Goal: Task Accomplishment & Management: Manage account settings

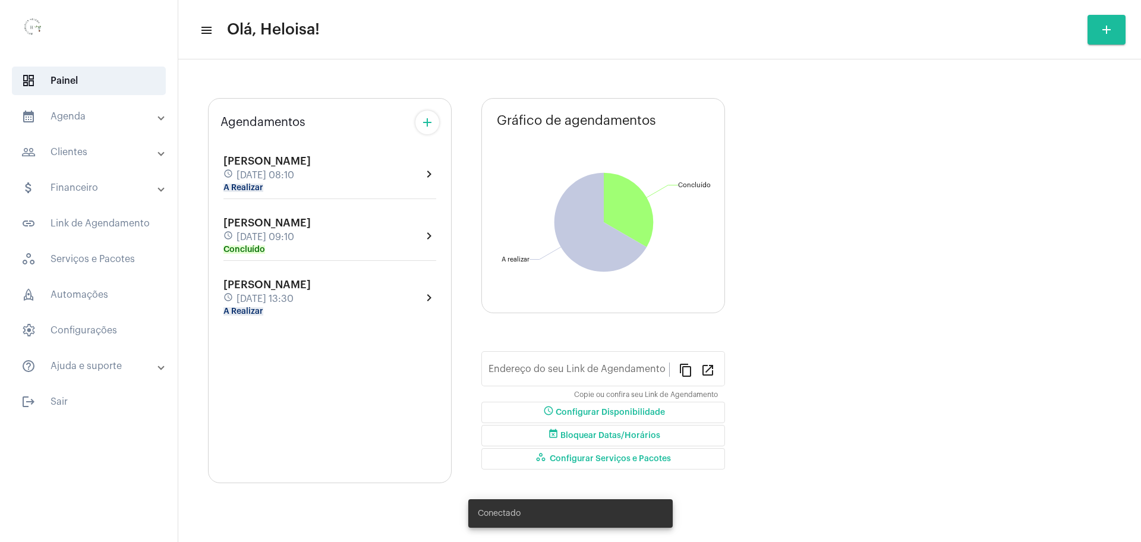
type input "[URL][DOMAIN_NAME]"
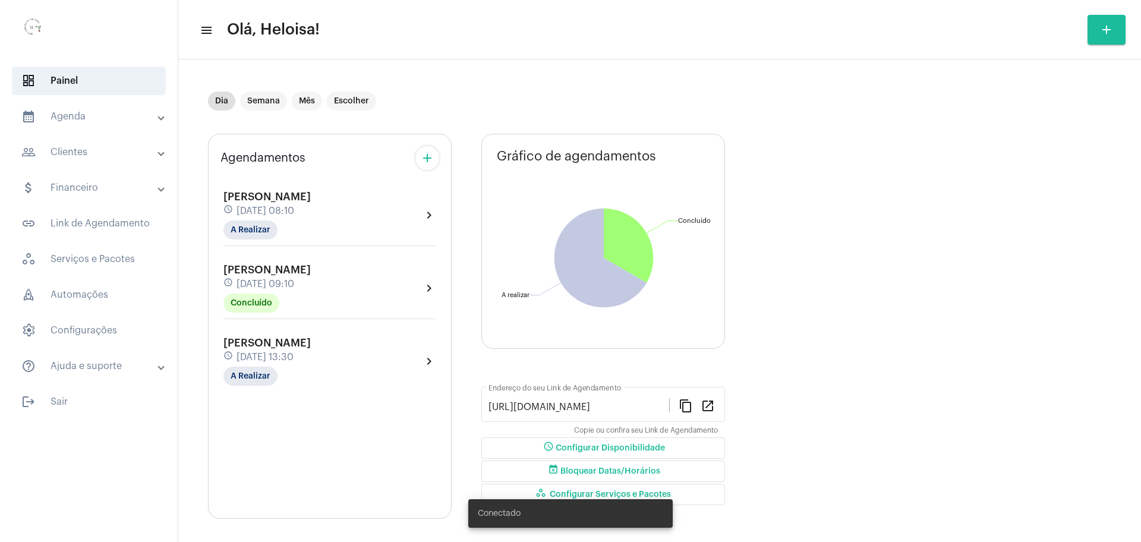
click at [267, 357] on span "[DATE] 13:30" at bounding box center [264, 357] width 57 height 11
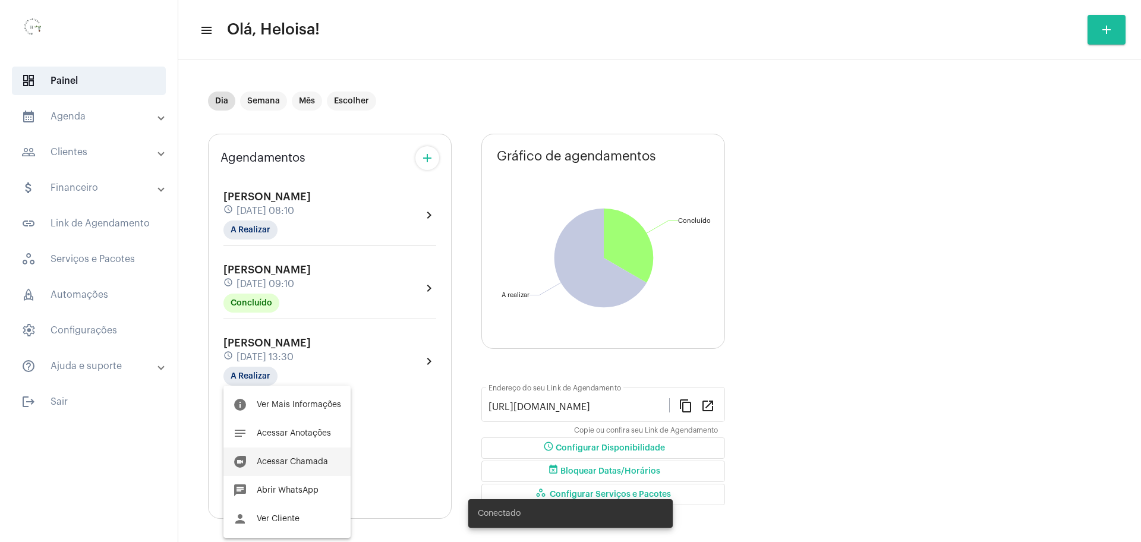
click at [284, 462] on span "Acessar Chamada" at bounding box center [292, 461] width 71 height 8
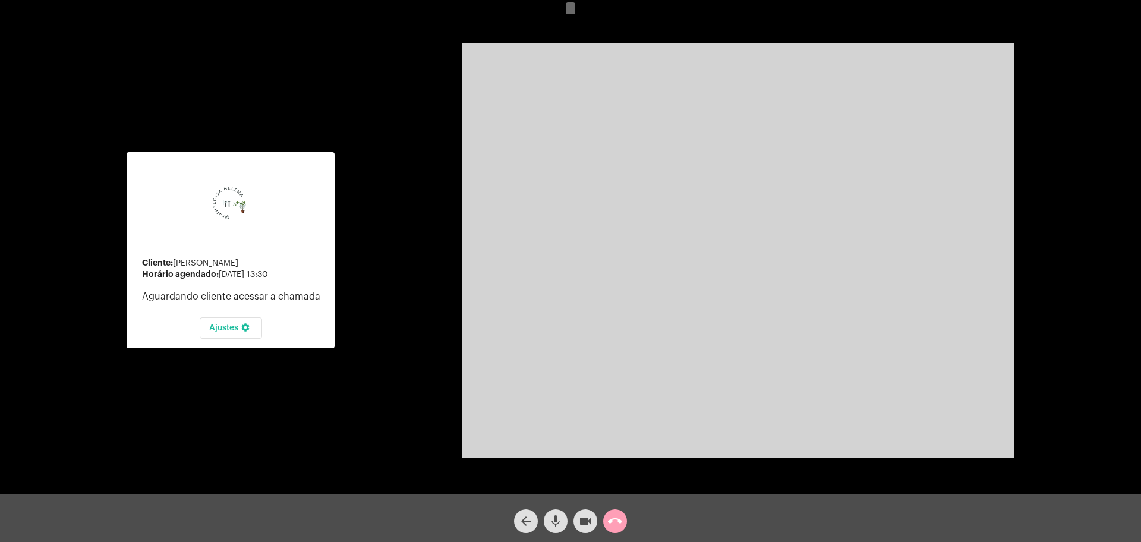
click at [618, 517] on mat-icon "call_end" at bounding box center [615, 521] width 14 height 14
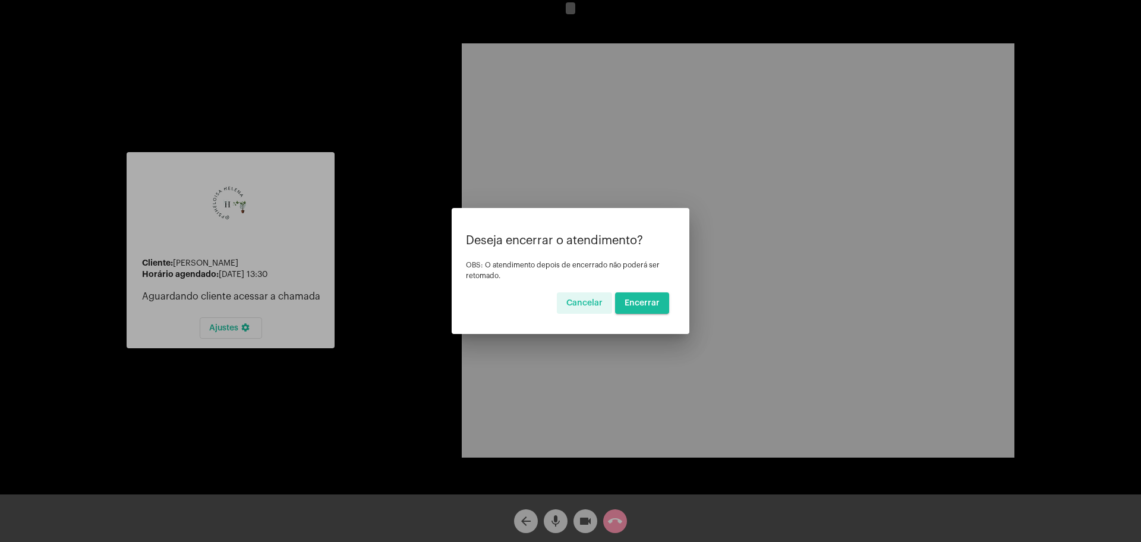
click at [649, 305] on span "Encerrar" at bounding box center [641, 303] width 35 height 8
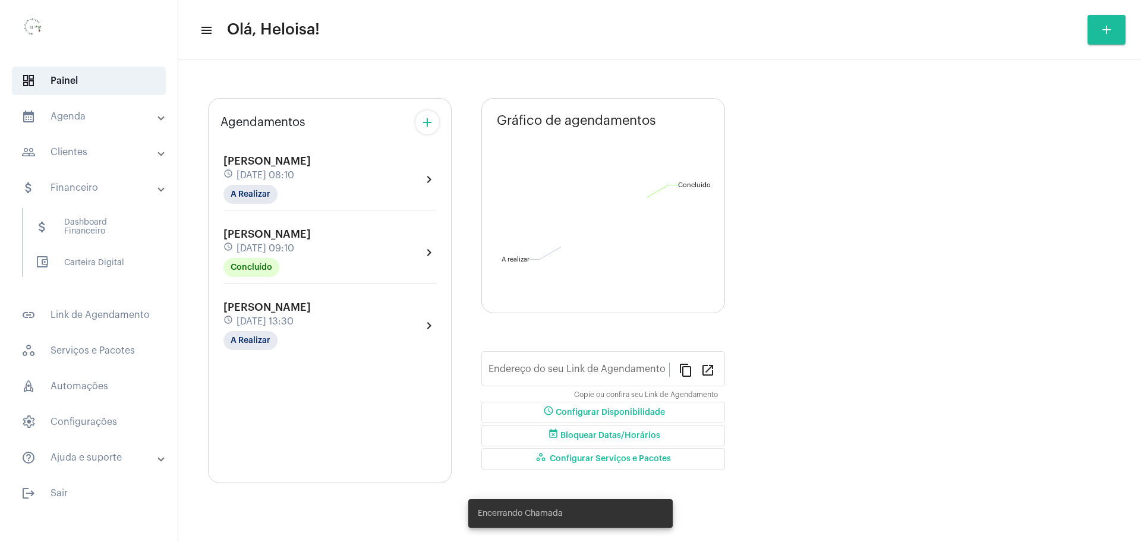
type input "[URL][DOMAIN_NAME]"
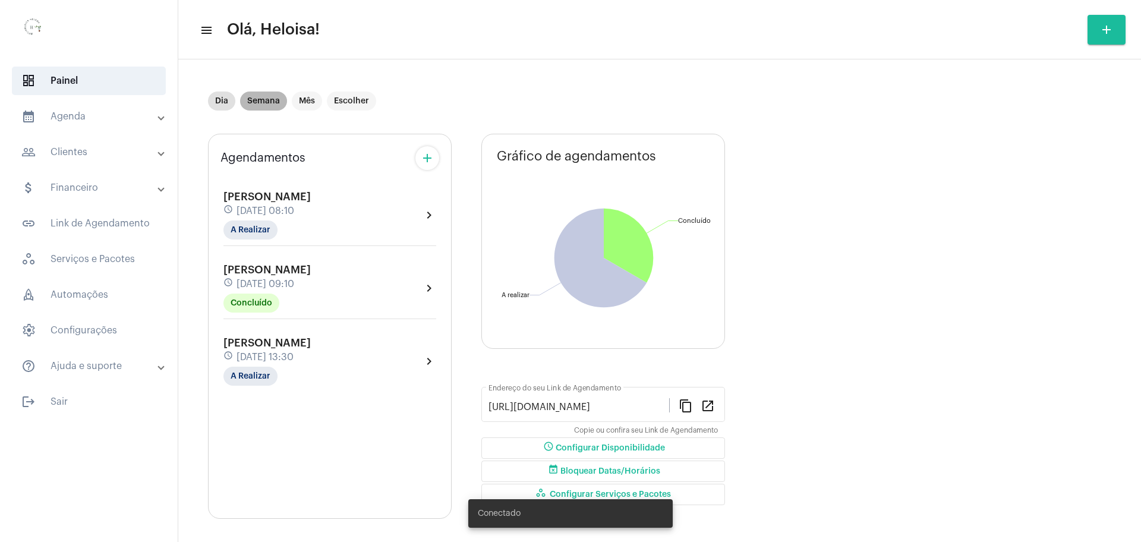
click at [260, 104] on mat-chip "Semana" at bounding box center [263, 100] width 47 height 19
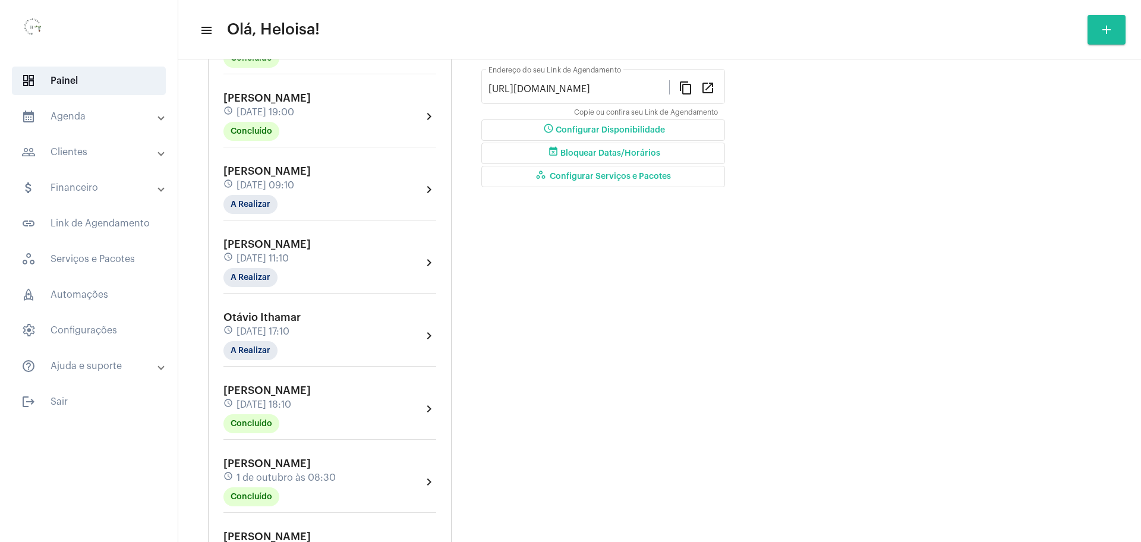
scroll to position [297, 0]
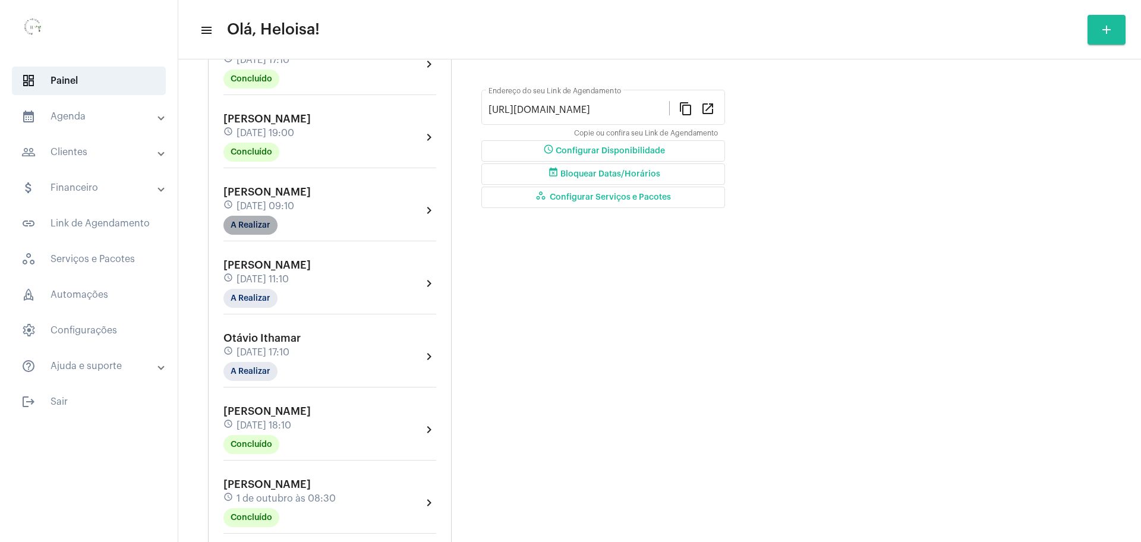
click at [254, 221] on mat-chip "A Realizar" at bounding box center [250, 225] width 54 height 19
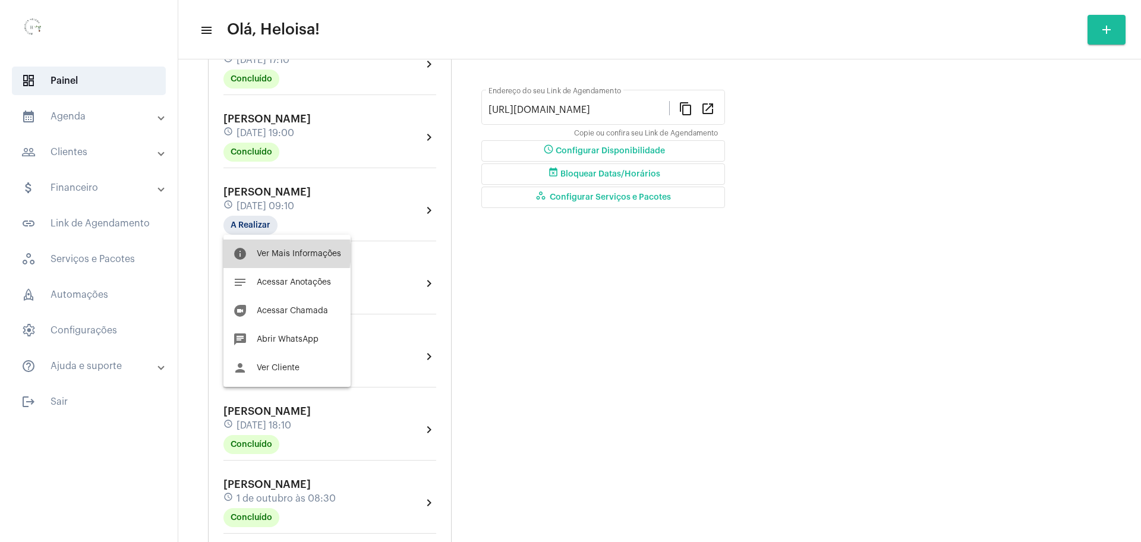
click at [277, 253] on span "Ver Mais Informações" at bounding box center [299, 254] width 84 height 8
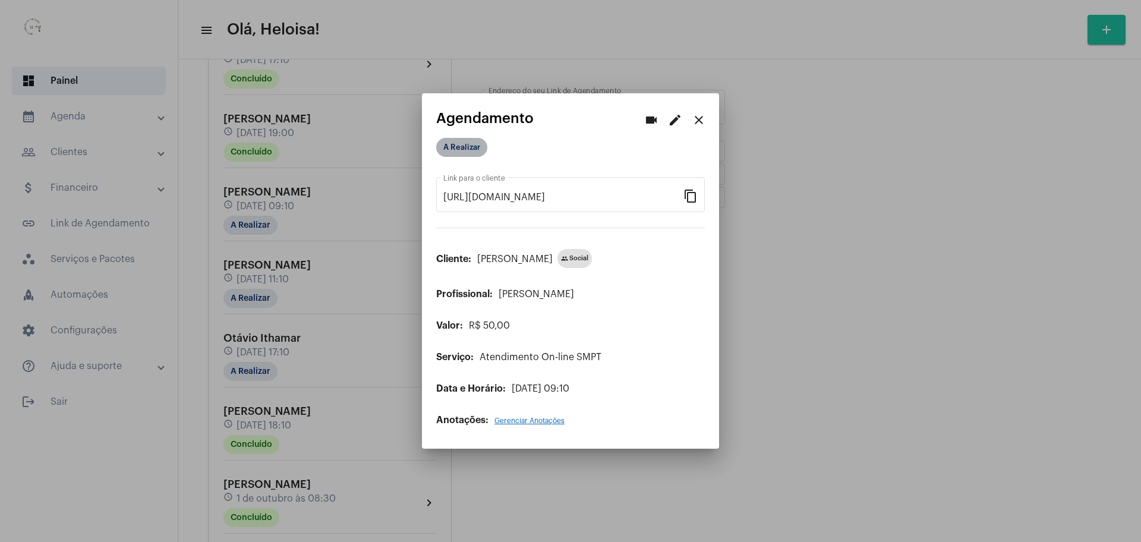
click at [470, 153] on mat-chip "A Realizar" at bounding box center [461, 147] width 51 height 19
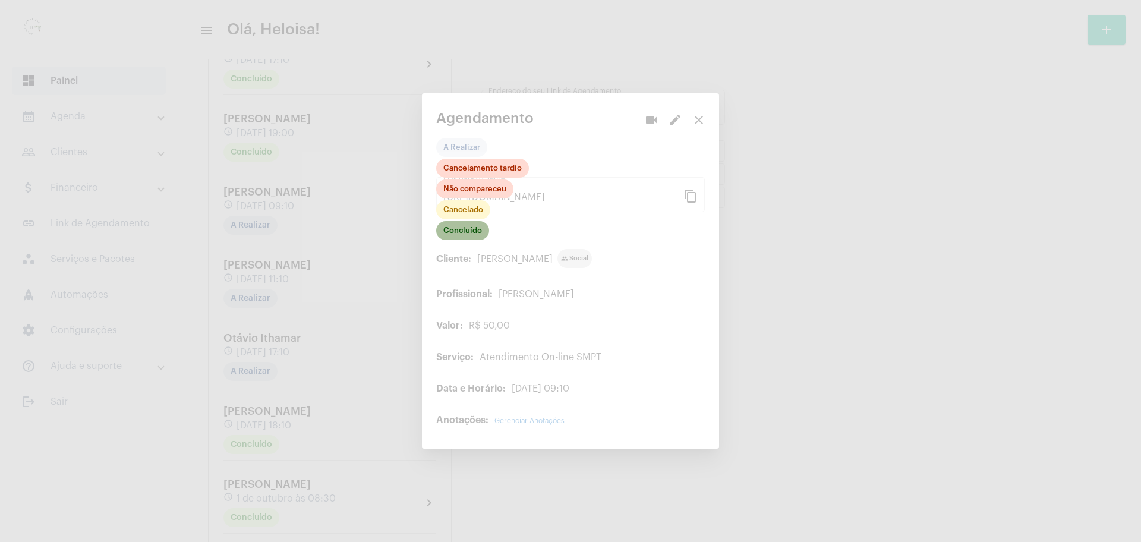
click at [467, 233] on mat-chip "Concluído" at bounding box center [462, 230] width 53 height 19
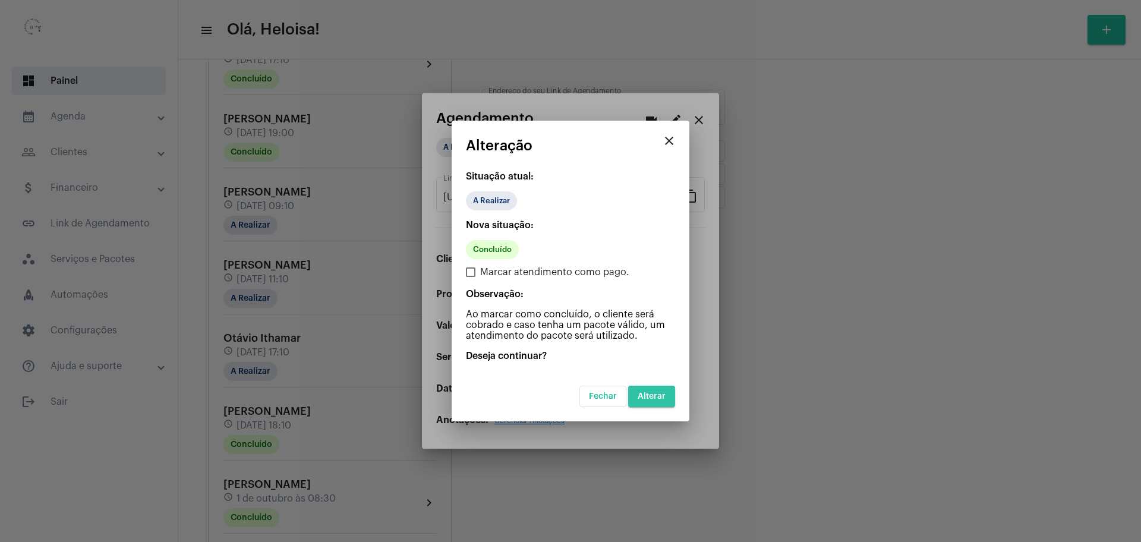
click at [646, 400] on button "Alterar" at bounding box center [651, 396] width 47 height 21
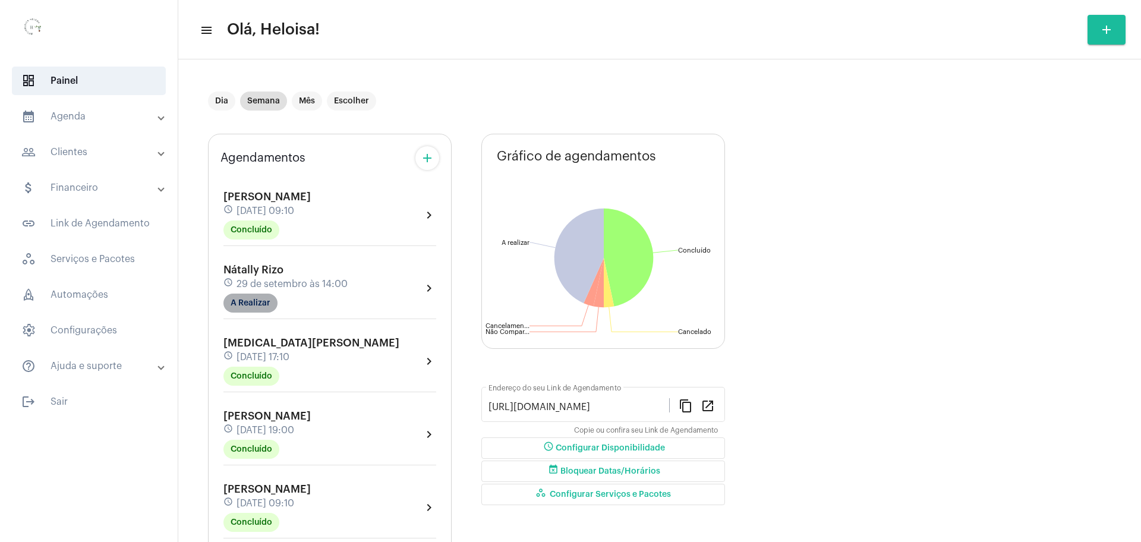
click at [264, 306] on mat-chip "A Realizar" at bounding box center [250, 302] width 54 height 19
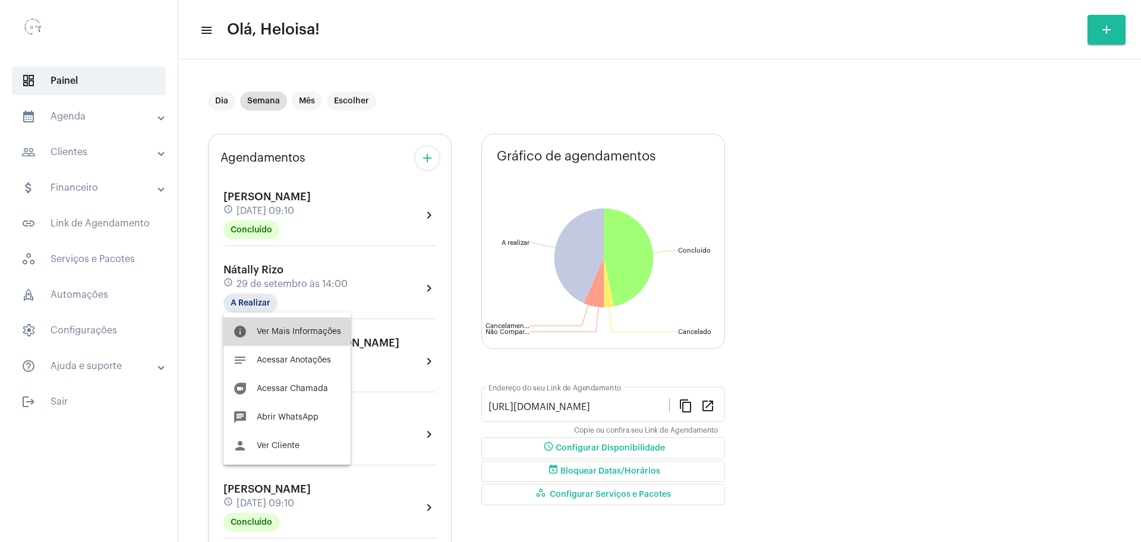
click at [283, 331] on span "Ver Mais Informações" at bounding box center [299, 331] width 84 height 8
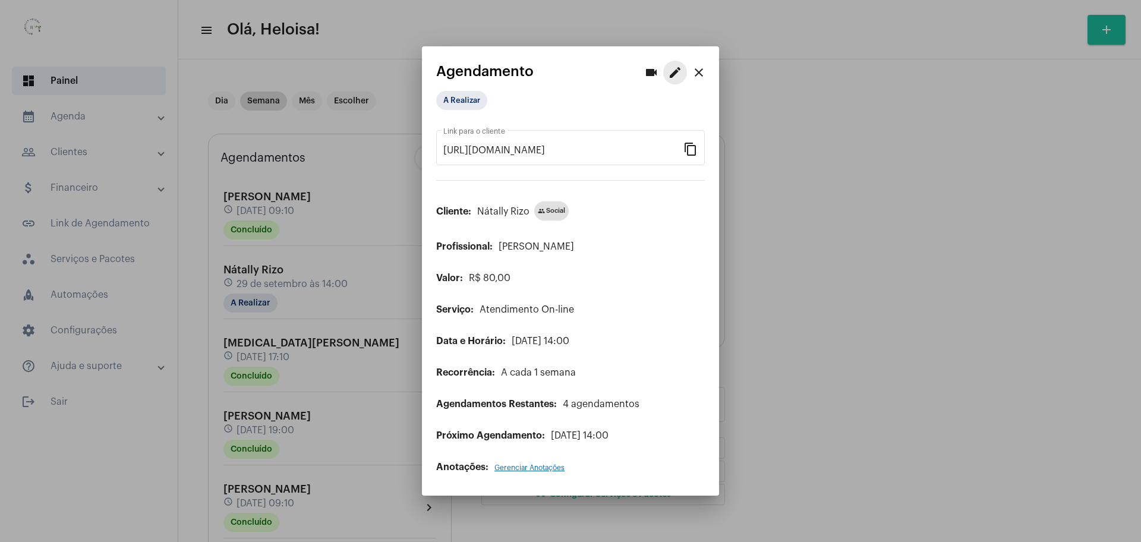
click at [674, 76] on mat-icon "edit" at bounding box center [675, 72] width 14 height 14
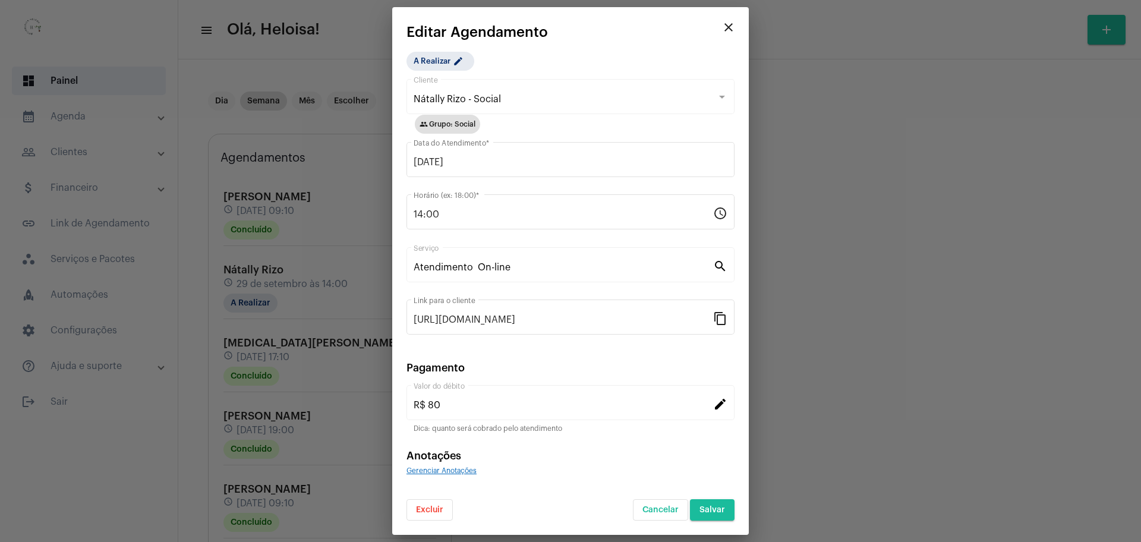
click at [431, 501] on button "Excluir" at bounding box center [429, 509] width 46 height 21
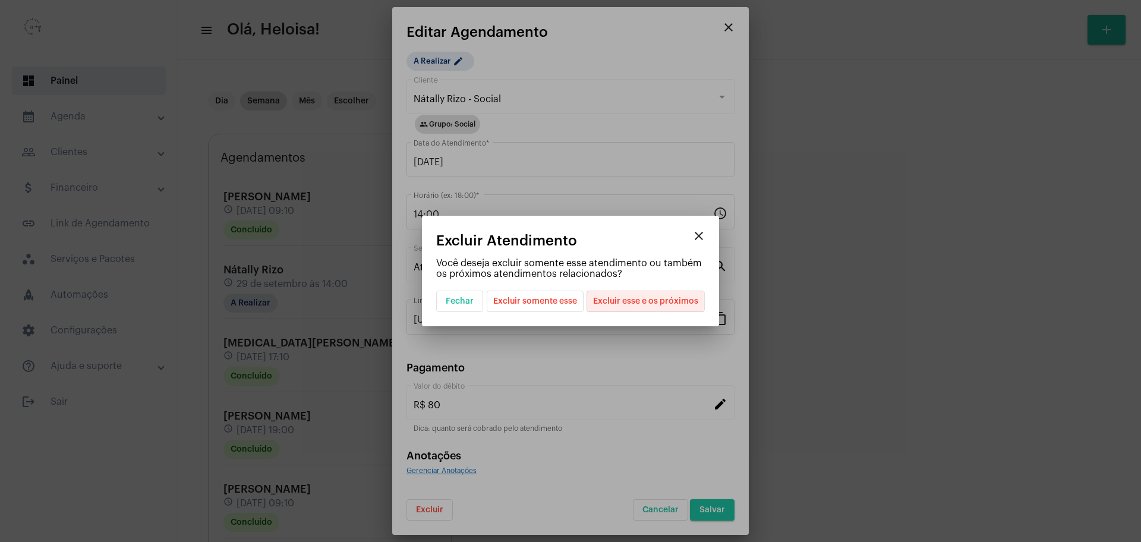
click at [633, 303] on span "Excluir esse e os próximos" at bounding box center [645, 301] width 105 height 20
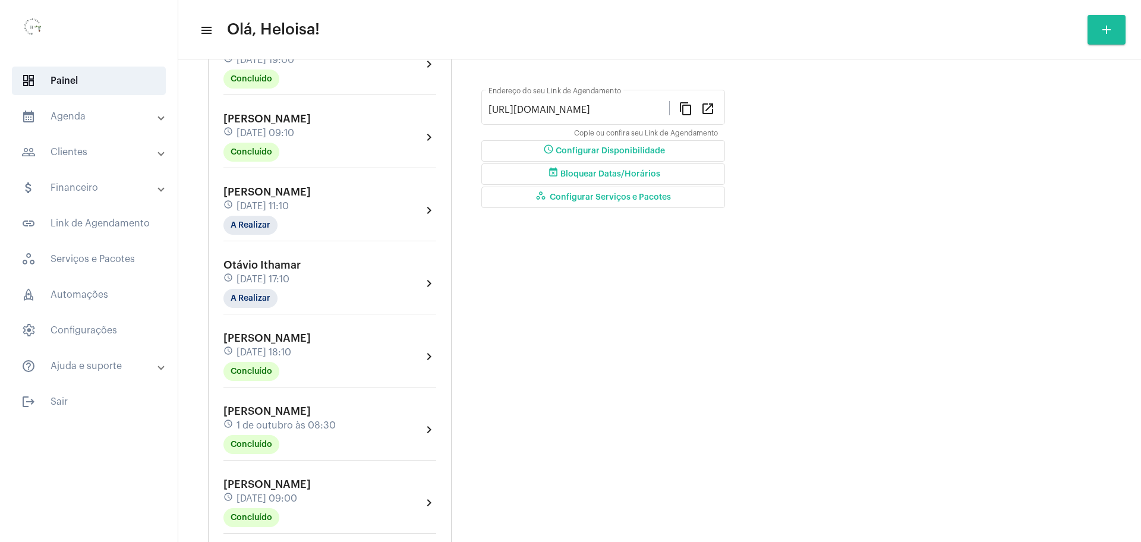
scroll to position [371, 0]
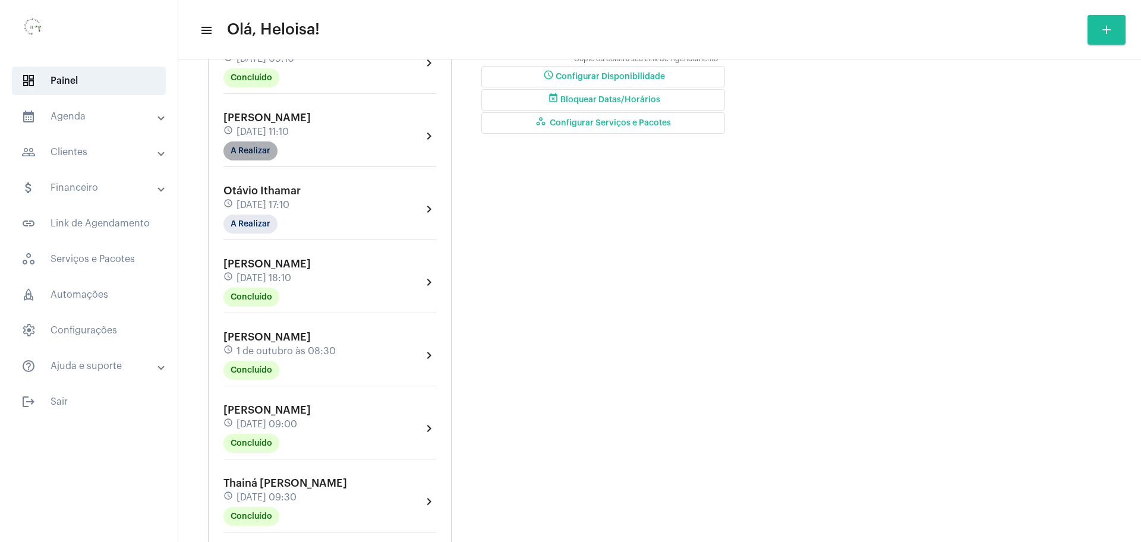
click at [261, 153] on mat-chip "A Realizar" at bounding box center [250, 150] width 54 height 19
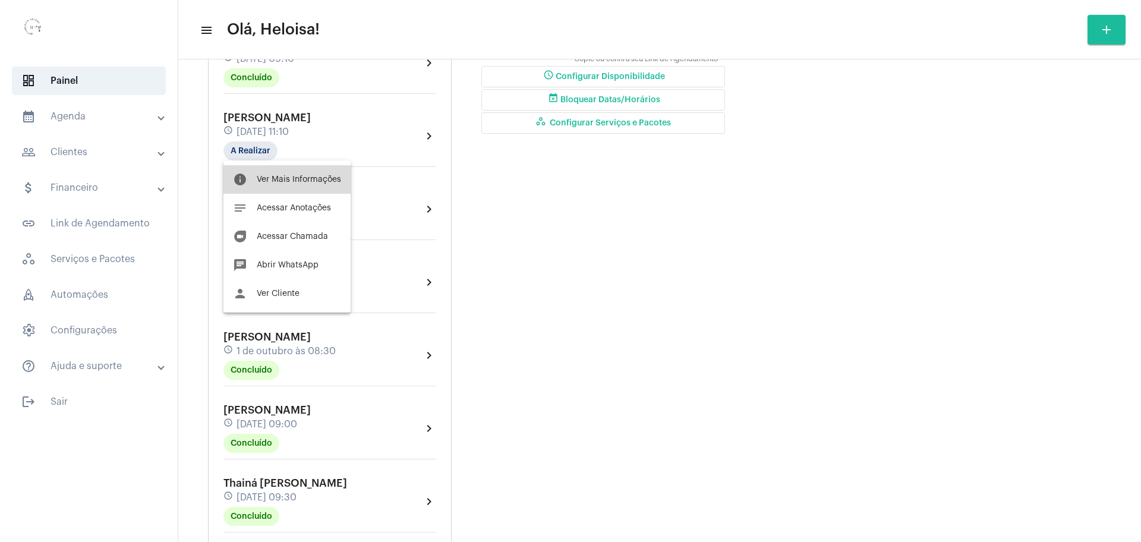
click at [289, 174] on button "info Ver Mais Informações" at bounding box center [286, 179] width 127 height 29
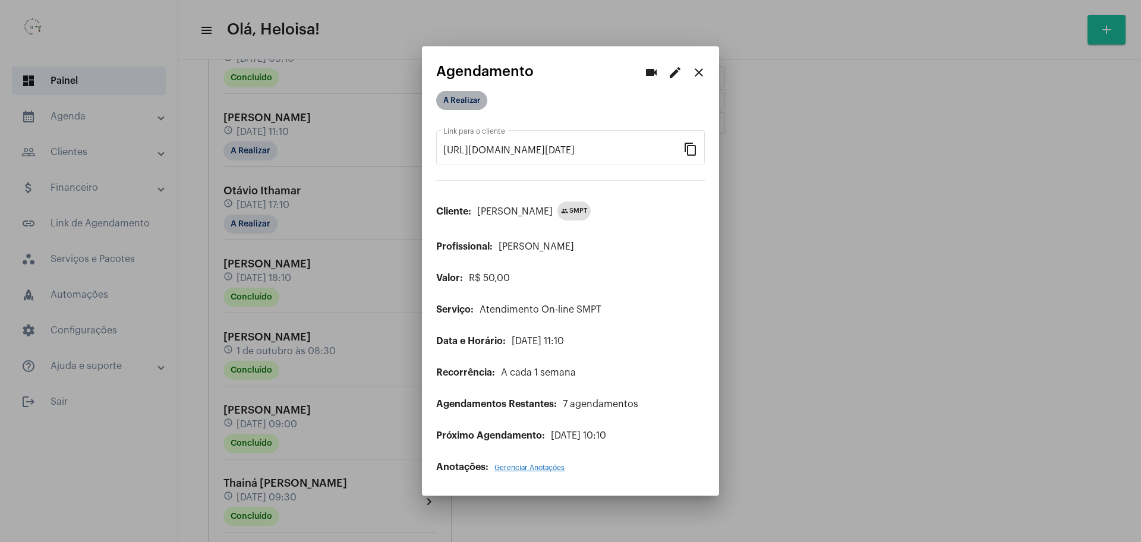
click at [462, 105] on mat-chip "A Realizar" at bounding box center [461, 100] width 51 height 19
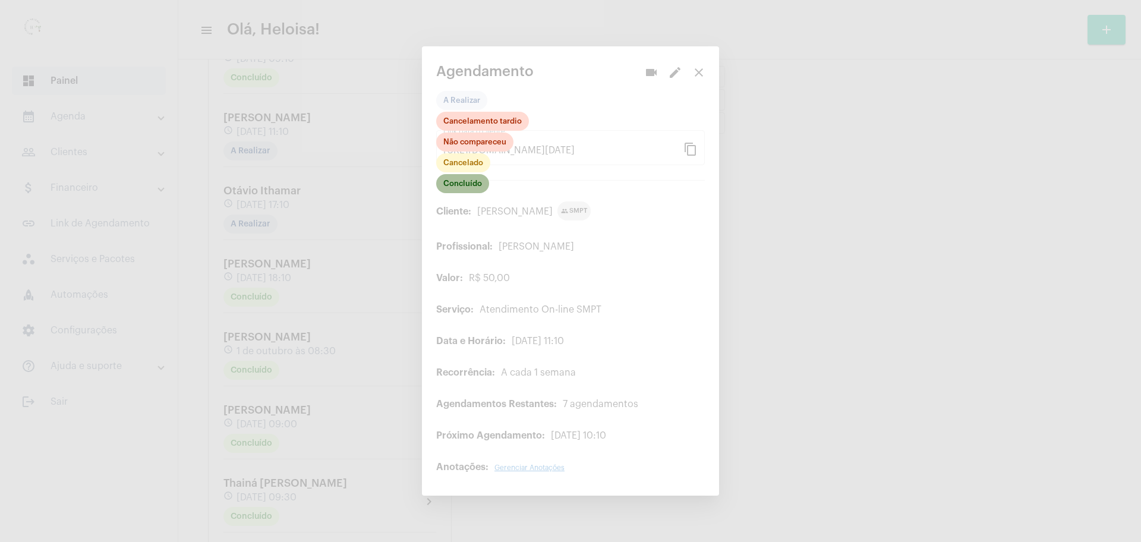
click at [467, 182] on mat-chip "Concluído" at bounding box center [462, 183] width 53 height 19
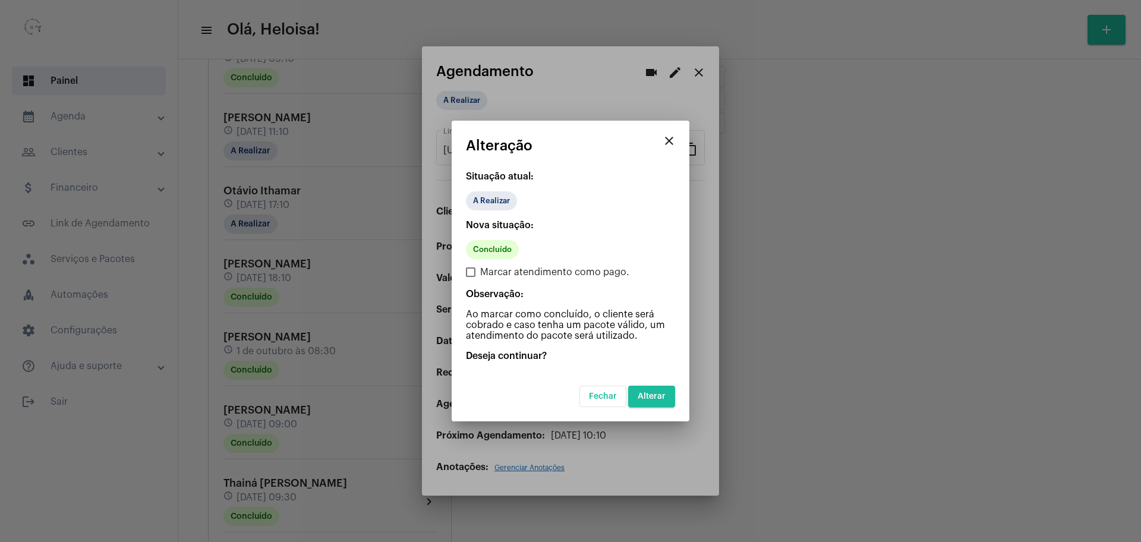
click at [657, 407] on mat-dialog-container "close Alteração Situação atual: A Realizar Nova situação: Concluído Marcar aten…" at bounding box center [570, 271] width 238 height 301
click at [657, 394] on span "Alterar" at bounding box center [651, 396] width 28 height 8
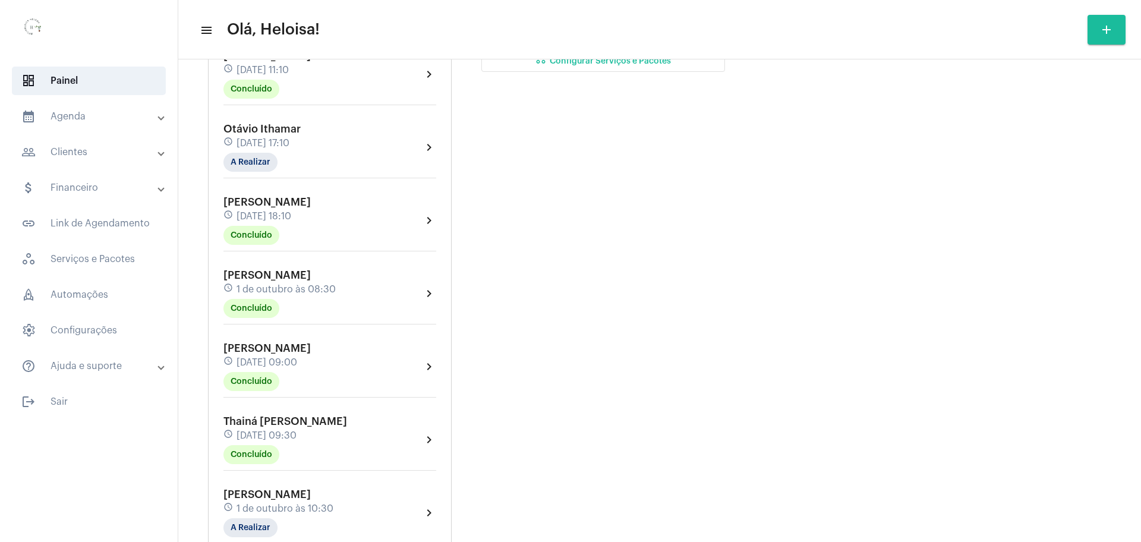
scroll to position [520, 0]
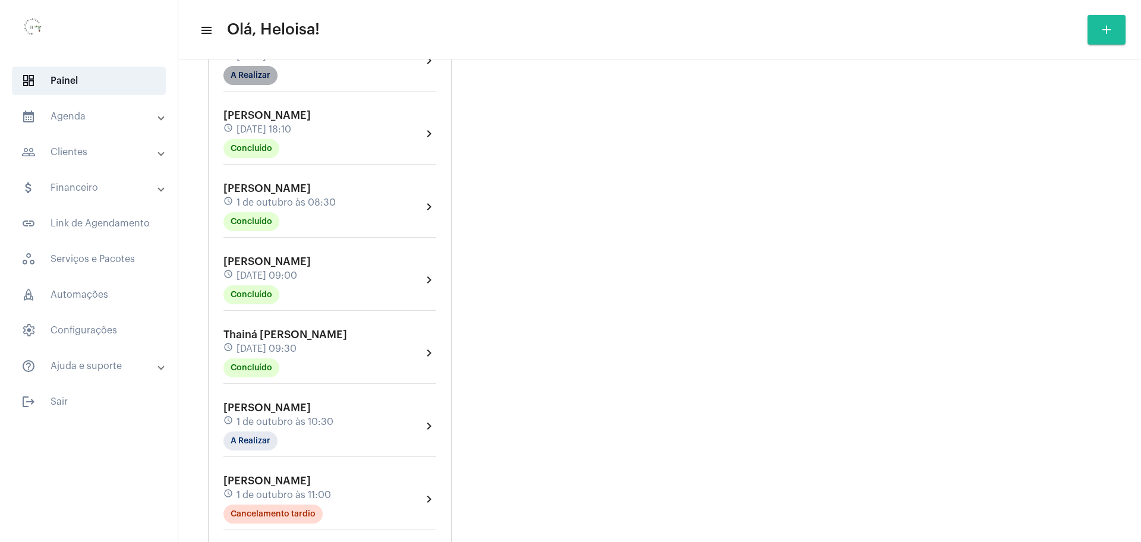
click at [263, 76] on mat-chip "A Realizar" at bounding box center [250, 75] width 54 height 19
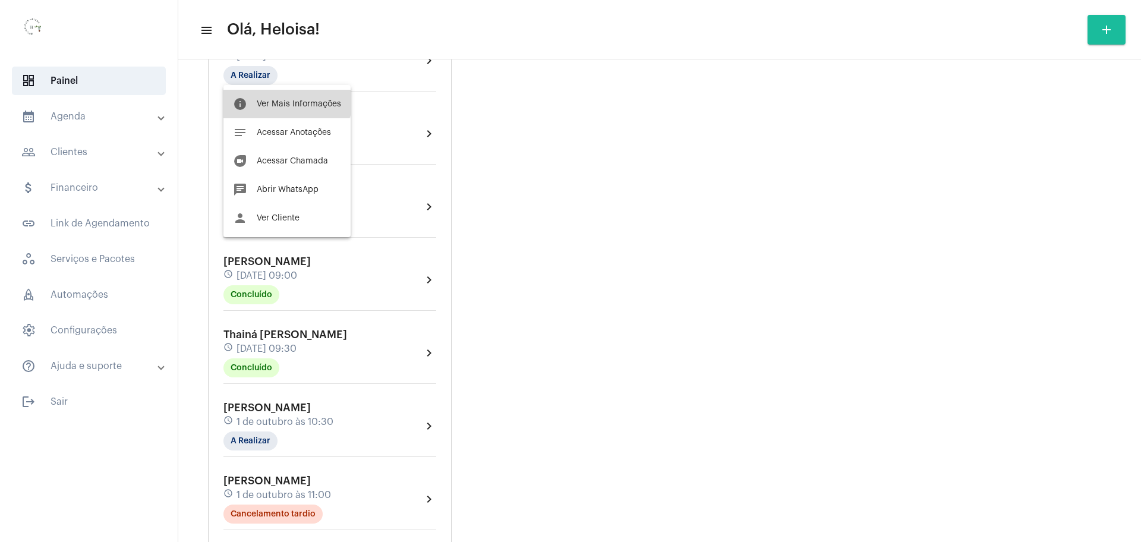
click at [279, 94] on button "info Ver Mais Informações" at bounding box center [286, 104] width 127 height 29
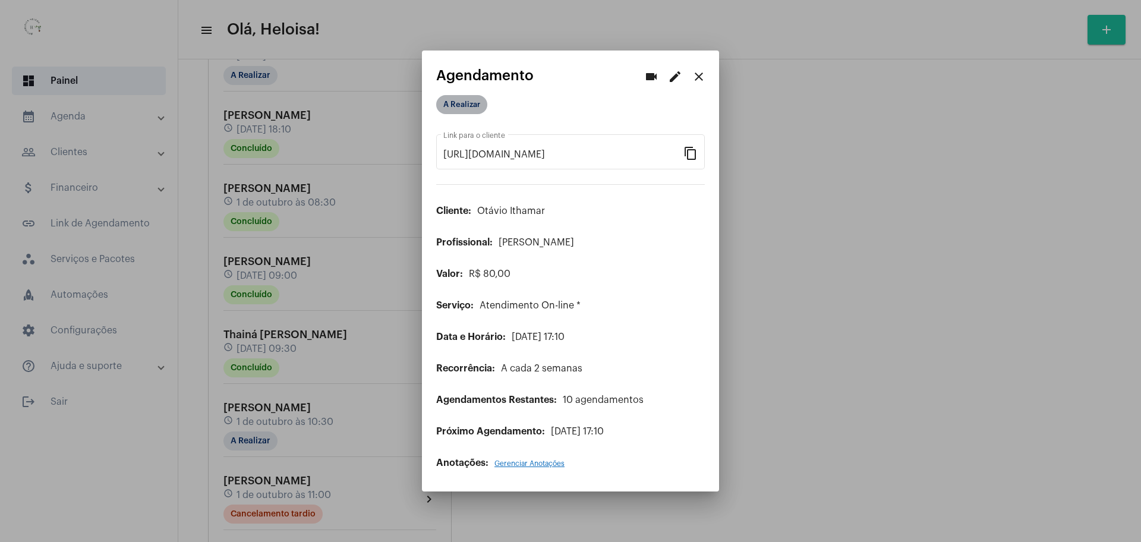
click at [457, 102] on mat-chip "A Realizar" at bounding box center [461, 104] width 51 height 19
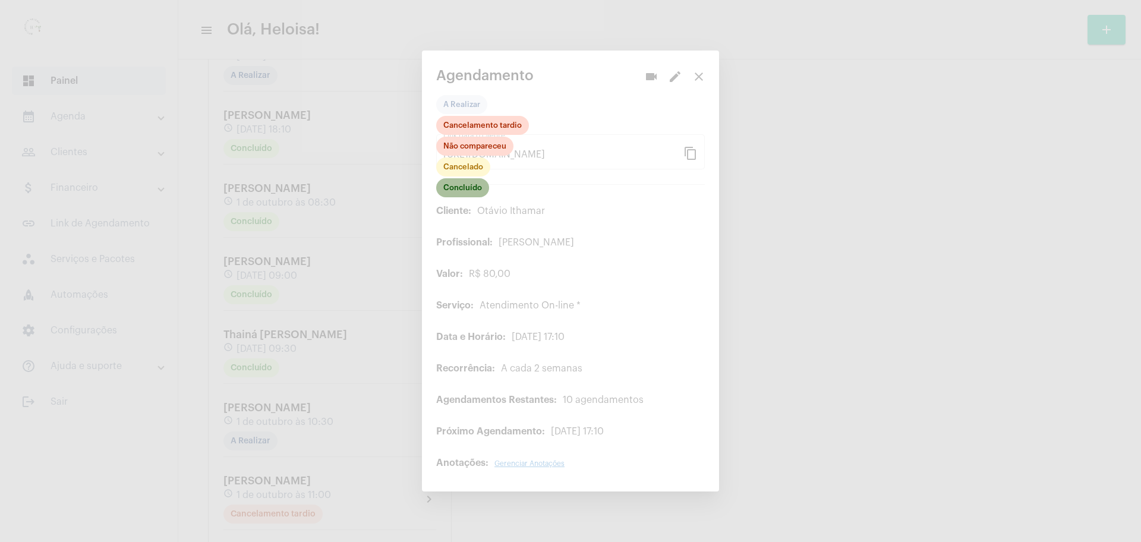
click at [459, 186] on mat-chip "Concluído" at bounding box center [462, 187] width 53 height 19
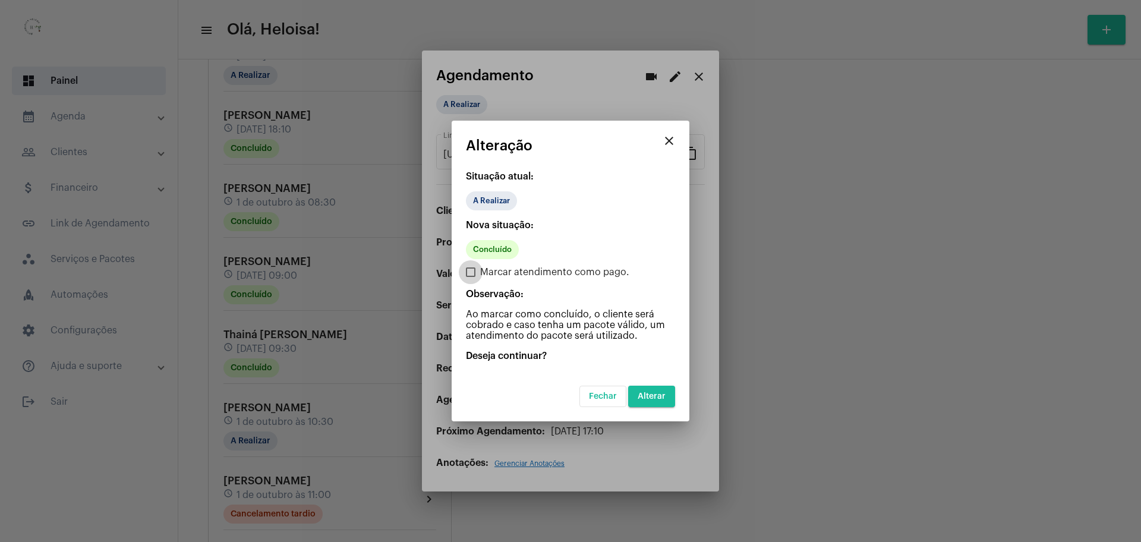
click at [470, 269] on span at bounding box center [471, 272] width 10 height 10
click at [470, 277] on input "Marcar atendimento como pago." at bounding box center [470, 277] width 1 height 1
checkbox input "true"
click at [638, 402] on button "Alterar" at bounding box center [651, 396] width 47 height 21
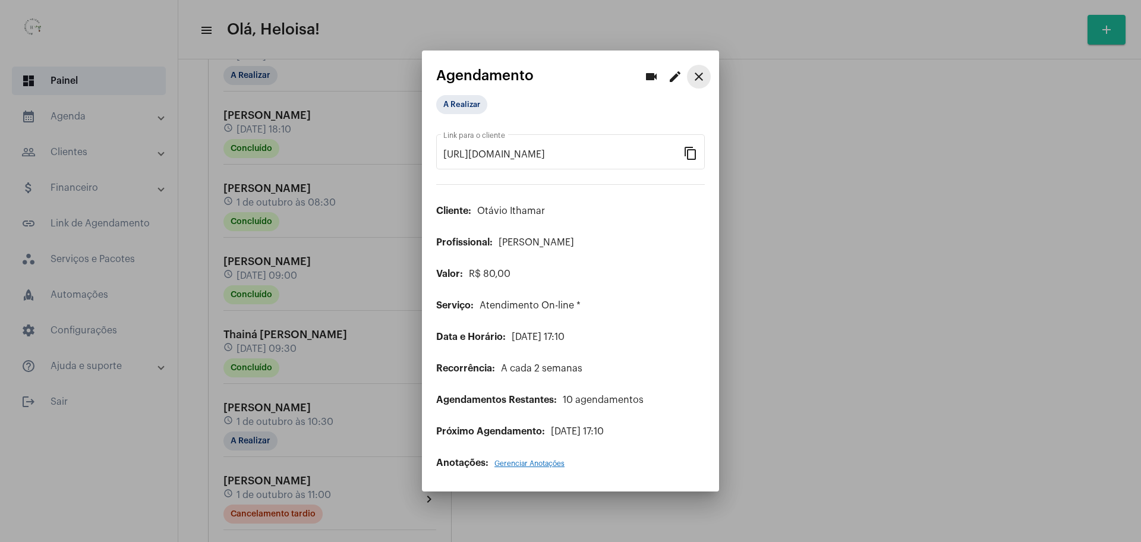
click at [698, 82] on mat-icon "close" at bounding box center [698, 77] width 14 height 14
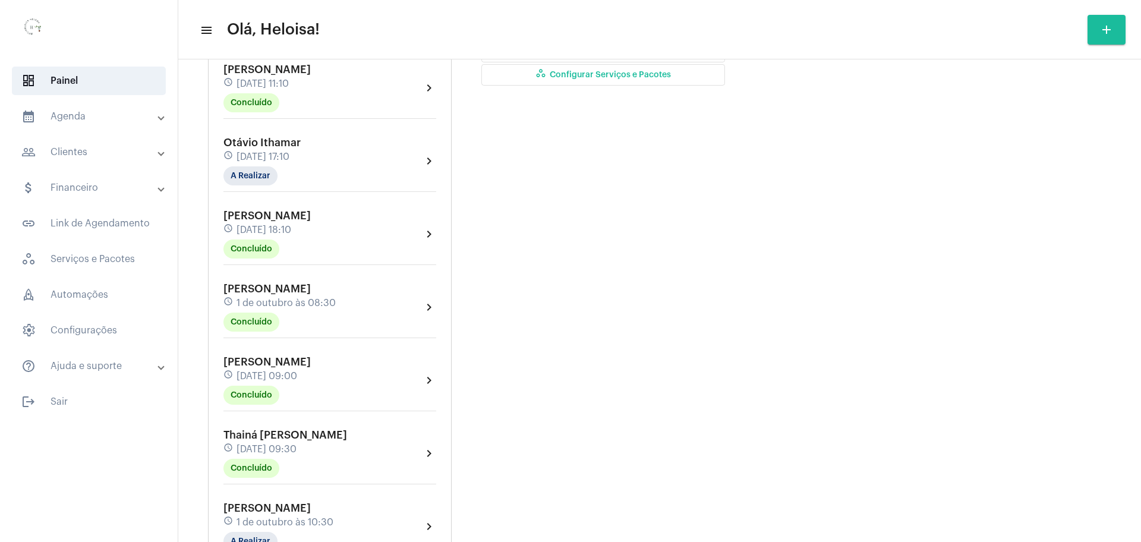
scroll to position [446, 0]
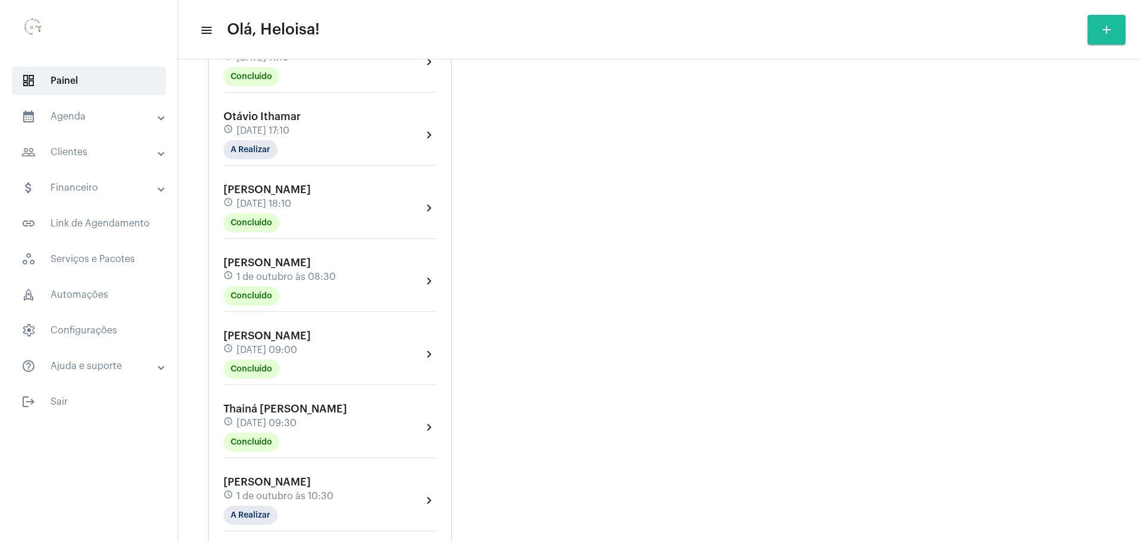
click at [248, 139] on div "Otávio Ithamar schedule [DATE] 17:10 A Realizar" at bounding box center [261, 134] width 77 height 49
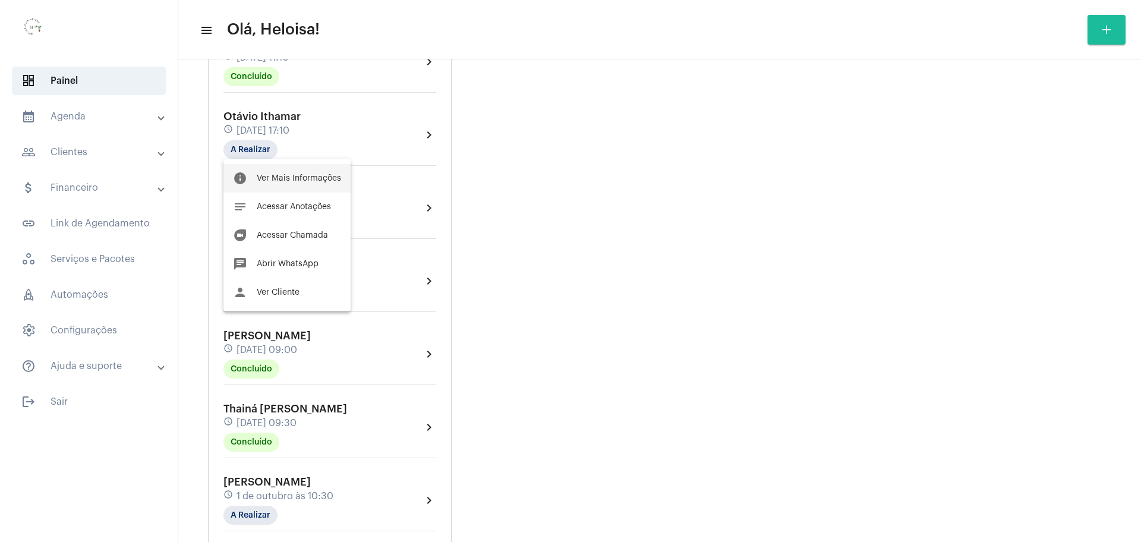
click at [298, 179] on span "Ver Mais Informações" at bounding box center [299, 178] width 84 height 8
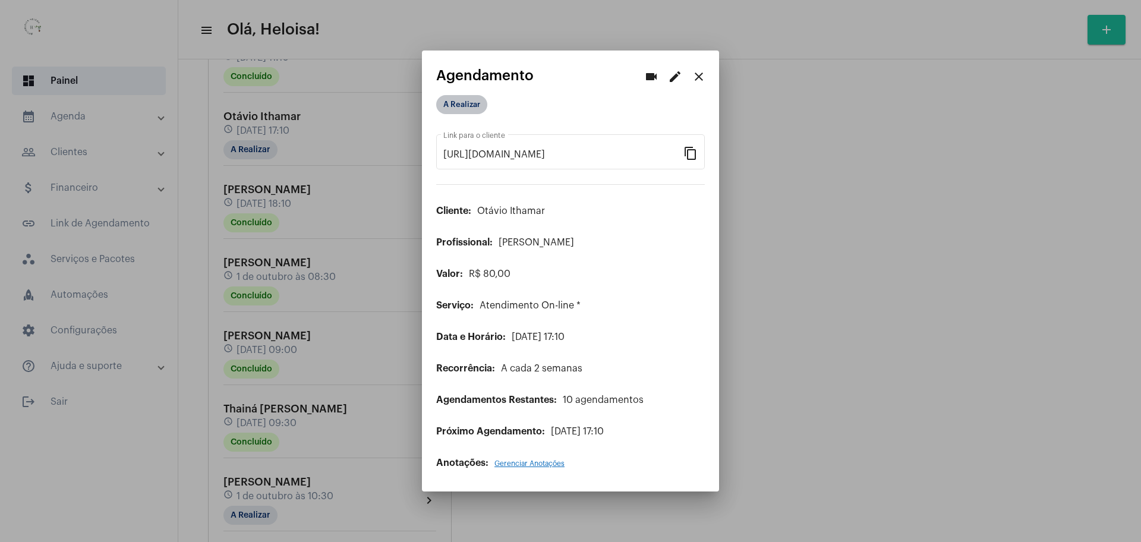
click at [457, 102] on mat-chip "A Realizar" at bounding box center [461, 104] width 51 height 19
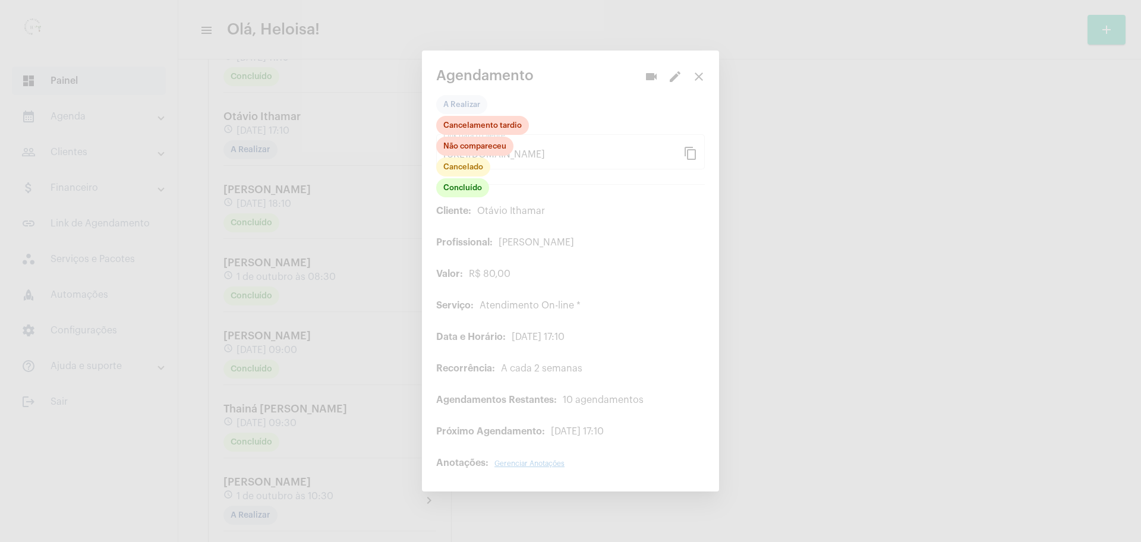
click at [466, 198] on div "Concluído Cancelado Não compareceu Cancelamento tardio" at bounding box center [482, 157] width 93 height 83
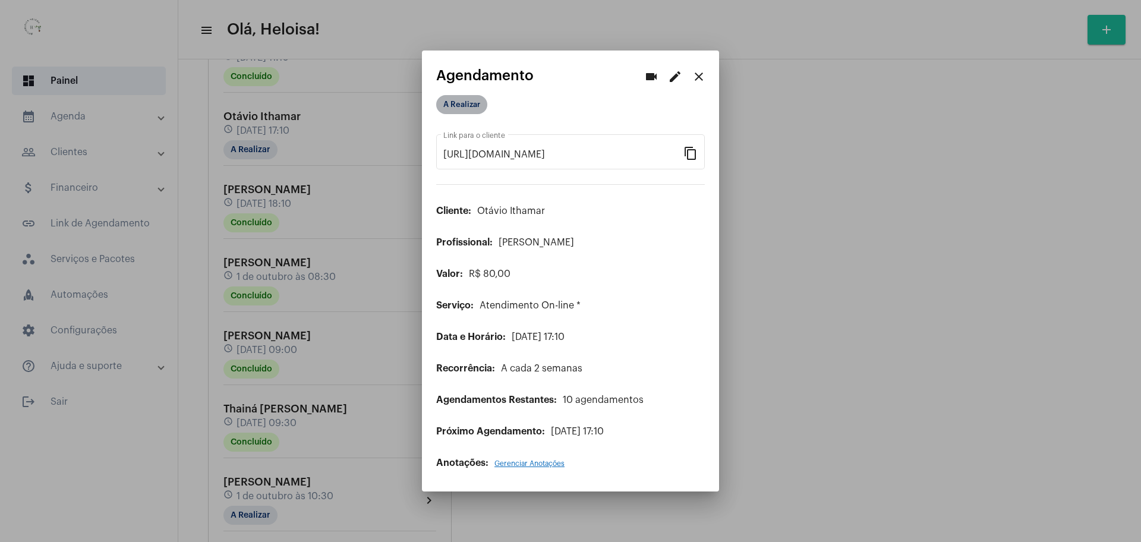
click at [473, 107] on mat-chip "A Realizar" at bounding box center [461, 104] width 51 height 19
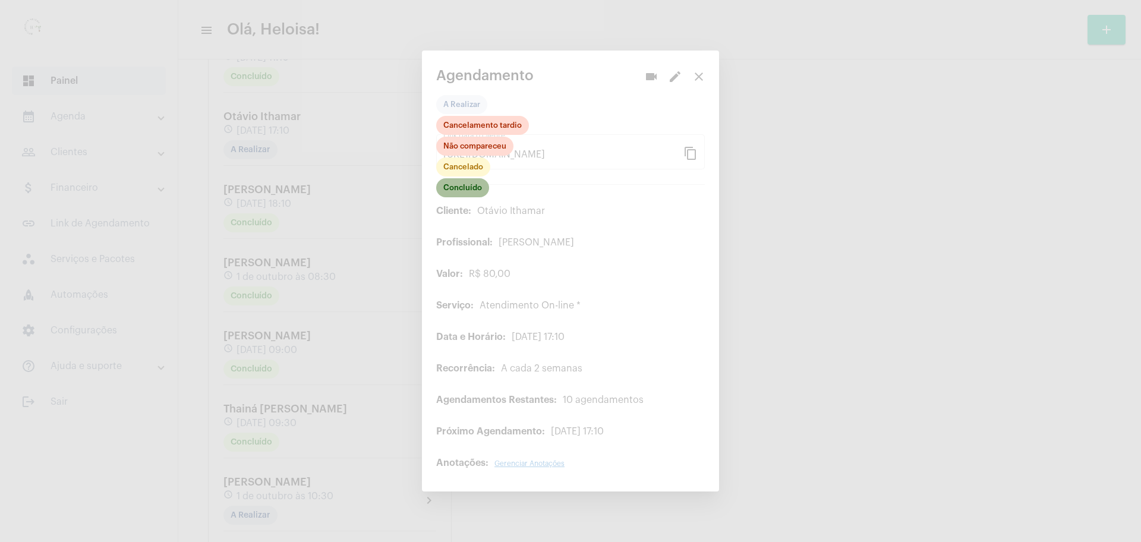
click at [456, 188] on mat-chip "Concluído" at bounding box center [462, 187] width 53 height 19
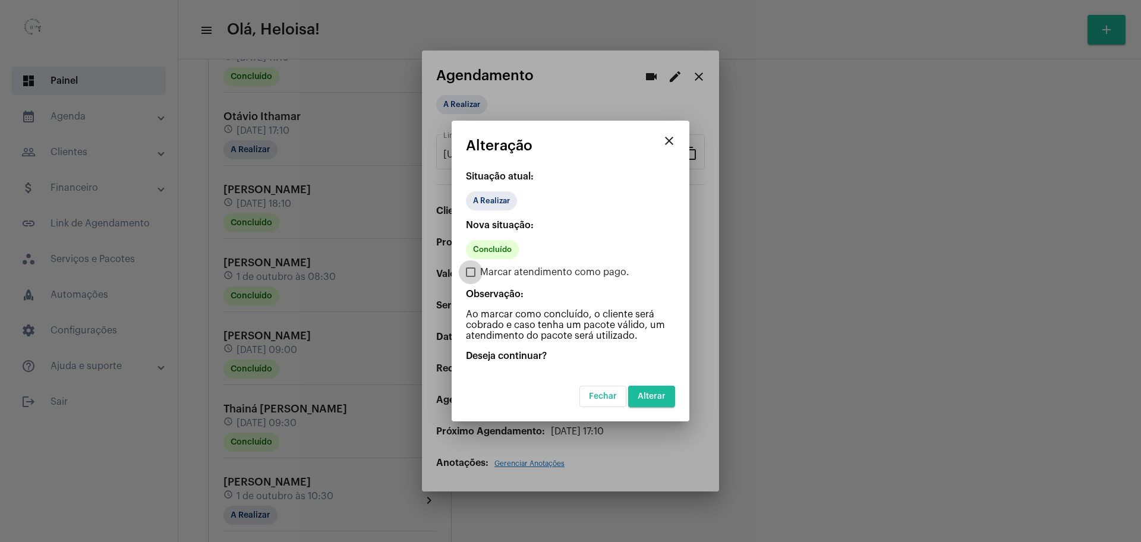
click at [470, 271] on span at bounding box center [471, 272] width 10 height 10
click at [470, 277] on input "Marcar atendimento como pago." at bounding box center [470, 277] width 1 height 1
checkbox input "true"
click at [649, 403] on button "Alterar" at bounding box center [651, 396] width 47 height 21
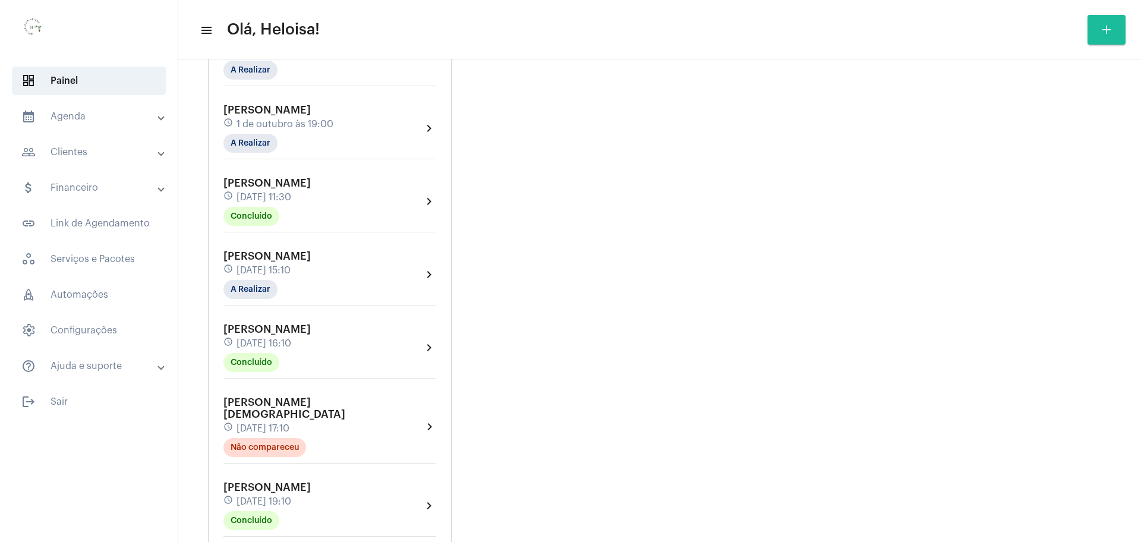
scroll to position [1559, 0]
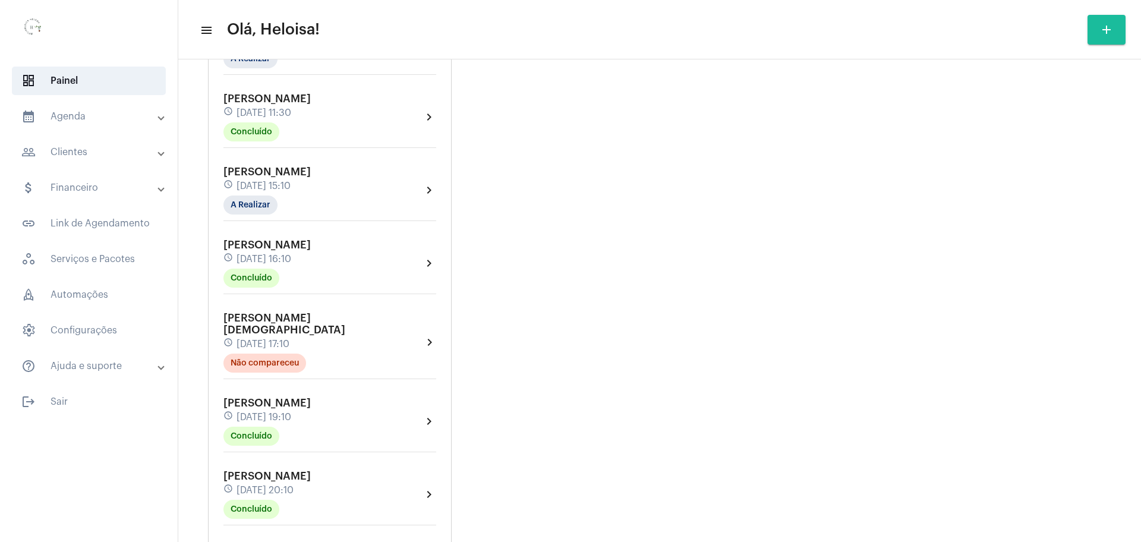
click at [303, 172] on div "[PERSON_NAME] schedule [DATE] 15:10 A Realizar" at bounding box center [266, 190] width 87 height 49
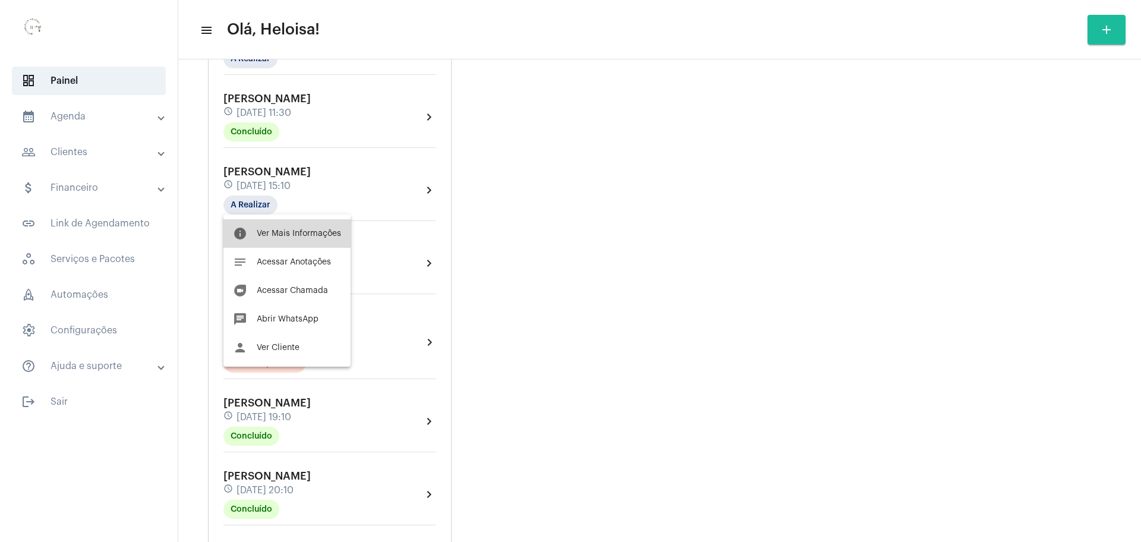
click at [309, 238] on button "info Ver Mais Informações" at bounding box center [286, 233] width 127 height 29
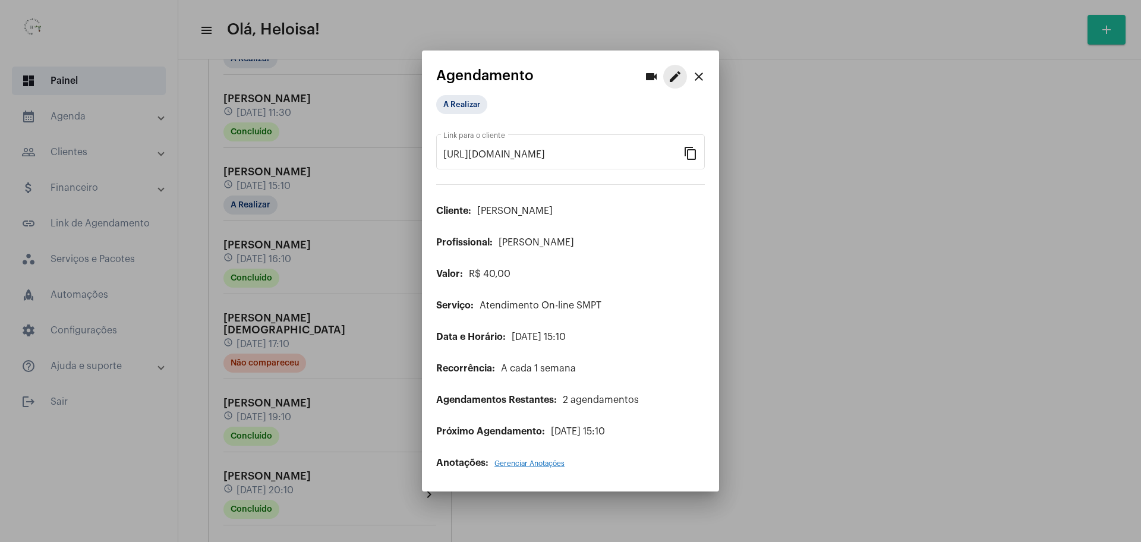
click at [671, 77] on mat-icon "edit" at bounding box center [675, 77] width 14 height 14
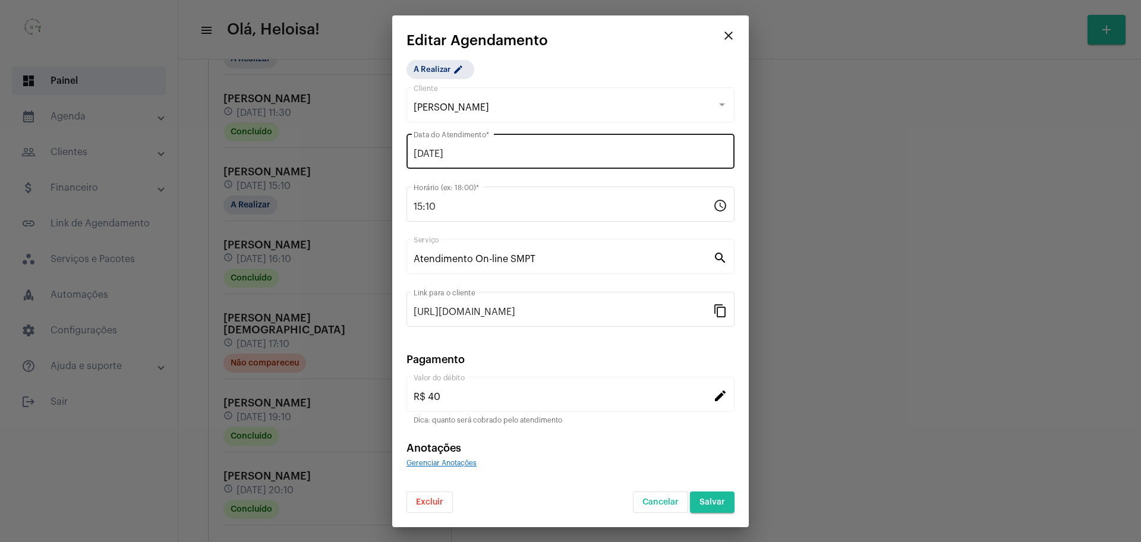
click at [526, 164] on div "[DATE] Data do Atendimento *" at bounding box center [570, 149] width 314 height 37
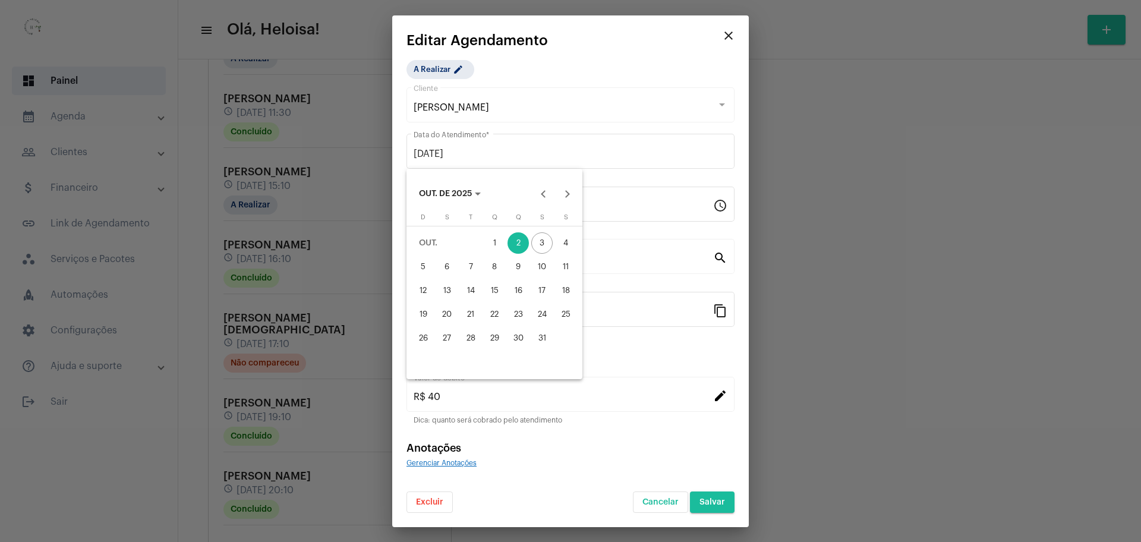
click at [539, 246] on div "3" at bounding box center [541, 242] width 21 height 21
type input "[DATE]"
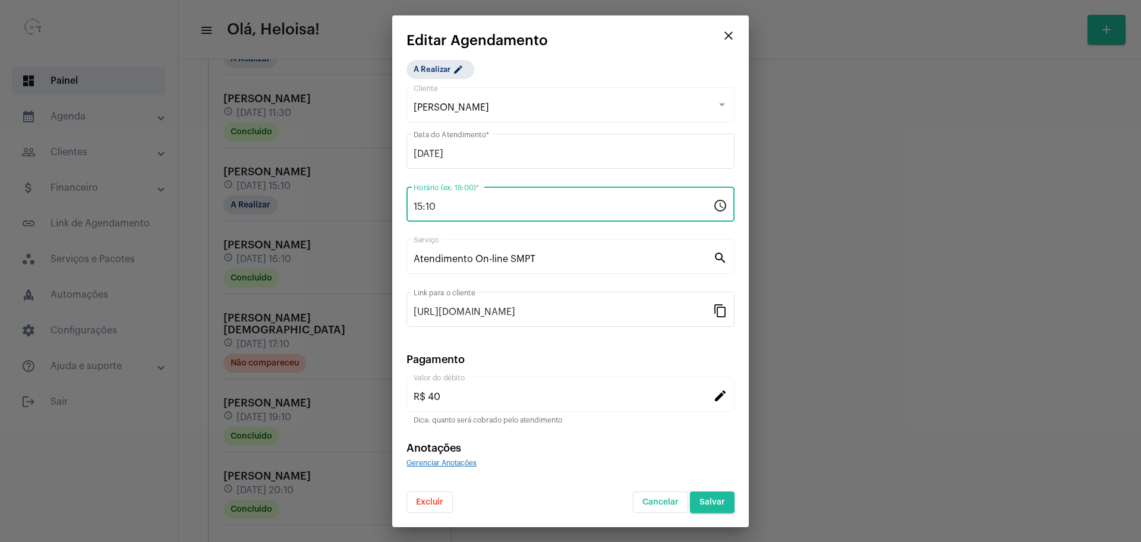
click at [482, 207] on input "15:10" at bounding box center [562, 206] width 299 height 11
type input "1"
type input "14:30"
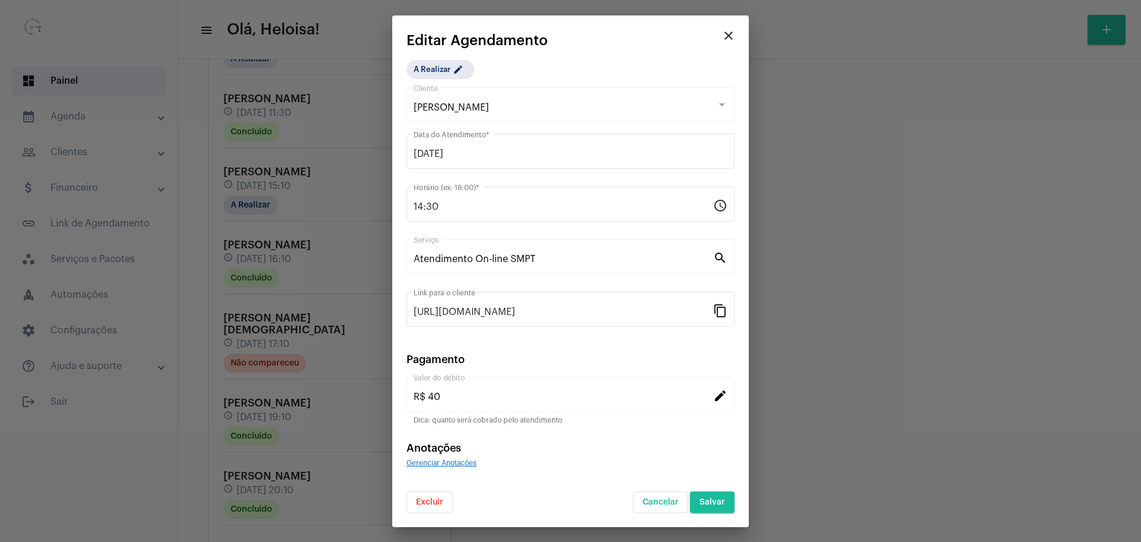
click at [627, 62] on div "A Realizar edit [PERSON_NAME] Cliente [DATE] Data do Atendimento * 14:30 Horári…" at bounding box center [570, 286] width 328 height 453
click at [727, 495] on button "Salvar" at bounding box center [712, 501] width 45 height 21
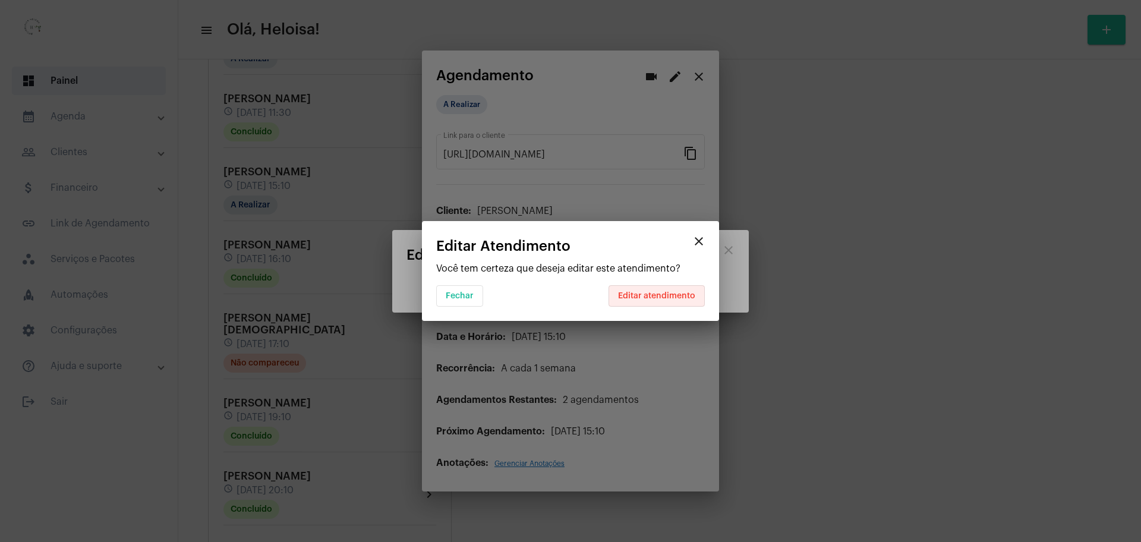
click at [659, 295] on span "Editar atendimento" at bounding box center [656, 296] width 77 height 8
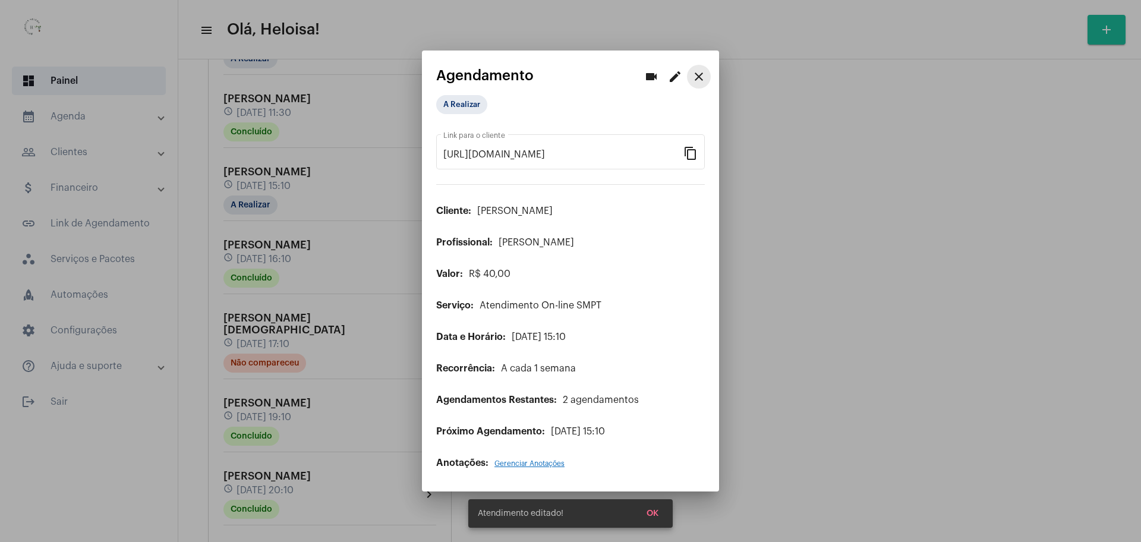
click at [698, 81] on mat-icon "close" at bounding box center [698, 77] width 14 height 14
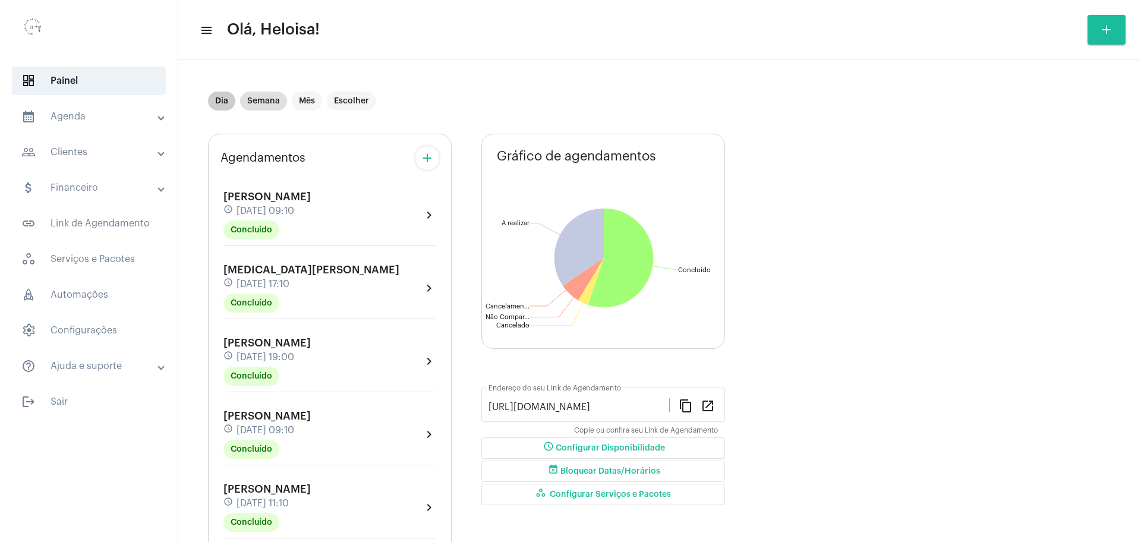
click at [222, 99] on mat-chip "Dia" at bounding box center [221, 100] width 27 height 19
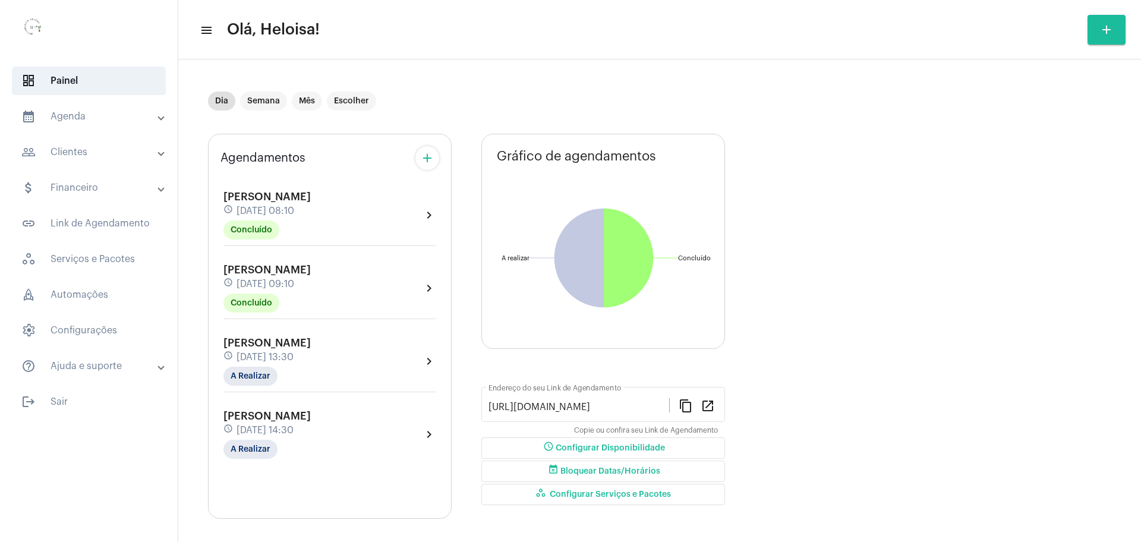
click at [293, 352] on span "[DATE] 13:30" at bounding box center [264, 357] width 57 height 11
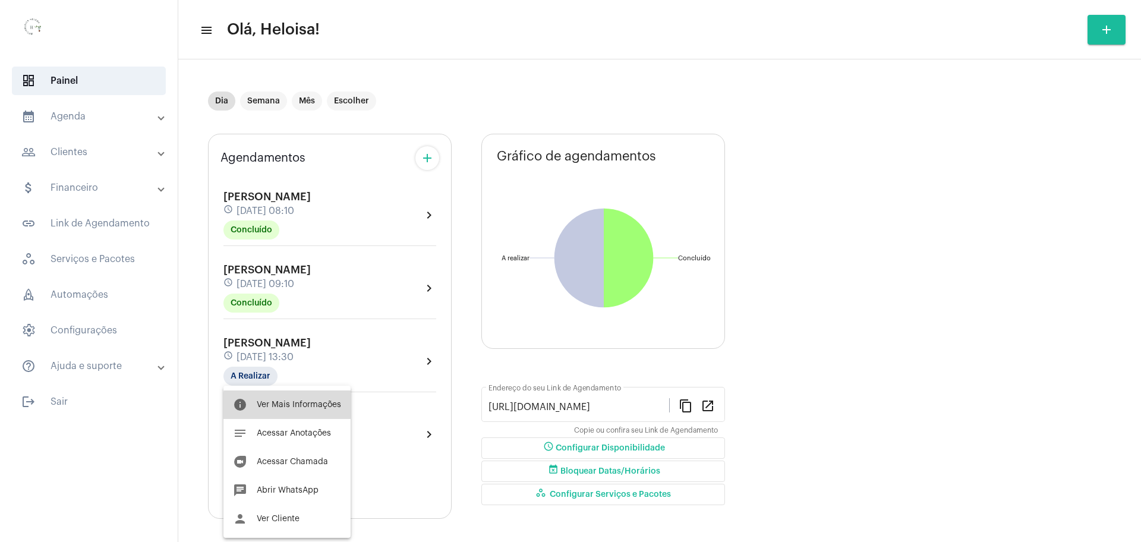
click at [323, 407] on span "Ver Mais Informações" at bounding box center [299, 404] width 84 height 8
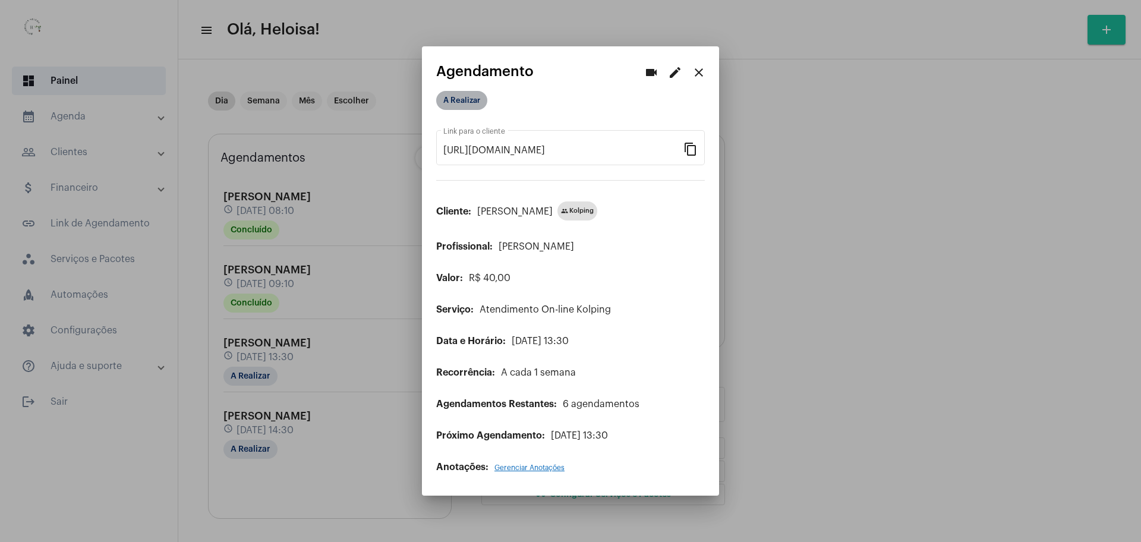
drag, startPoint x: 445, startPoint y: 107, endPoint x: 454, endPoint y: 101, distance: 10.7
click at [454, 101] on mat-chip "A Realizar" at bounding box center [461, 100] width 51 height 19
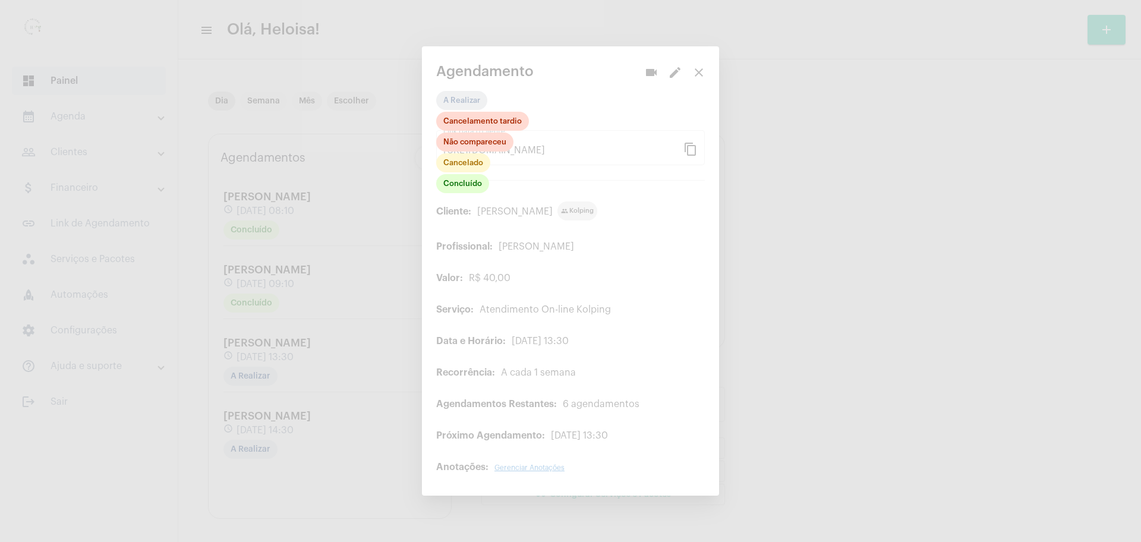
click at [459, 101] on div at bounding box center [570, 271] width 1141 height 542
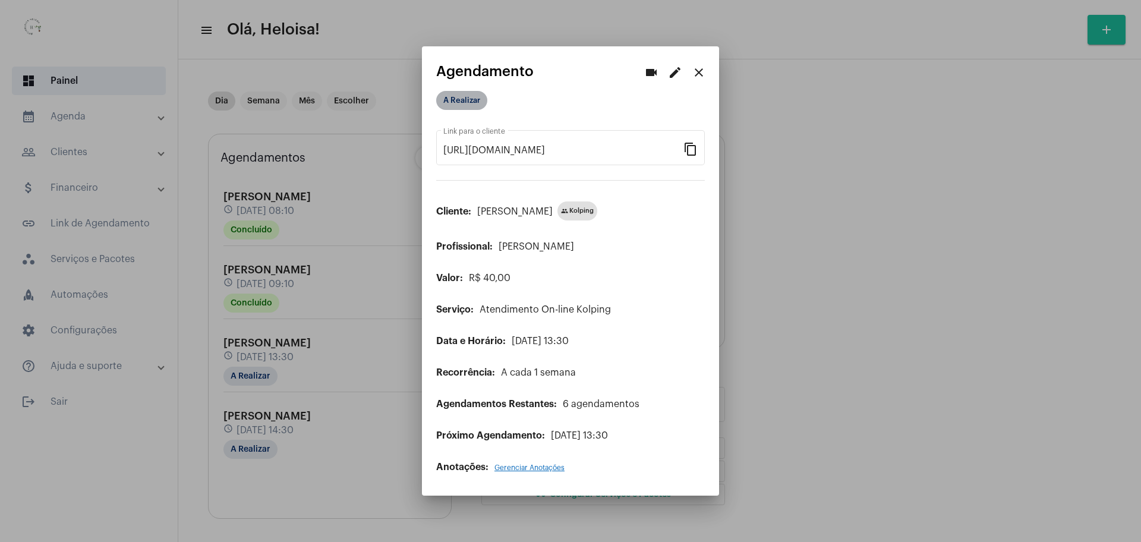
click at [467, 104] on mat-chip "A Realizar" at bounding box center [461, 100] width 51 height 19
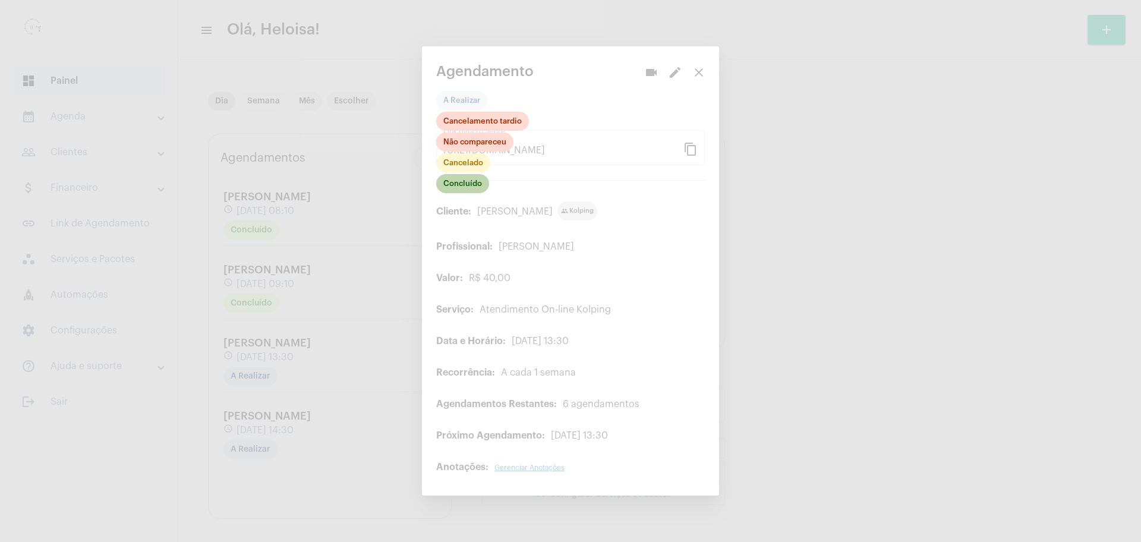
click at [469, 190] on mat-chip "Concluído" at bounding box center [462, 183] width 53 height 19
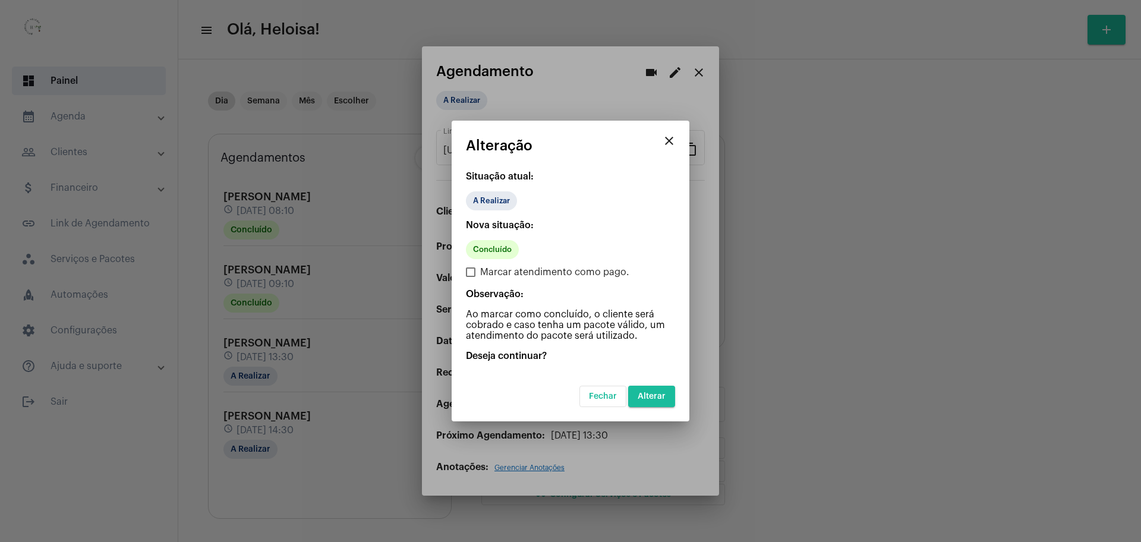
click at [664, 395] on span "Alterar" at bounding box center [651, 396] width 28 height 8
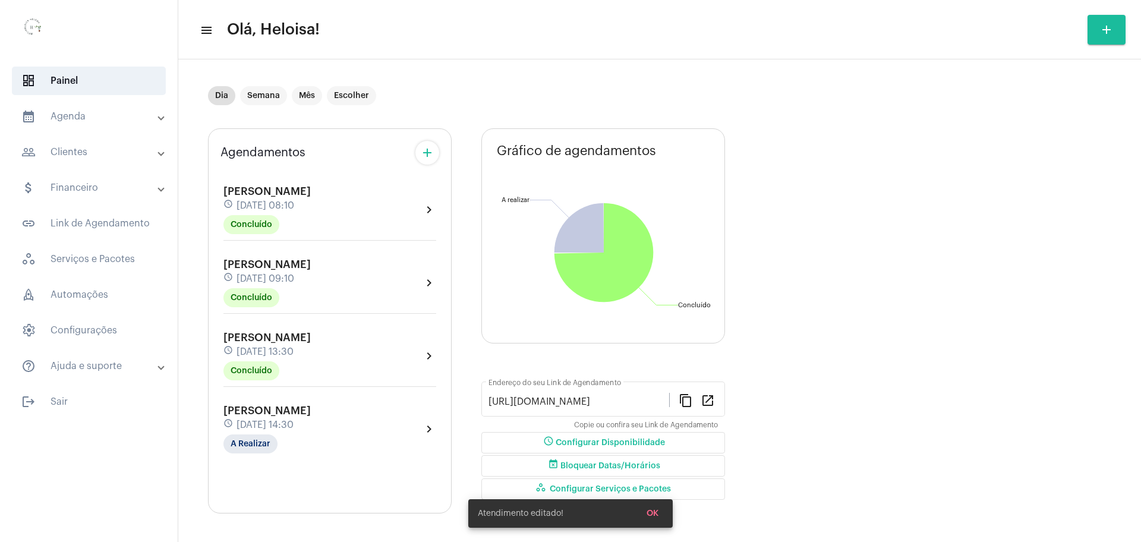
scroll to position [7, 0]
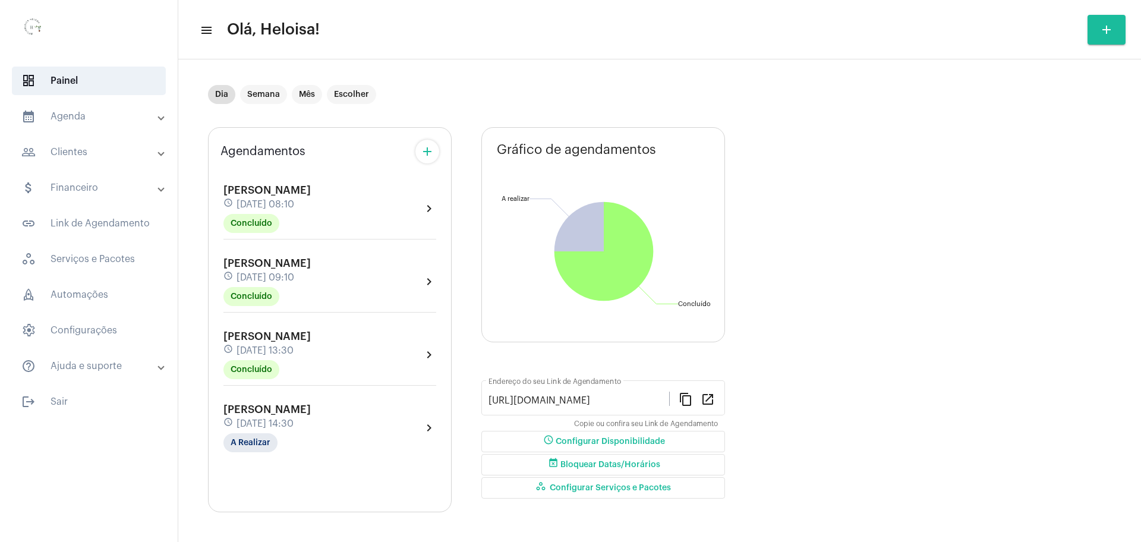
click at [275, 406] on span "[PERSON_NAME]" at bounding box center [266, 409] width 87 height 11
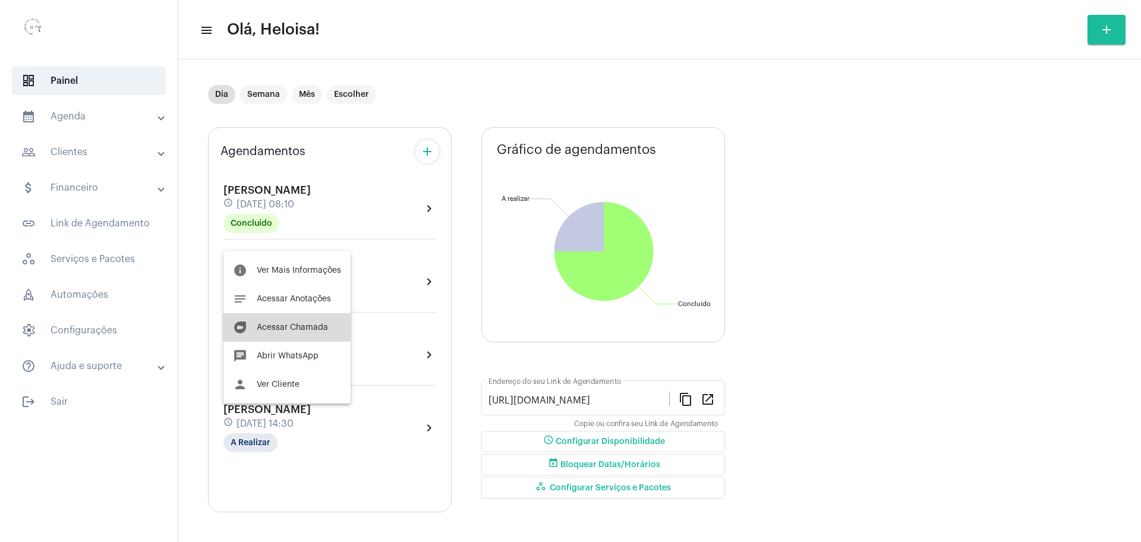
click at [287, 323] on span "Acessar Chamada" at bounding box center [292, 327] width 71 height 8
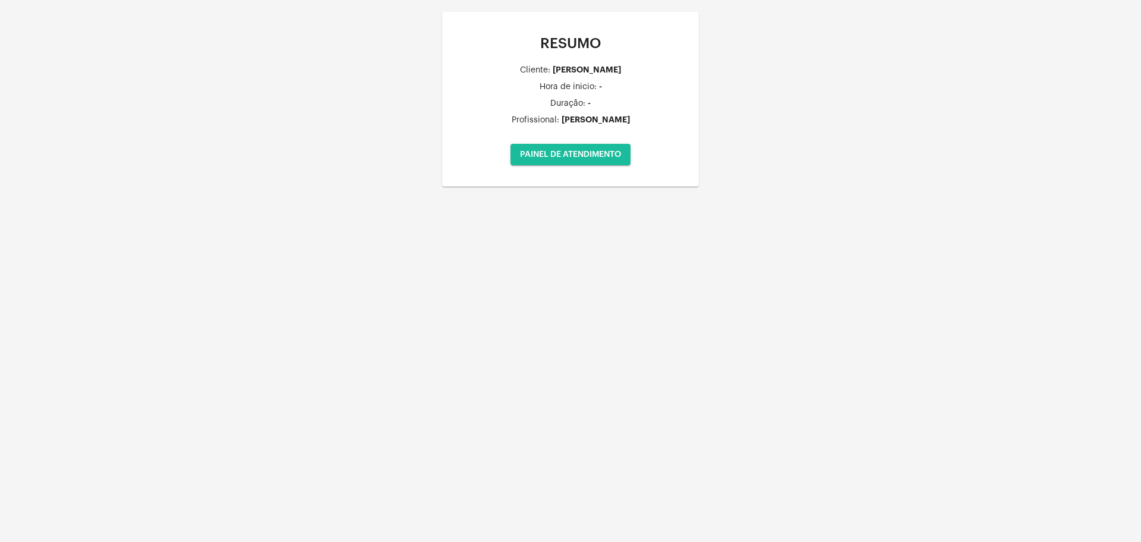
click at [562, 173] on div "PAINEL DE ATENDIMENTO" at bounding box center [570, 154] width 238 height 45
drag, startPoint x: 562, startPoint y: 173, endPoint x: 566, endPoint y: 153, distance: 21.2
click at [566, 153] on div "PAINEL DE ATENDIMENTO" at bounding box center [570, 154] width 238 height 45
click at [566, 153] on span "PAINEL DE ATENDIMENTO" at bounding box center [570, 154] width 101 height 8
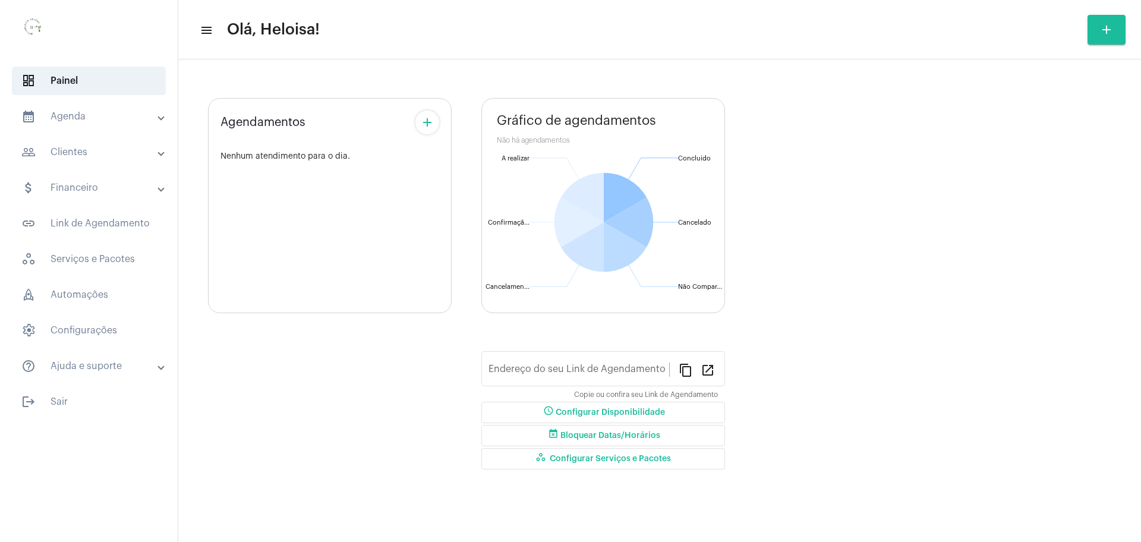
type input "[URL][DOMAIN_NAME]"
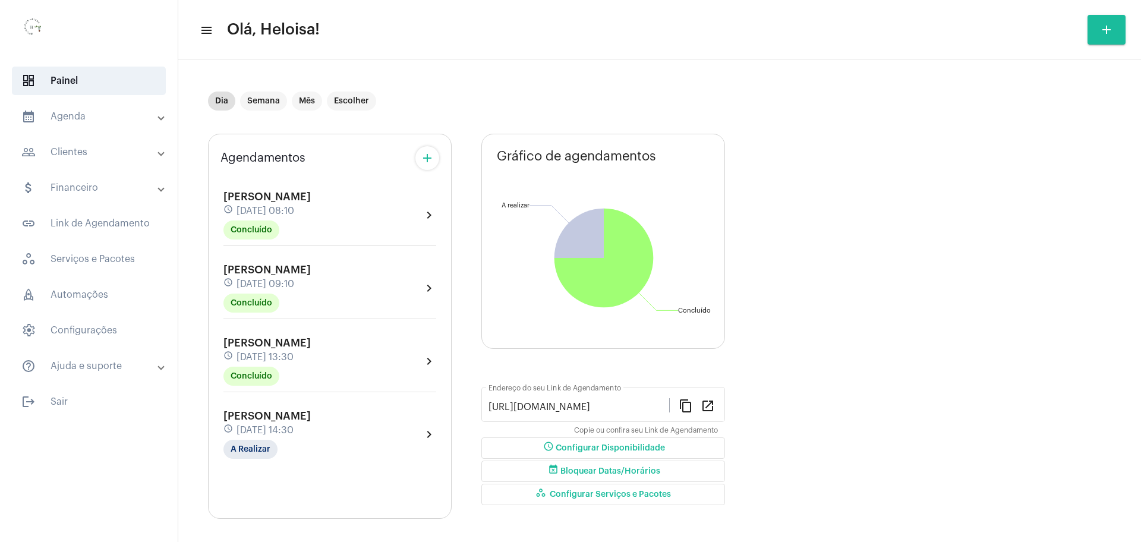
click at [257, 425] on span "[DATE] 14:30" at bounding box center [264, 430] width 57 height 11
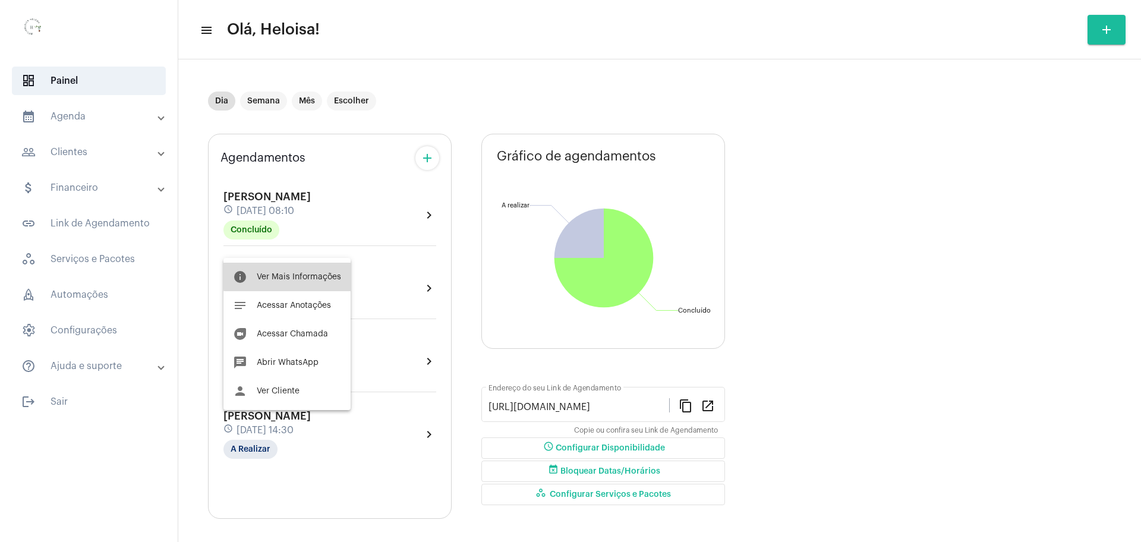
click at [305, 276] on span "Ver Mais Informações" at bounding box center [299, 277] width 84 height 8
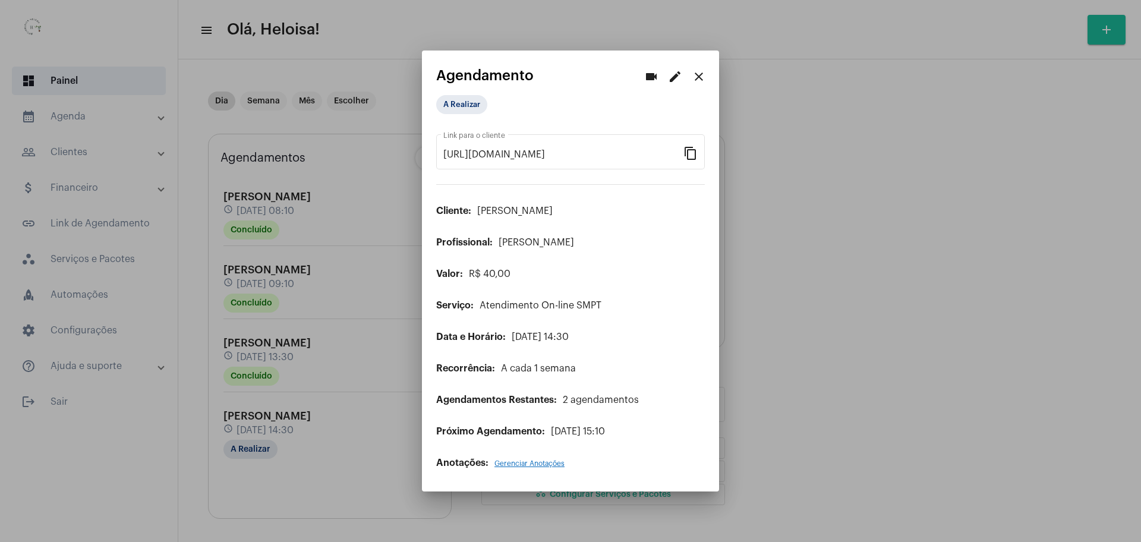
click at [677, 78] on mat-icon "edit" at bounding box center [675, 77] width 14 height 14
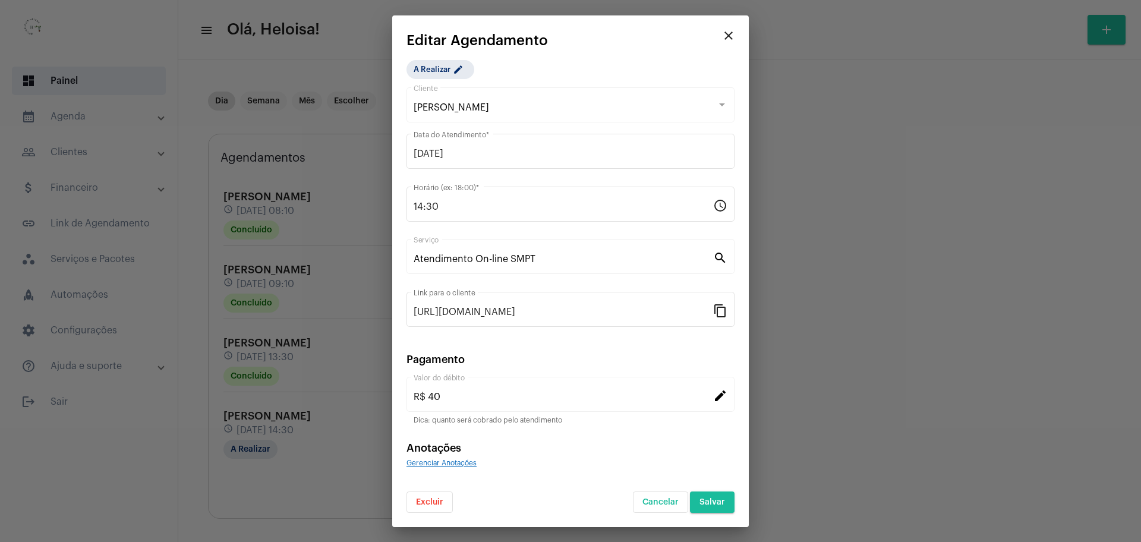
click at [416, 495] on button "Excluir" at bounding box center [429, 501] width 46 height 21
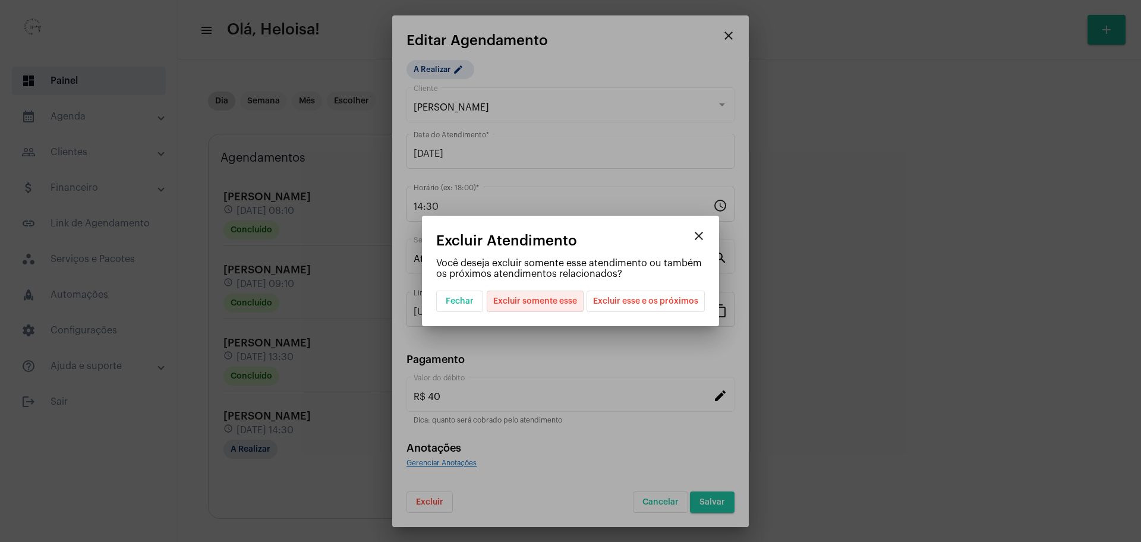
click at [541, 302] on span "Excluir somente esse" at bounding box center [535, 301] width 84 height 20
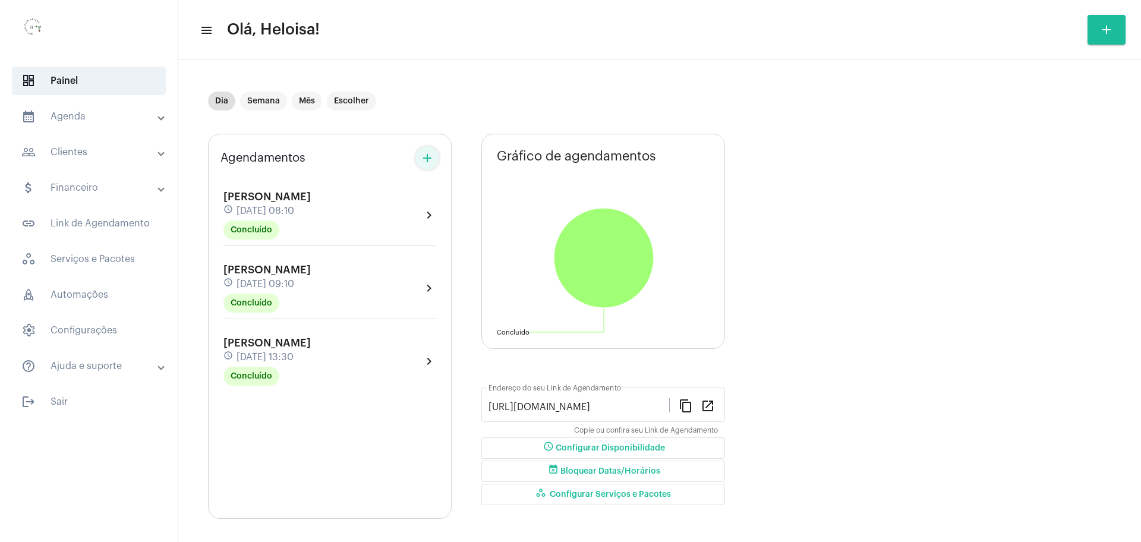
click at [431, 158] on mat-icon "add" at bounding box center [427, 158] width 14 height 14
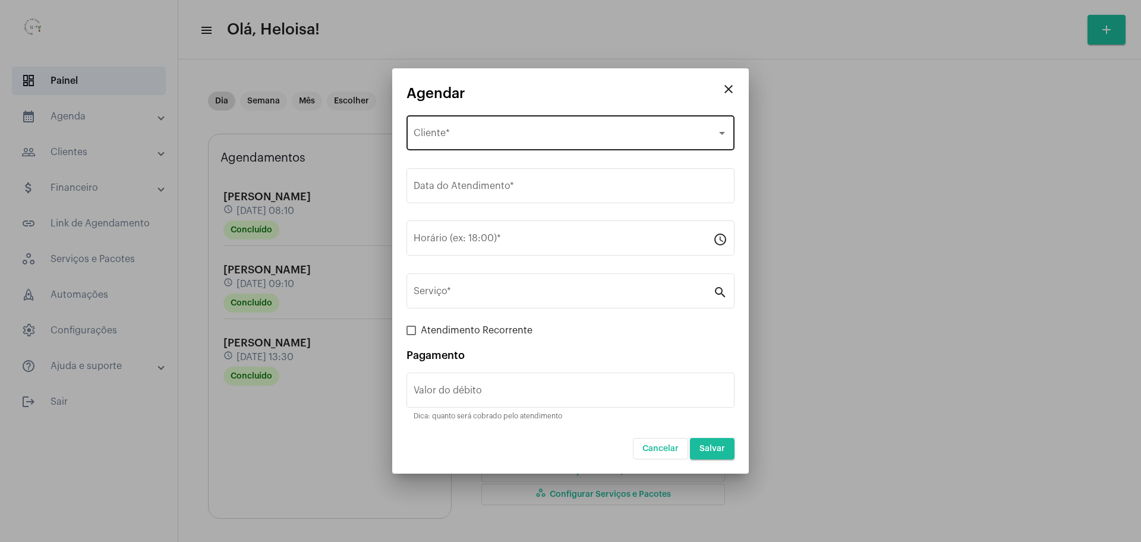
click at [468, 146] on div "Selecione o Cliente Cliente *" at bounding box center [570, 131] width 314 height 37
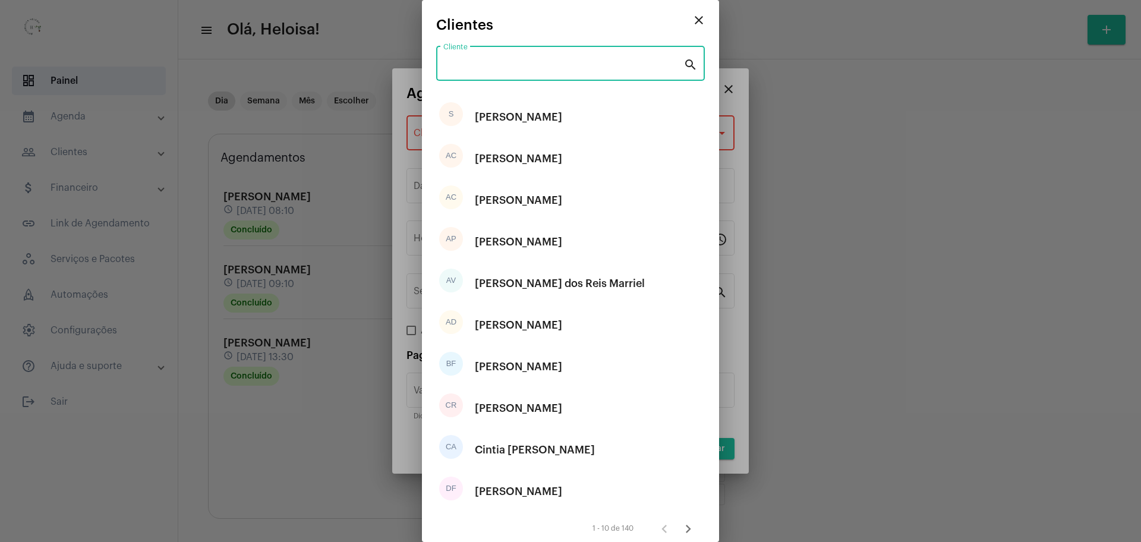
drag, startPoint x: 499, startPoint y: 61, endPoint x: 506, endPoint y: 72, distance: 12.9
click at [500, 61] on input "Cliente" at bounding box center [563, 66] width 240 height 11
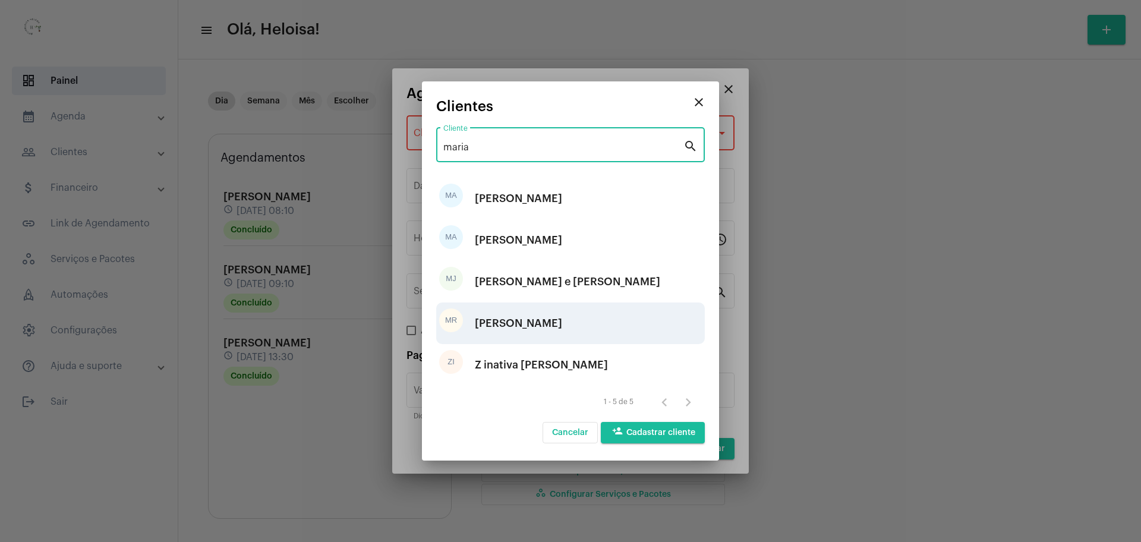
type input "maria"
click at [517, 324] on div "[PERSON_NAME]" at bounding box center [518, 323] width 87 height 36
type input "R$"
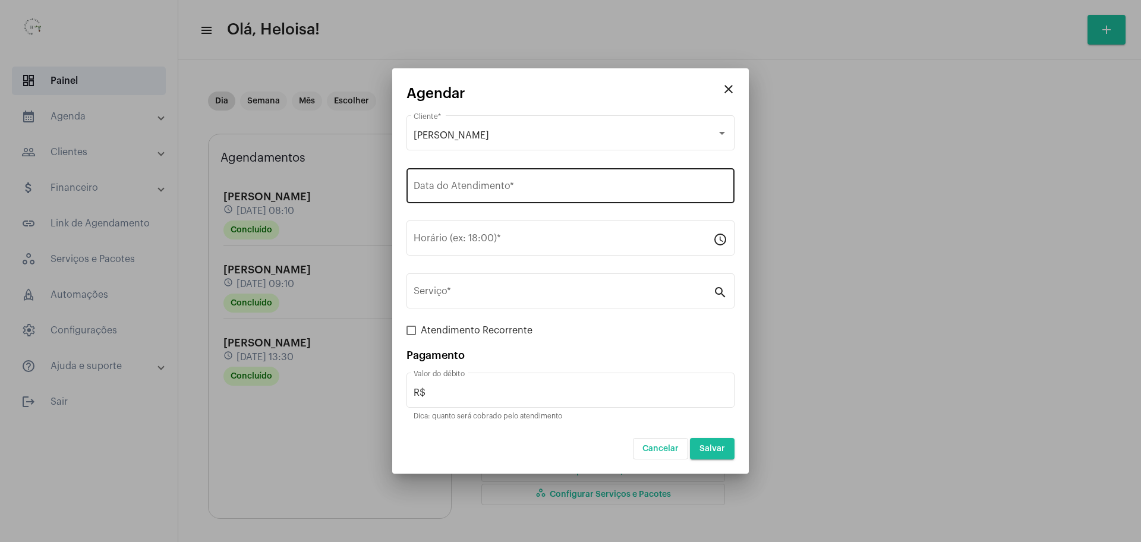
click at [495, 178] on div "Data do Atendimento *" at bounding box center [570, 184] width 314 height 37
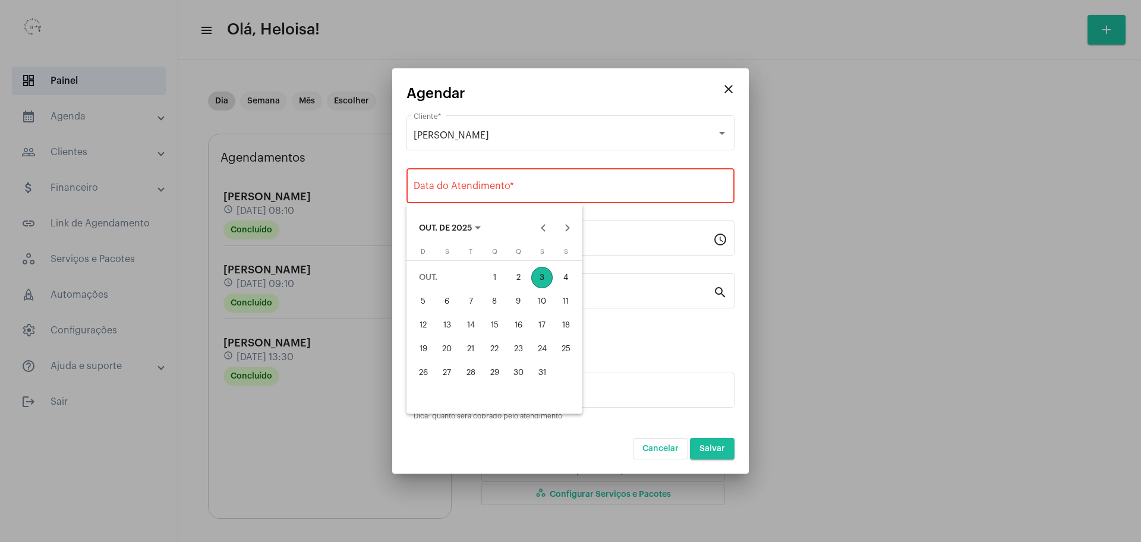
click at [547, 273] on div "3" at bounding box center [541, 277] width 21 height 21
type input "[DATE]"
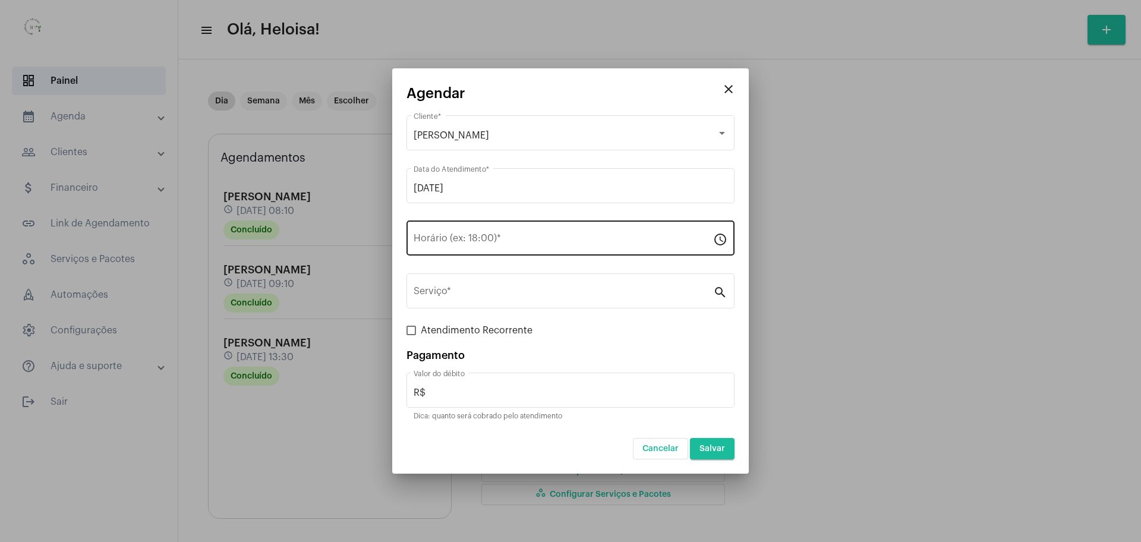
click at [466, 234] on div "Horário (ex: 18:00) *" at bounding box center [562, 236] width 299 height 37
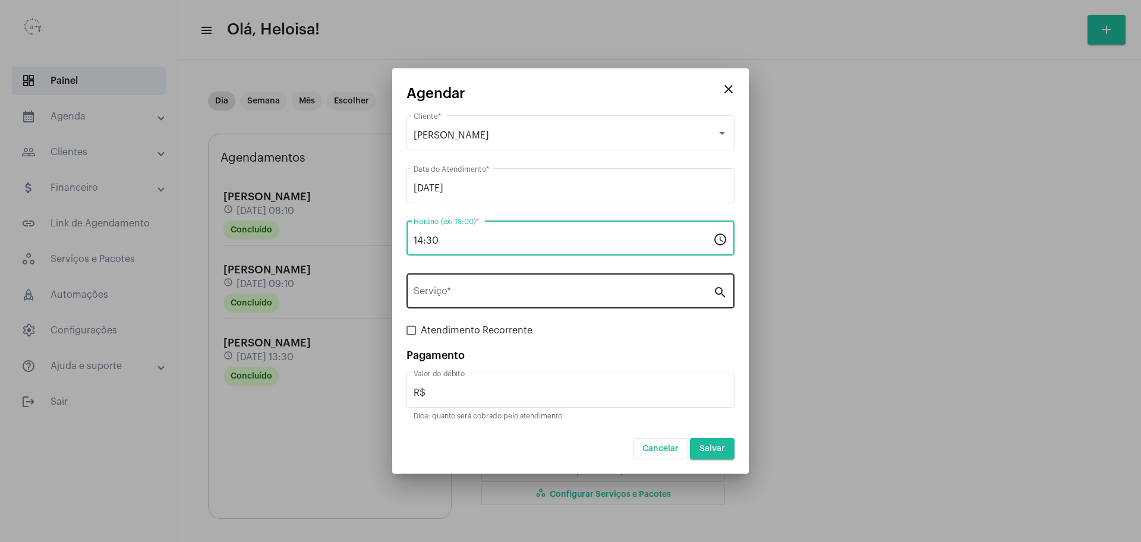
type input "14:30"
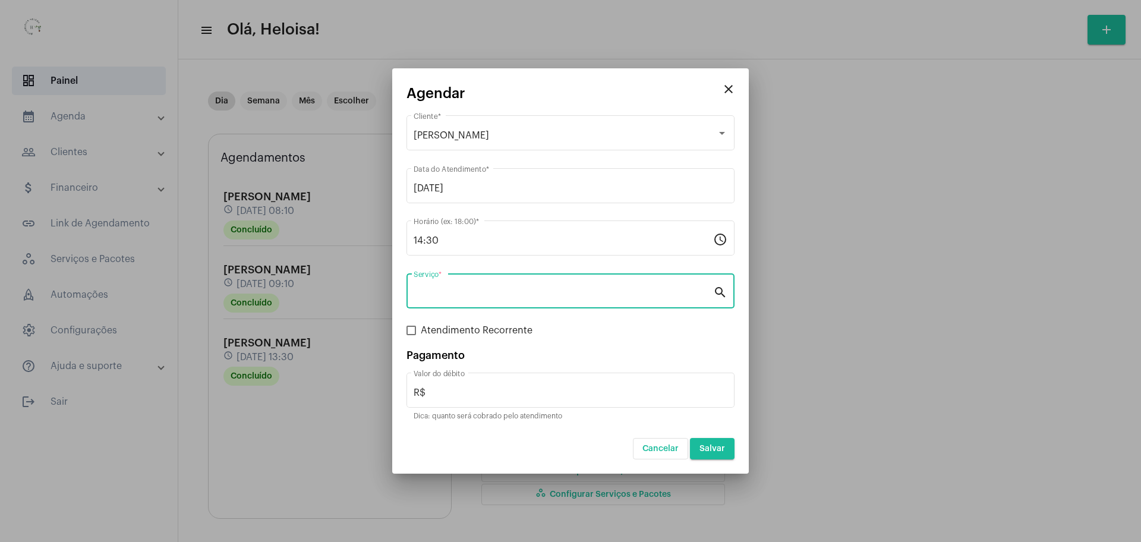
click at [490, 289] on input "Serviço *" at bounding box center [562, 293] width 299 height 11
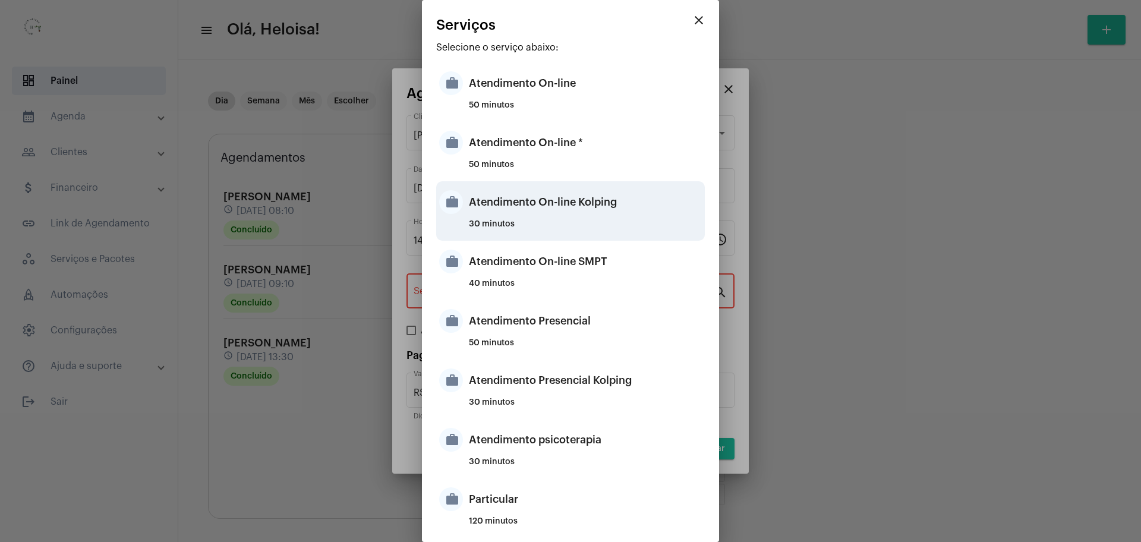
click at [562, 217] on div "Atendimento On-line Kolping" at bounding box center [585, 202] width 233 height 36
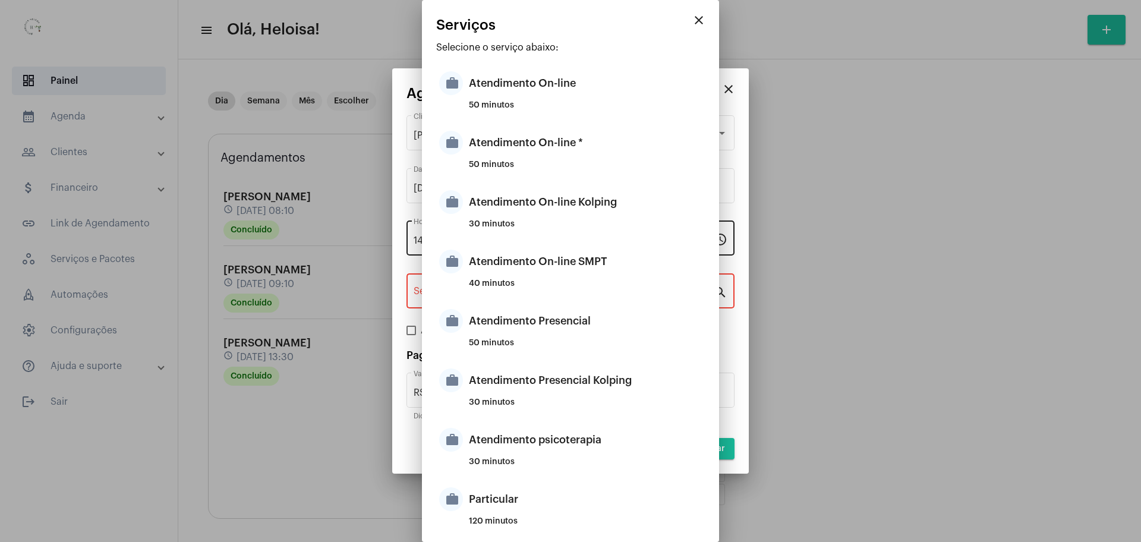
type input "Atendimento On-line Kolping"
type input "R$ 40"
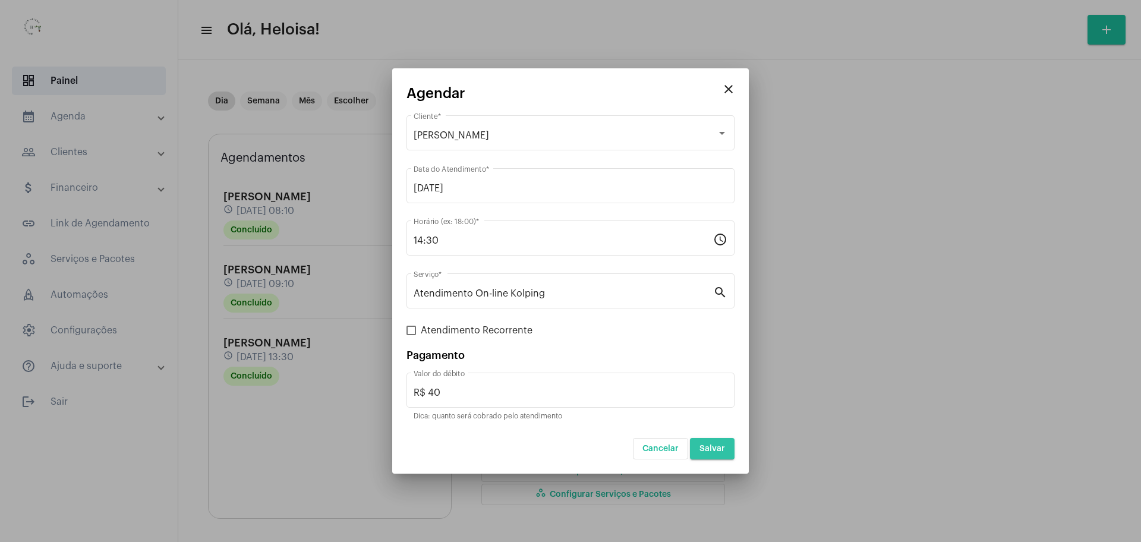
click at [710, 447] on span "Salvar" at bounding box center [712, 448] width 26 height 8
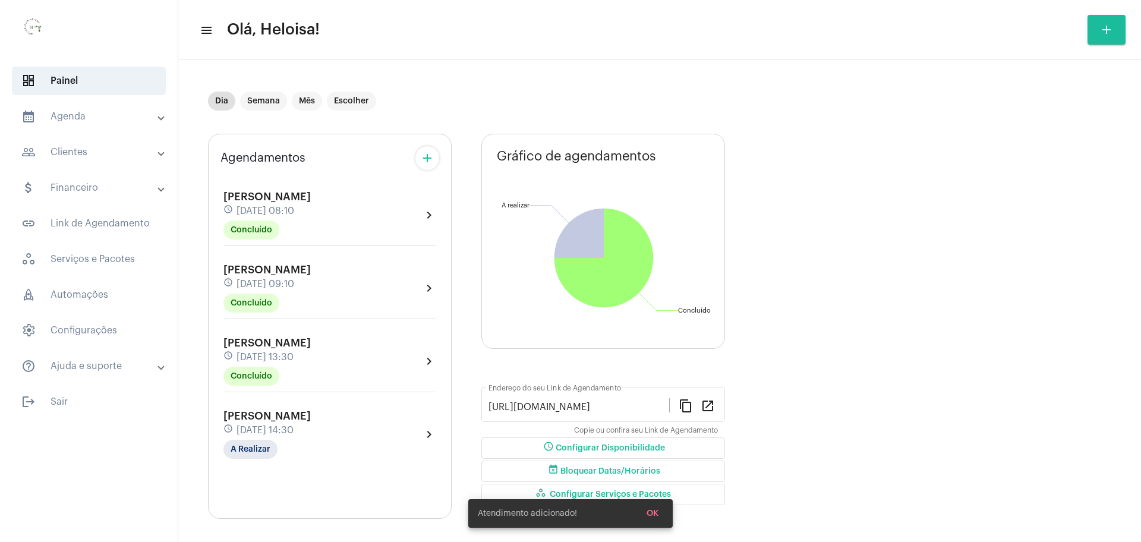
click at [298, 421] on div "[PERSON_NAME] schedule [DATE] 14:30 A Realizar" at bounding box center [266, 434] width 87 height 49
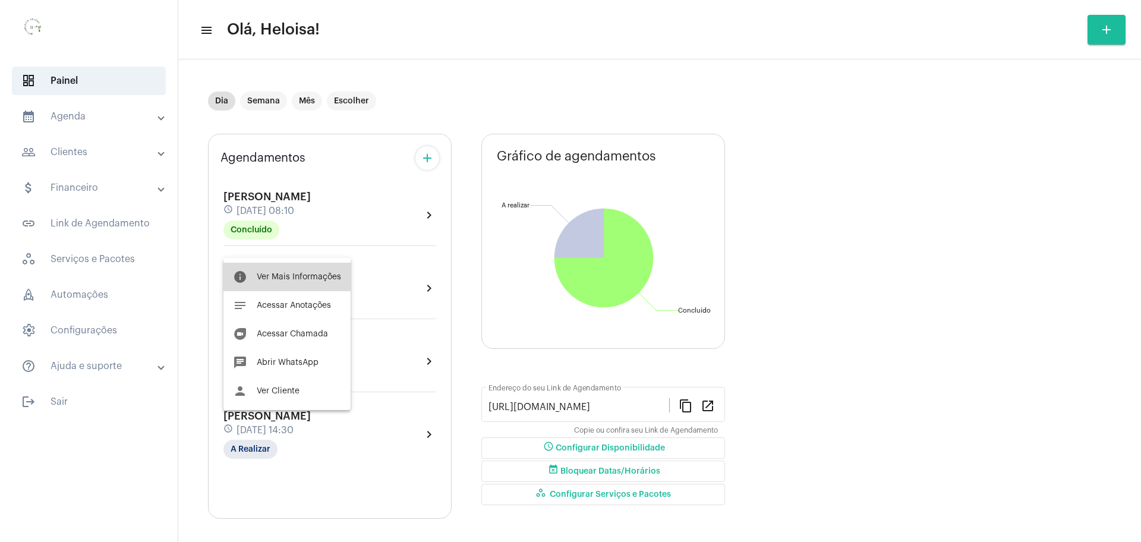
click at [295, 276] on span "Ver Mais Informações" at bounding box center [299, 277] width 84 height 8
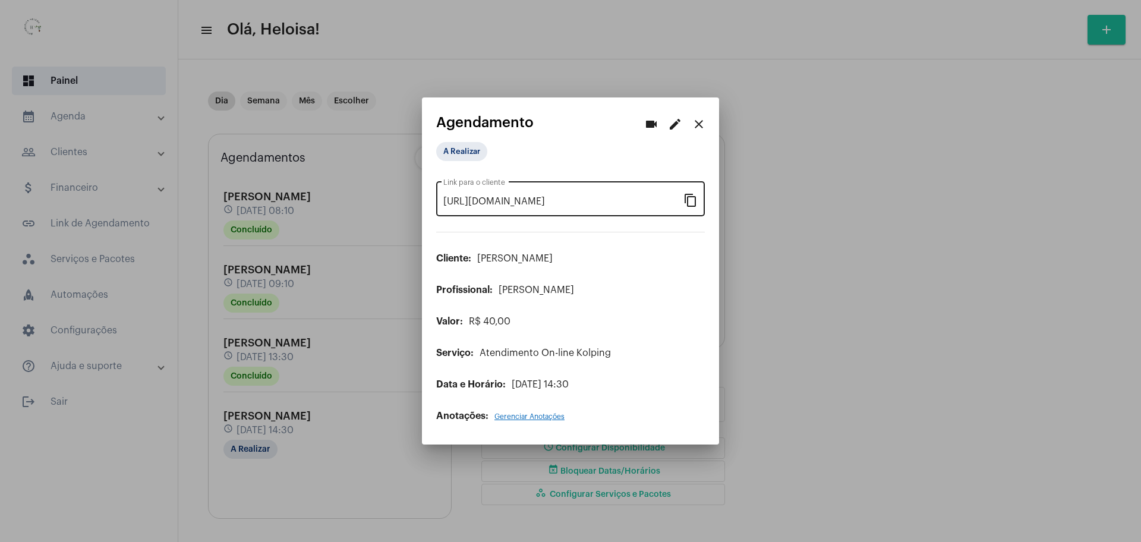
click at [694, 199] on mat-icon "content_copy" at bounding box center [690, 199] width 14 height 14
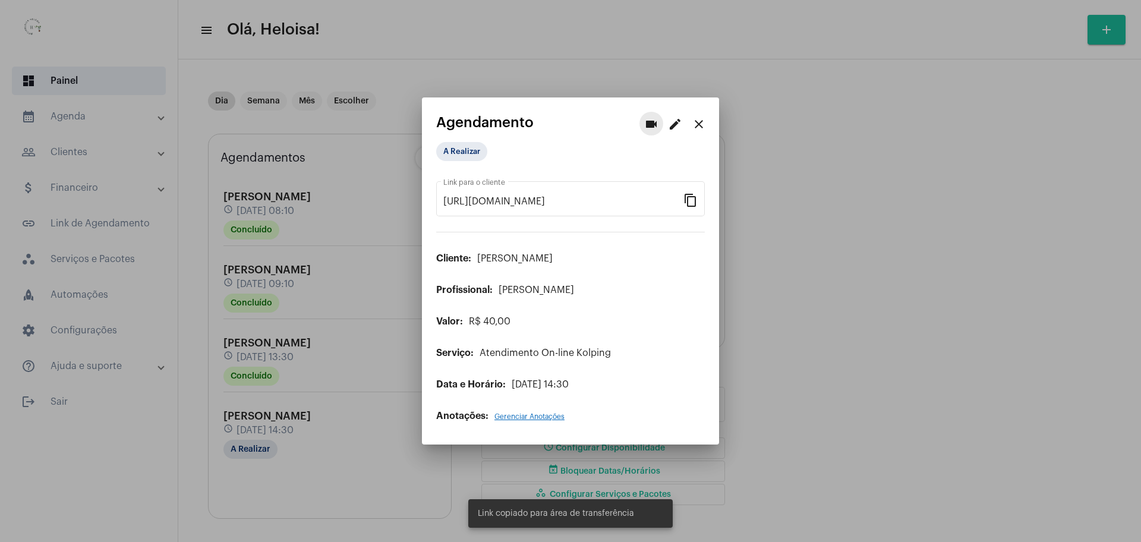
click at [646, 121] on mat-icon "videocam" at bounding box center [651, 124] width 14 height 14
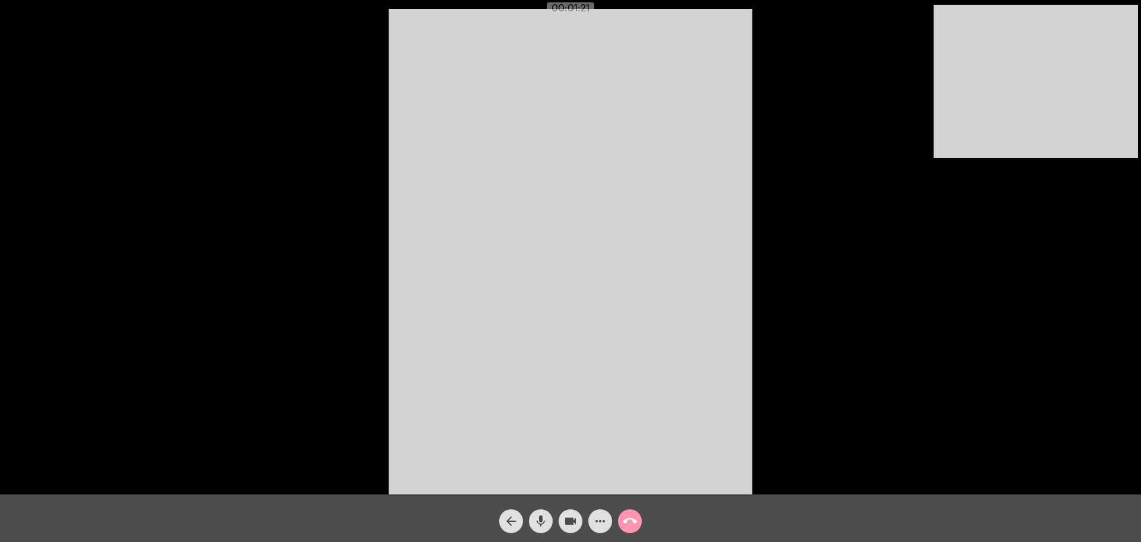
click at [536, 521] on mat-icon "mic" at bounding box center [540, 521] width 14 height 14
click at [550, 521] on button "mic_off" at bounding box center [541, 521] width 24 height 24
click at [535, 530] on span "mic" at bounding box center [540, 521] width 14 height 24
click at [313, 284] on div "Acessando Câmera e Microfone..." at bounding box center [570, 250] width 1138 height 494
click at [545, 520] on mat-icon "mic_off" at bounding box center [540, 521] width 14 height 14
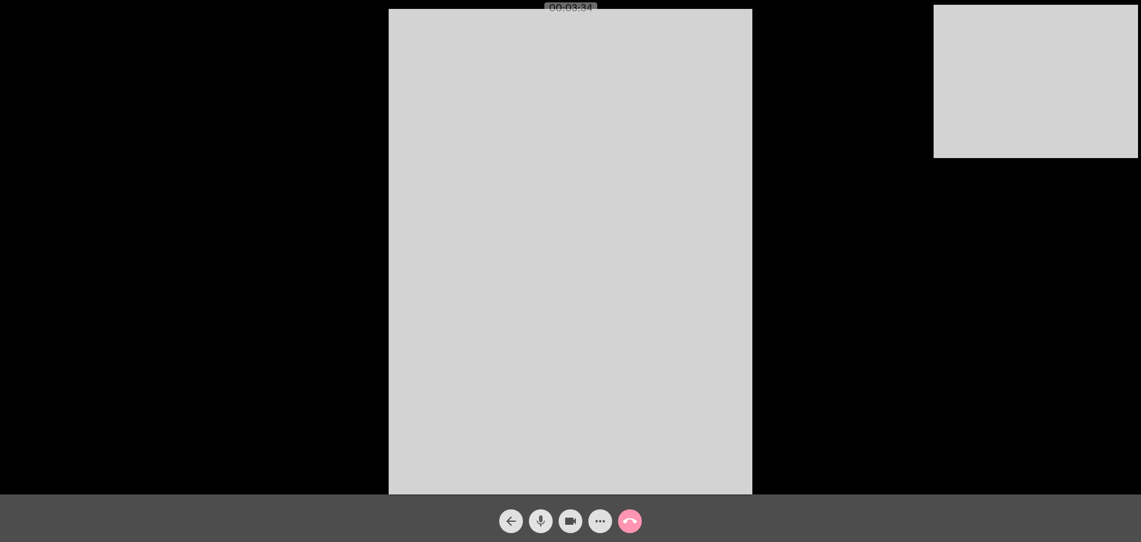
click at [532, 524] on button "mic" at bounding box center [541, 521] width 24 height 24
click at [532, 524] on button "mic_off" at bounding box center [541, 521] width 24 height 24
click at [532, 524] on button "mic" at bounding box center [541, 521] width 24 height 24
click at [536, 526] on mat-icon "mic_off" at bounding box center [540, 521] width 14 height 14
click at [538, 518] on mat-icon "mic" at bounding box center [540, 521] width 14 height 14
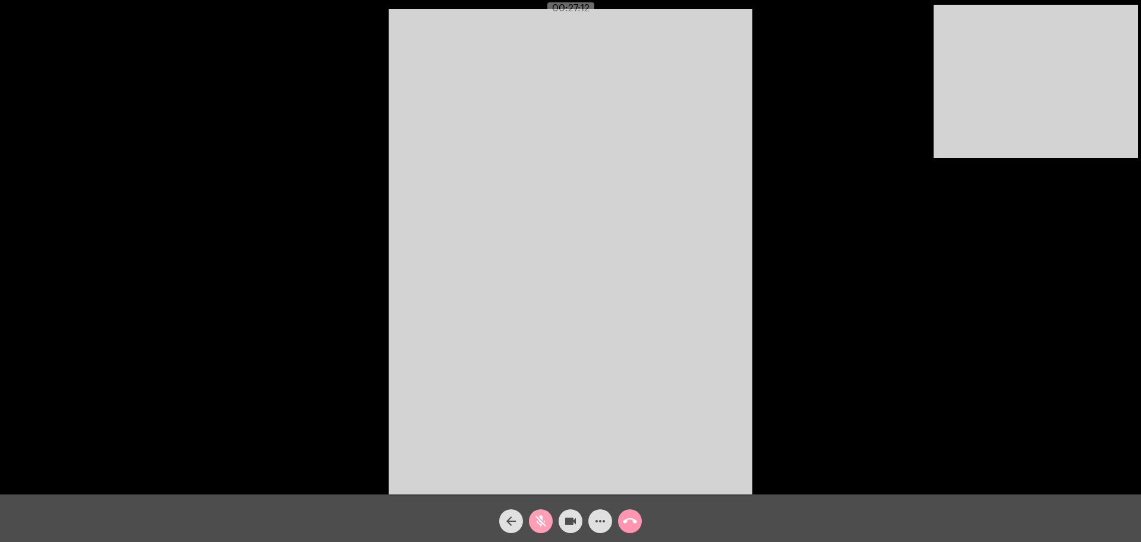
click at [538, 526] on mat-icon "mic_off" at bounding box center [540, 521] width 14 height 14
click at [546, 519] on mat-icon "mic" at bounding box center [540, 521] width 14 height 14
click at [546, 519] on mat-icon "mic_off" at bounding box center [540, 521] width 14 height 14
click at [627, 520] on mat-icon "call_end" at bounding box center [630, 521] width 14 height 14
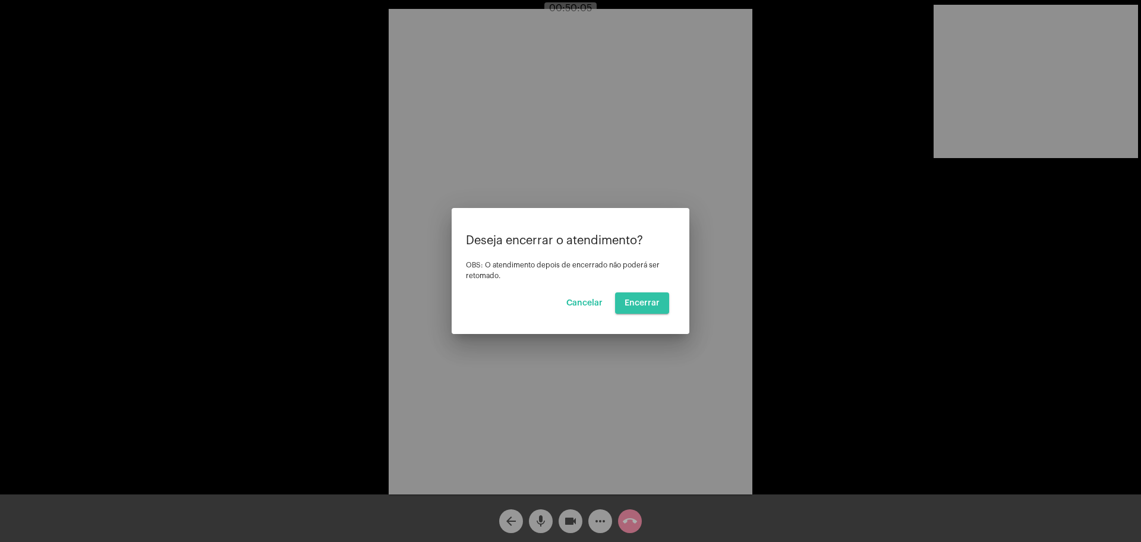
click at [652, 305] on span "Encerrar" at bounding box center [641, 303] width 35 height 8
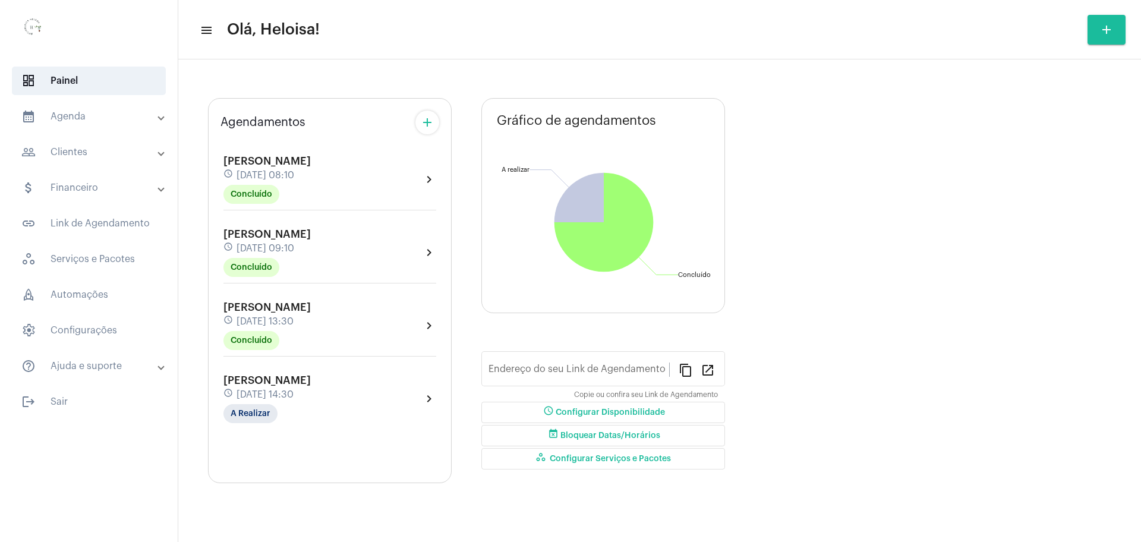
type input "[URL][DOMAIN_NAME]"
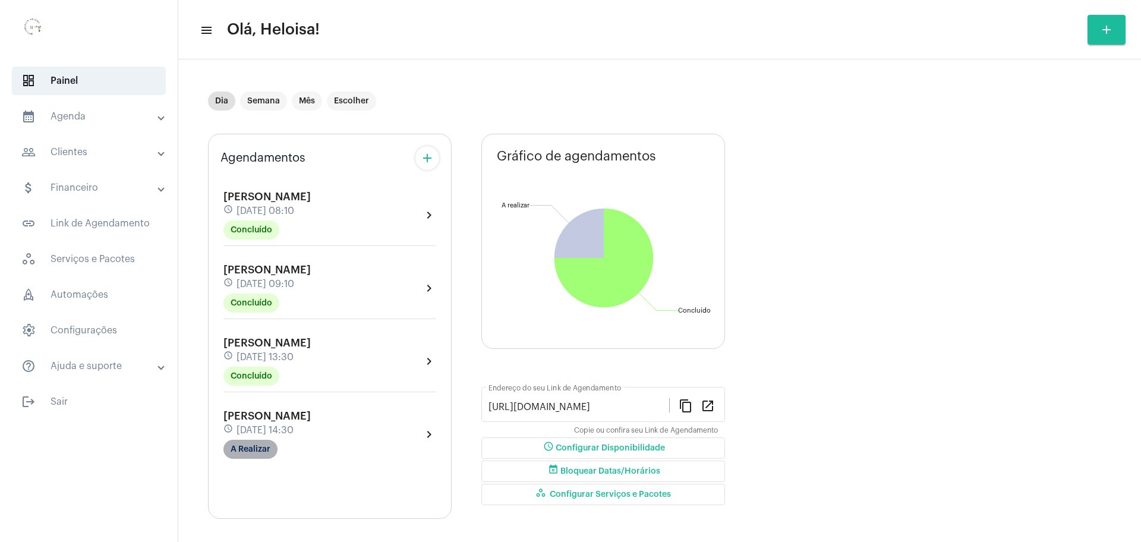
click at [238, 450] on mat-chip "A Realizar" at bounding box center [250, 449] width 54 height 19
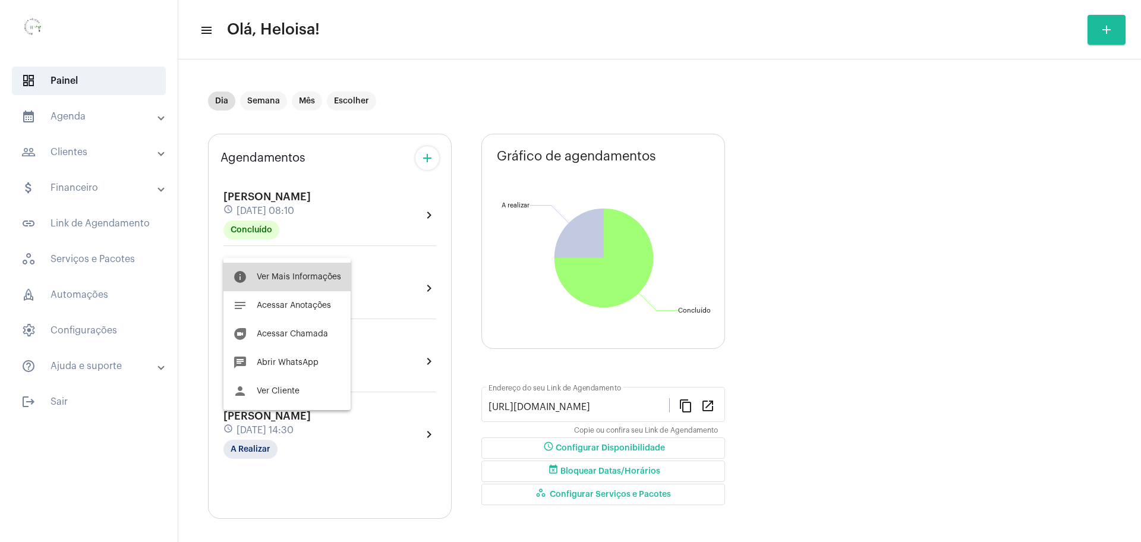
click at [303, 284] on button "info Ver Mais Informações" at bounding box center [286, 277] width 127 height 29
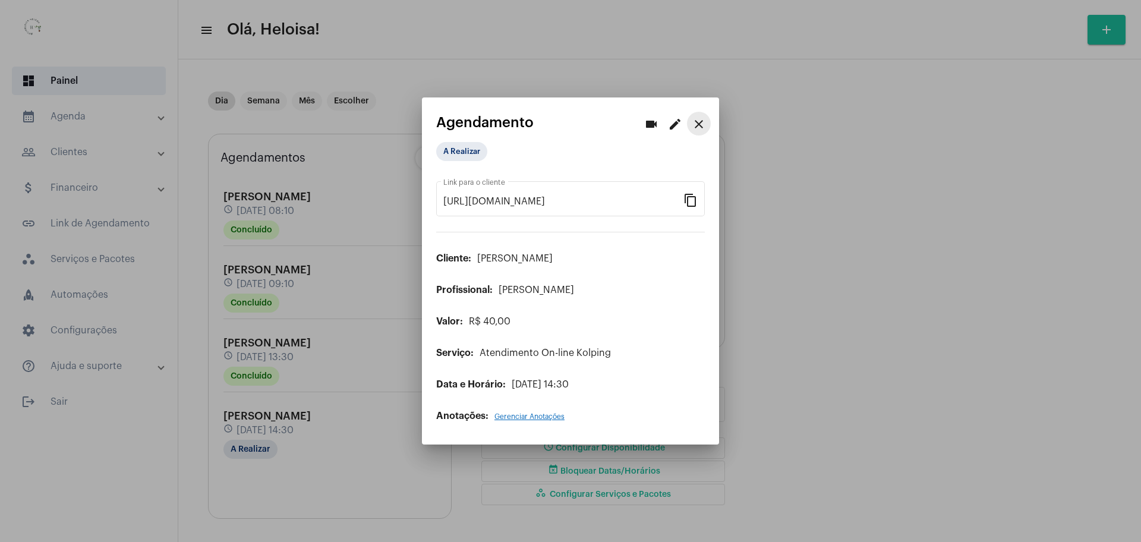
click at [704, 120] on mat-icon "close" at bounding box center [698, 124] width 14 height 14
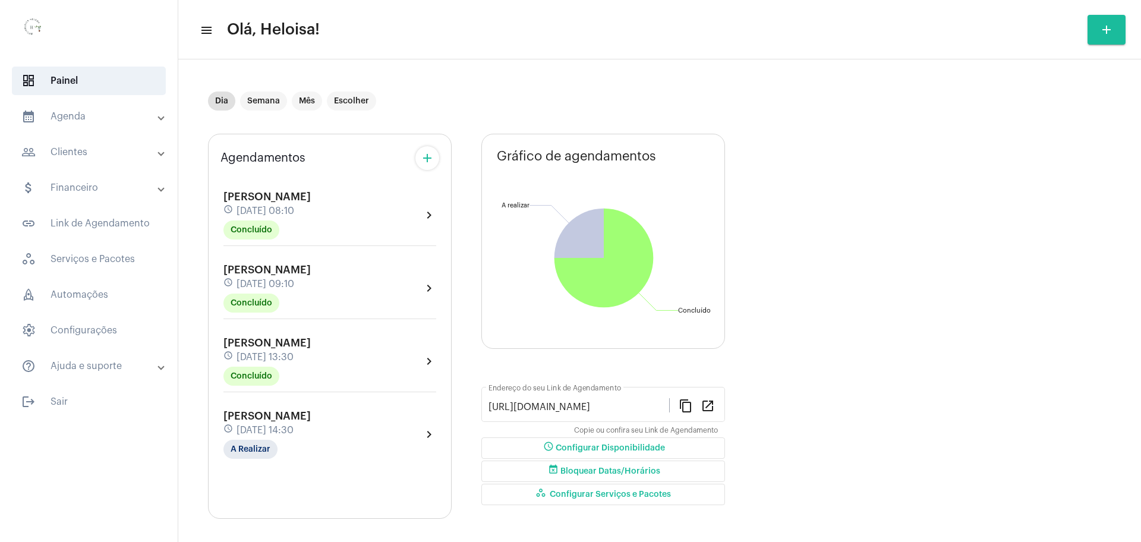
drag, startPoint x: 532, startPoint y: 72, endPoint x: 528, endPoint y: 91, distance: 19.6
click at [532, 73] on div "Dia Semana Mês Escolher" at bounding box center [465, 100] width 514 height 59
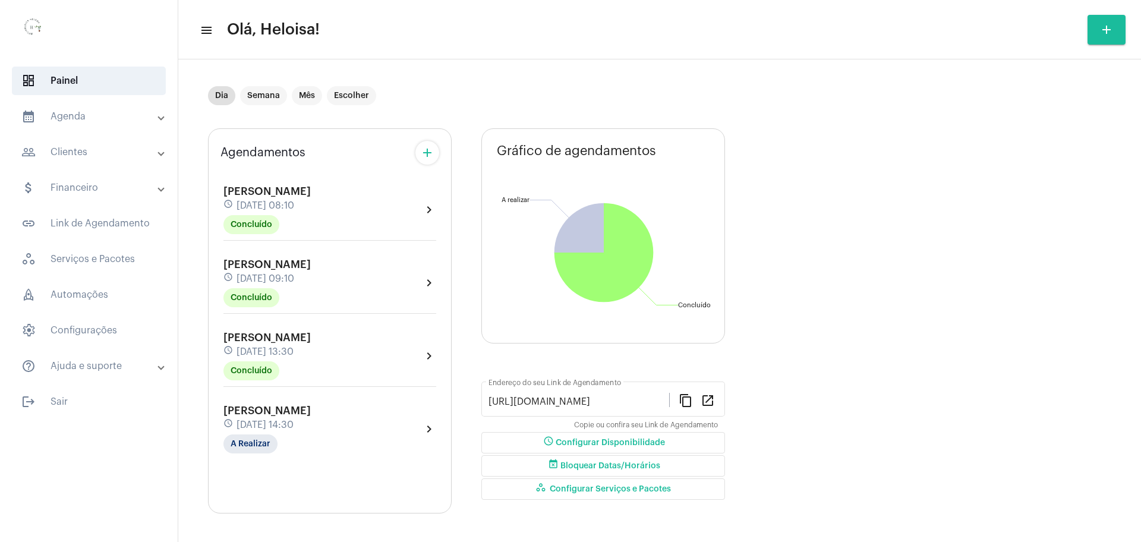
scroll to position [7, 0]
click at [431, 149] on mat-icon "add" at bounding box center [427, 151] width 14 height 14
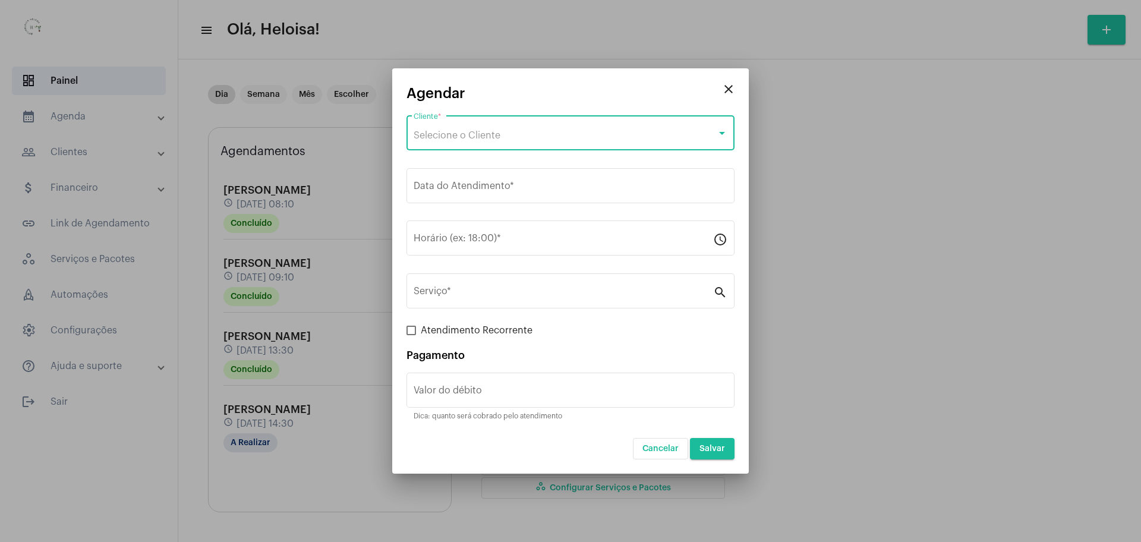
click at [490, 132] on span "Selecione o Cliente" at bounding box center [456, 136] width 87 height 10
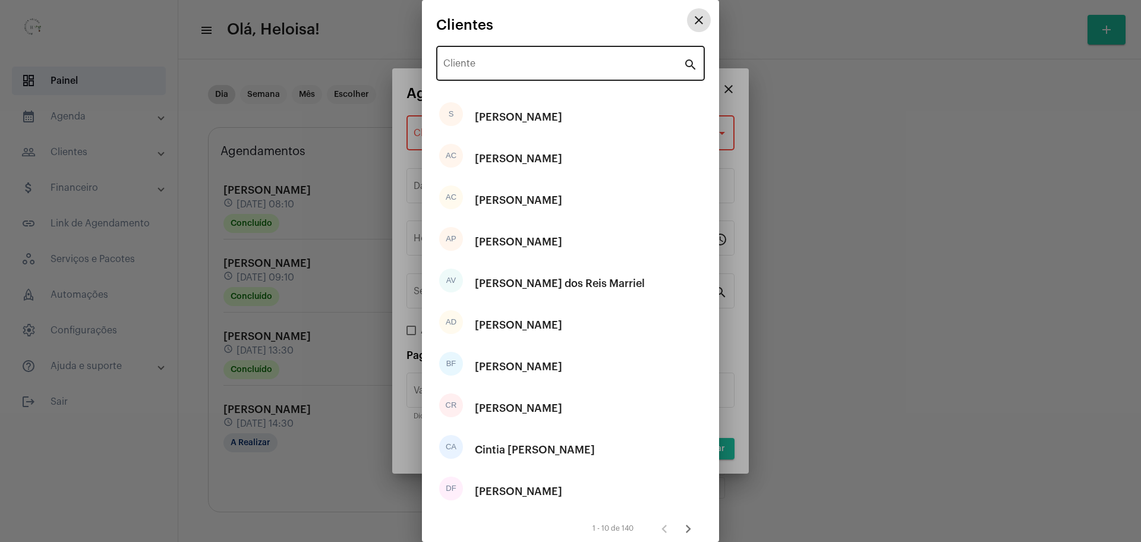
click at [510, 61] on input "Cliente" at bounding box center [563, 66] width 240 height 11
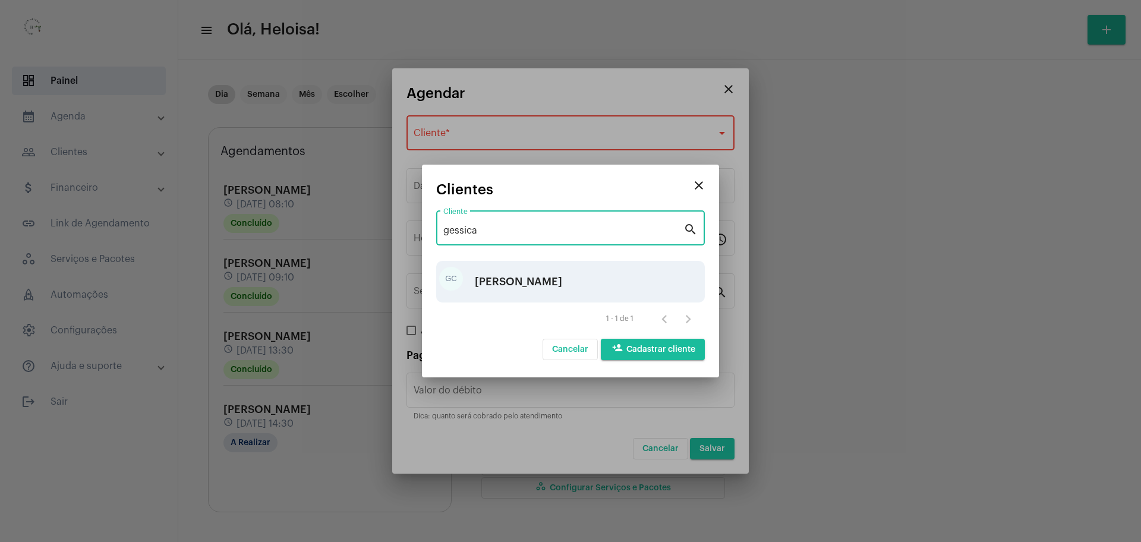
type input "gessica"
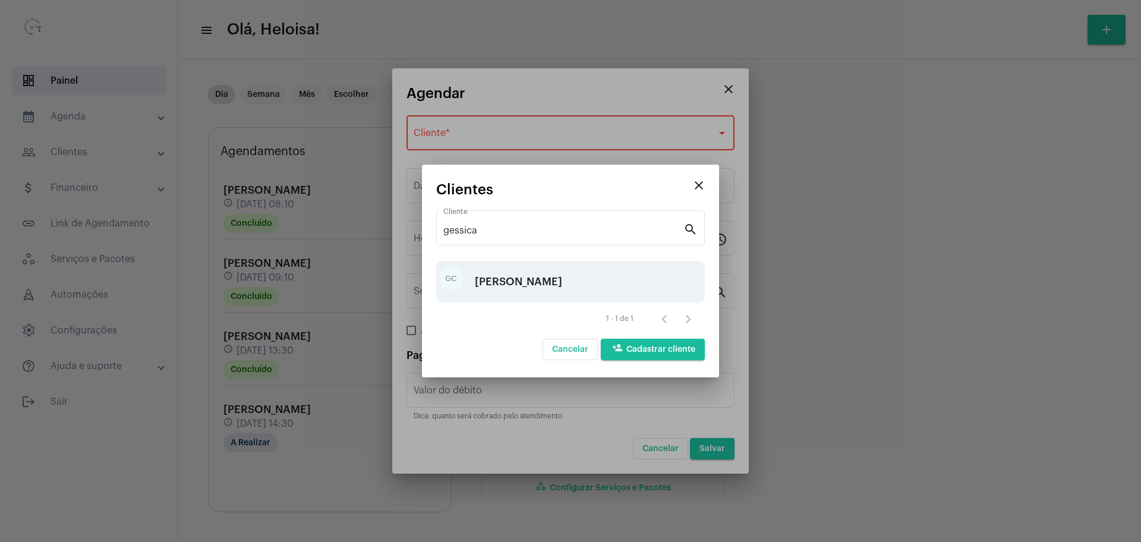
click at [526, 281] on div "[PERSON_NAME]" at bounding box center [518, 282] width 87 height 36
type input "R$ 80"
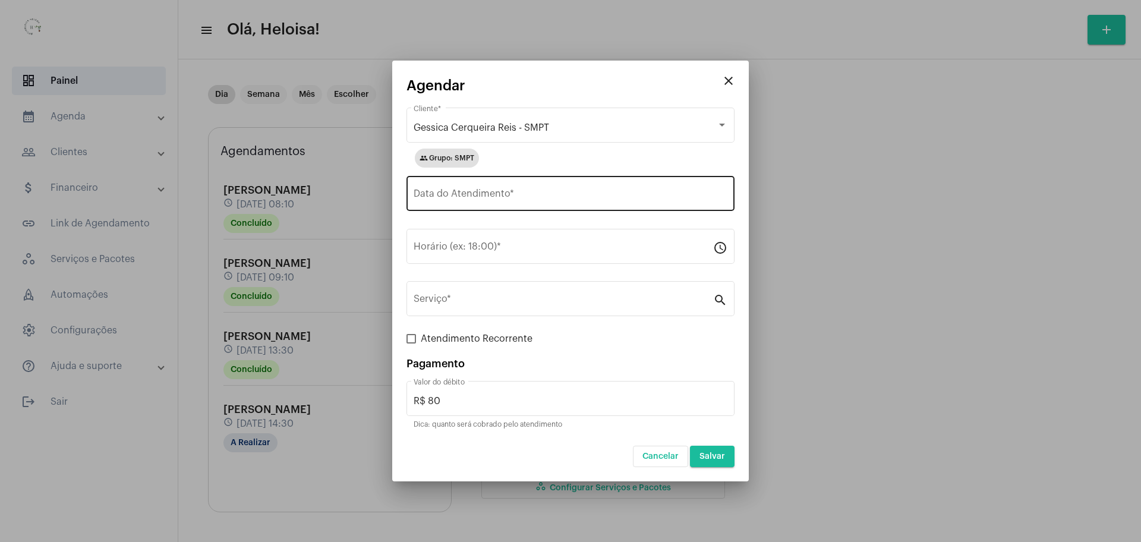
click at [496, 185] on div "Data do Atendimento *" at bounding box center [570, 191] width 314 height 37
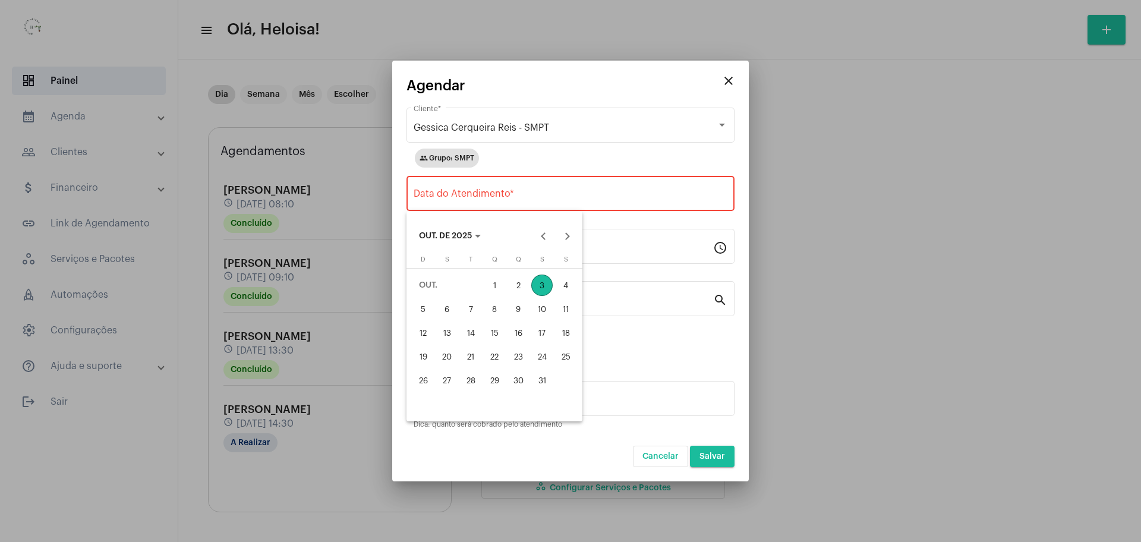
click at [544, 281] on div "3" at bounding box center [541, 284] width 21 height 21
type input "[DATE]"
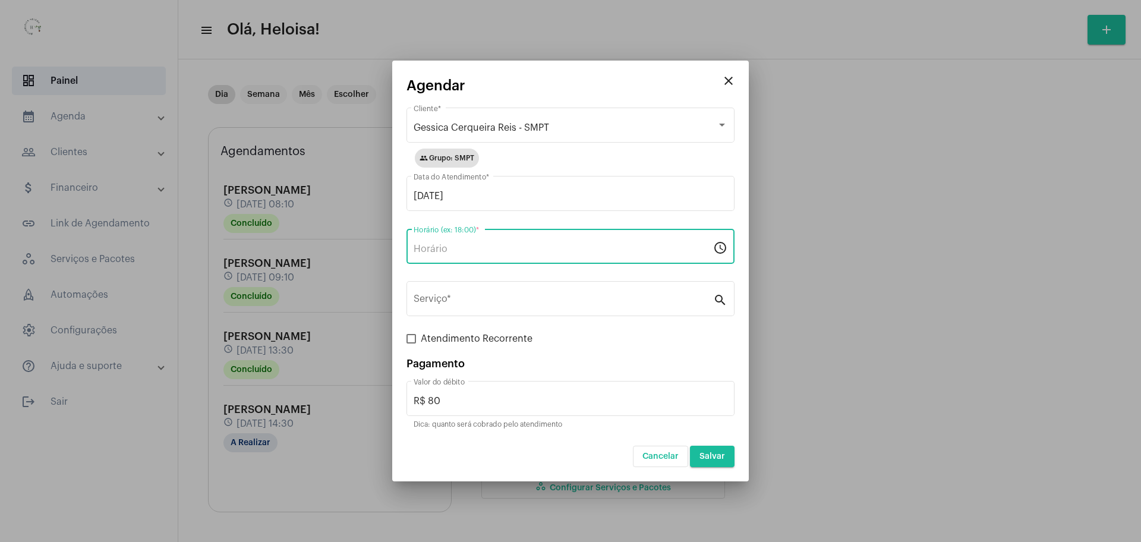
click at [462, 249] on input "Horário (ex: 18:00) *" at bounding box center [562, 249] width 299 height 11
type input "15:40"
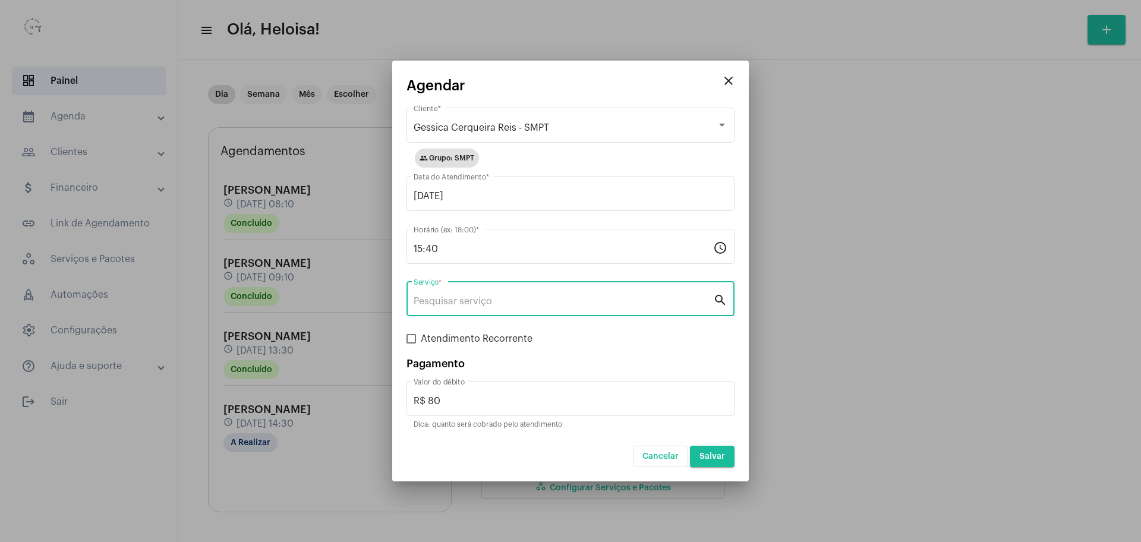
click at [566, 296] on input "Serviço *" at bounding box center [562, 301] width 299 height 11
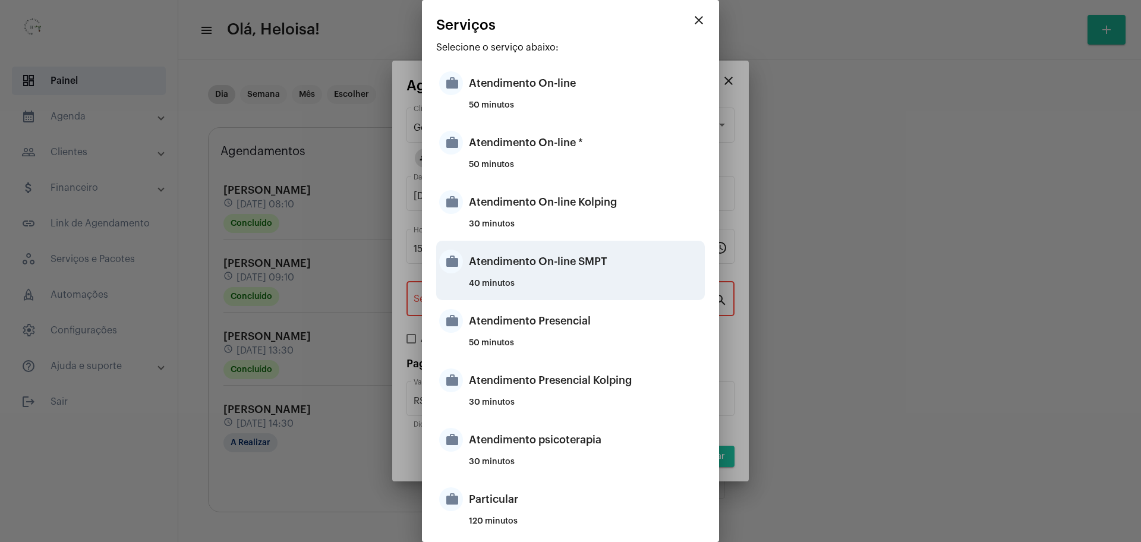
click at [502, 273] on div "Atendimento On-line SMPT" at bounding box center [585, 262] width 233 height 36
type input "Atendimento On-line SMPT"
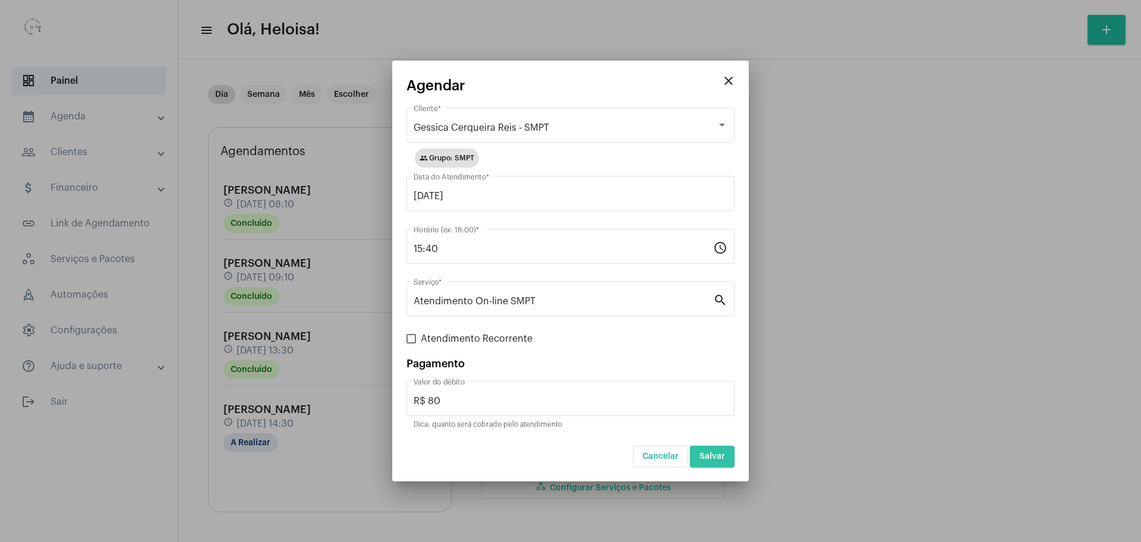
click at [718, 453] on span "Salvar" at bounding box center [712, 456] width 26 height 8
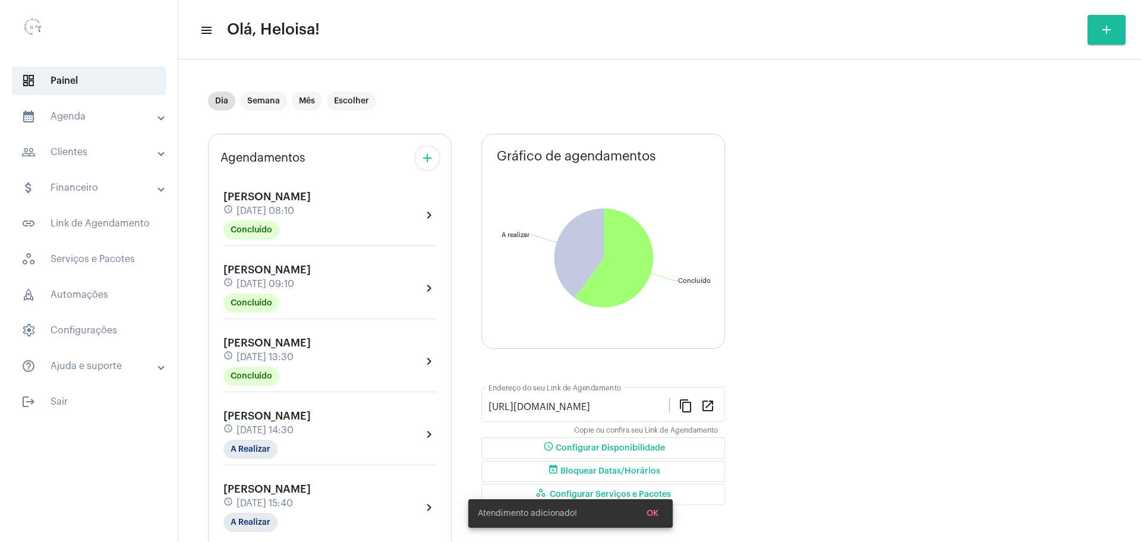
scroll to position [41, 0]
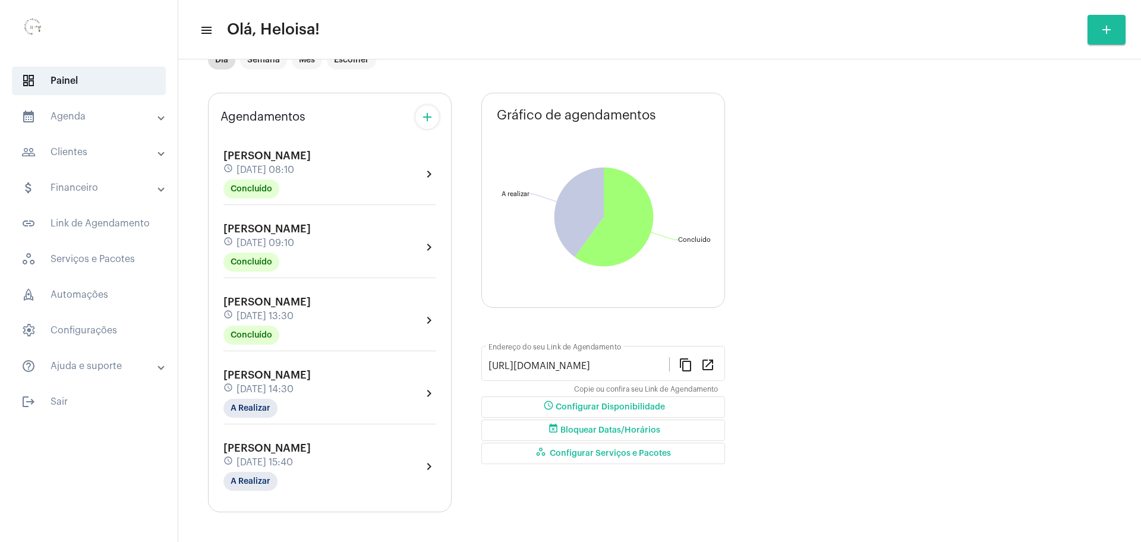
click at [292, 449] on span "[PERSON_NAME]" at bounding box center [266, 448] width 87 height 11
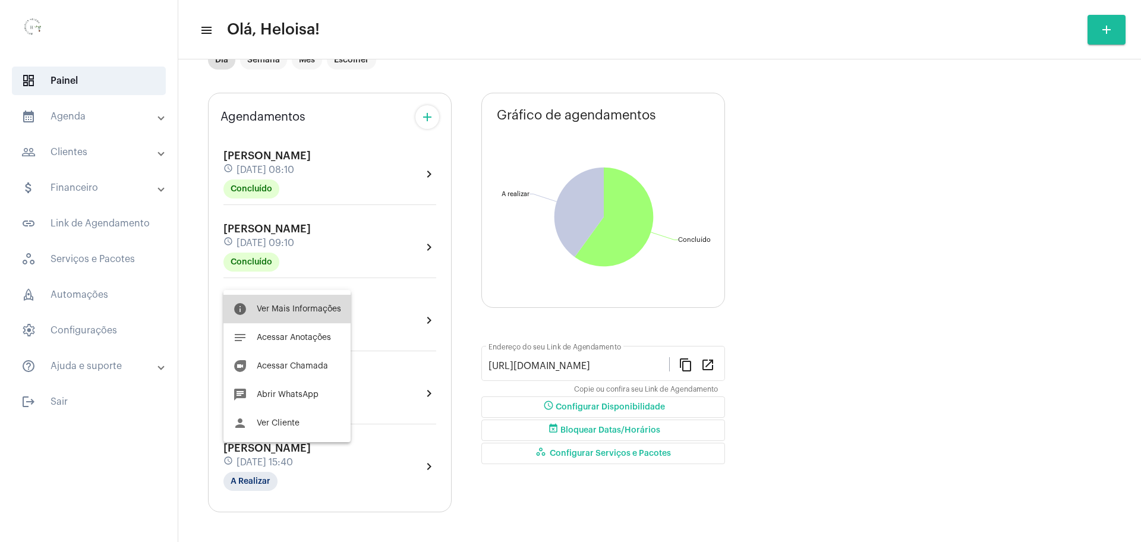
click at [296, 311] on span "Ver Mais Informações" at bounding box center [299, 309] width 84 height 8
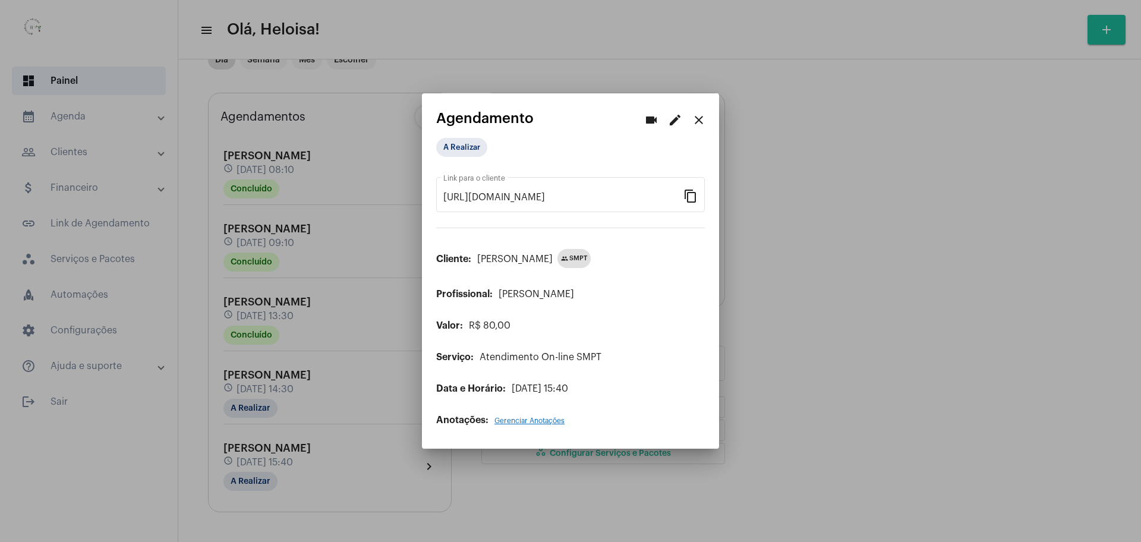
click at [702, 122] on mat-icon "close" at bounding box center [698, 120] width 14 height 14
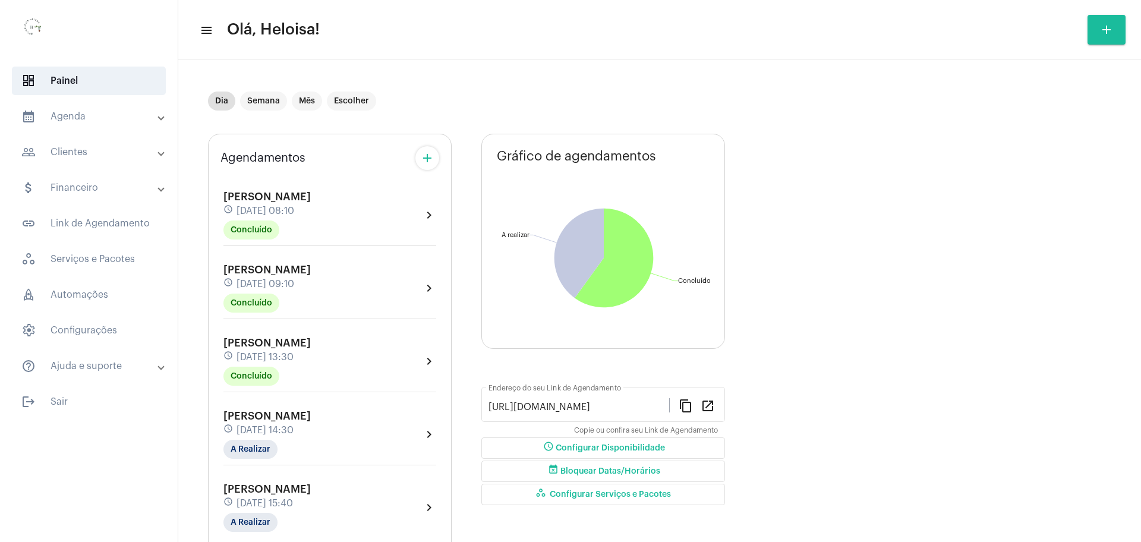
click at [270, 492] on span "[PERSON_NAME]" at bounding box center [266, 489] width 87 height 11
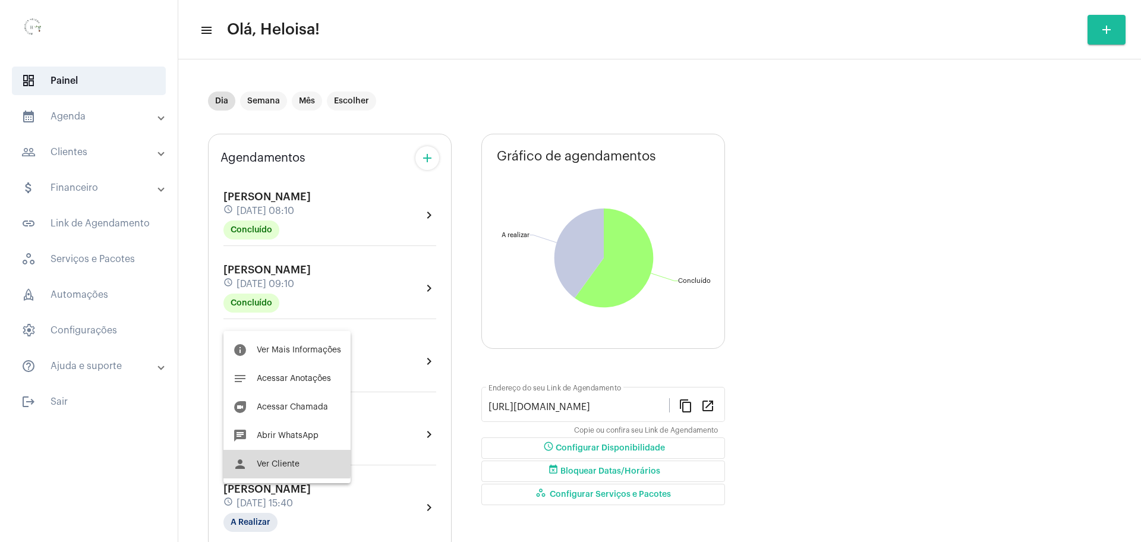
click at [273, 460] on span "Ver Cliente" at bounding box center [278, 464] width 43 height 8
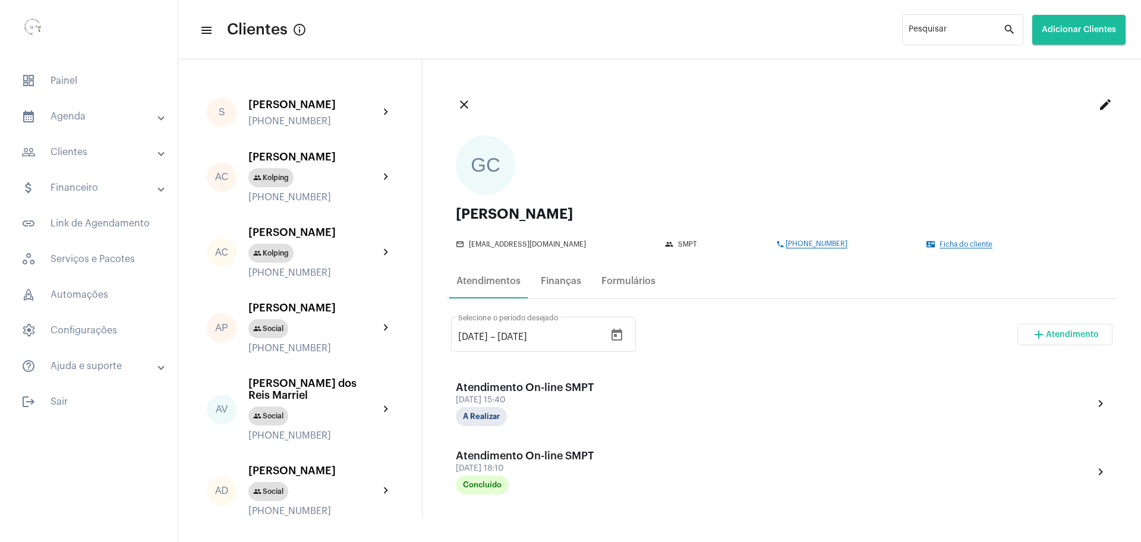
drag, startPoint x: 452, startPoint y: 209, endPoint x: 583, endPoint y: 214, distance: 131.4
click at [583, 214] on div "GC Gessica Cerqueira Reis mail_outline [EMAIL_ADDRESS][DOMAIN_NAME] group SMPT …" at bounding box center [781, 192] width 671 height 132
copy div "[PERSON_NAME]"
click at [751, 294] on div "Atendimentos Finanças Formulários" at bounding box center [781, 281] width 671 height 34
click at [71, 84] on span "dashboard Painel" at bounding box center [89, 81] width 154 height 29
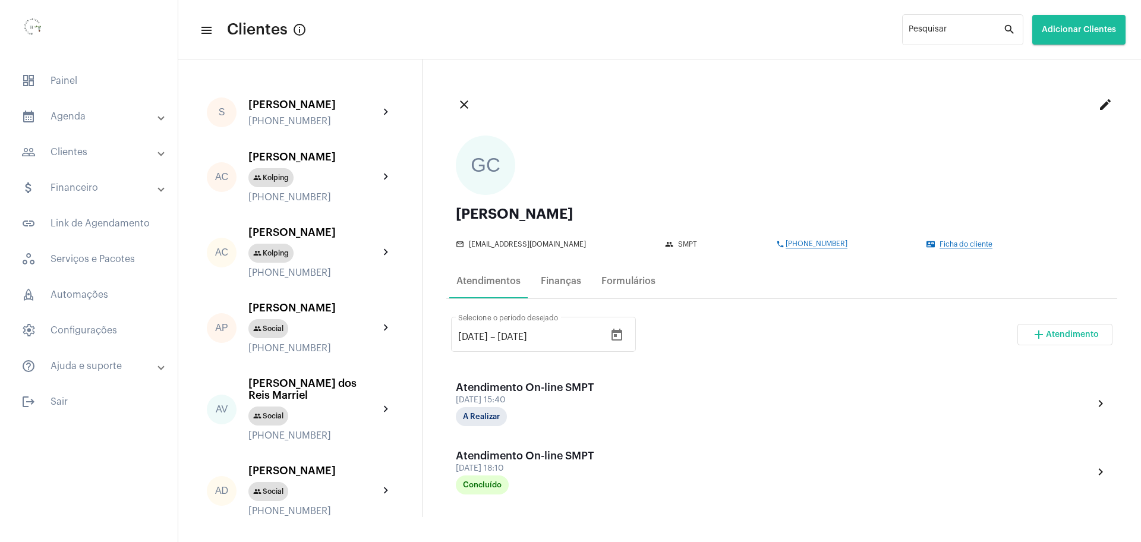
click at [0, 112] on mat-accordion "calendar_month_outlined Agenda calendar_month_outlined Calendário schedule Disp…" at bounding box center [89, 241] width 178 height 278
click at [38, 106] on mat-expansion-panel-header "calendar_month_outlined Agenda" at bounding box center [92, 116] width 170 height 29
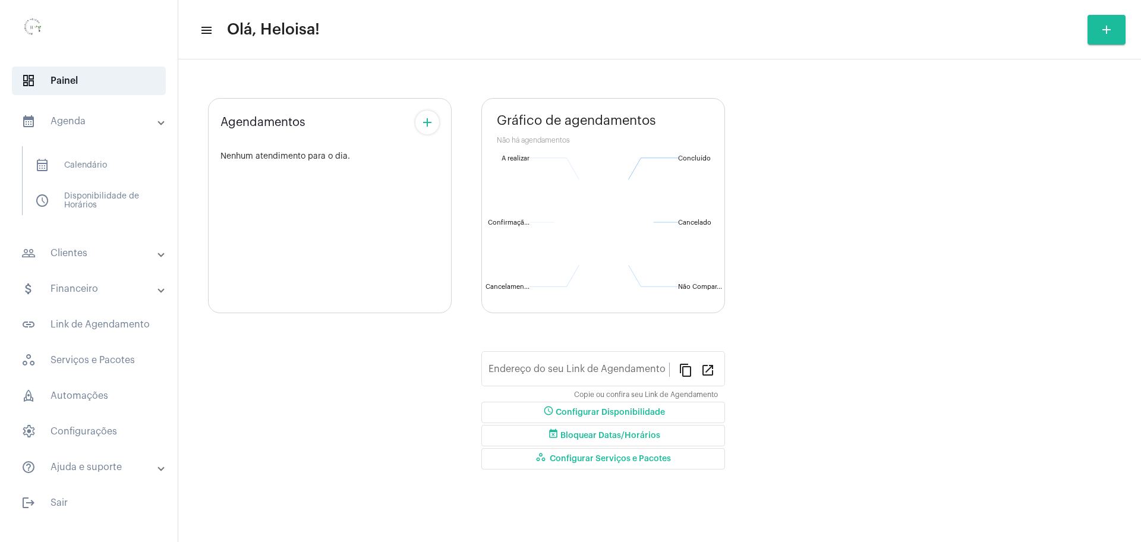
type input "[URL][DOMAIN_NAME]"
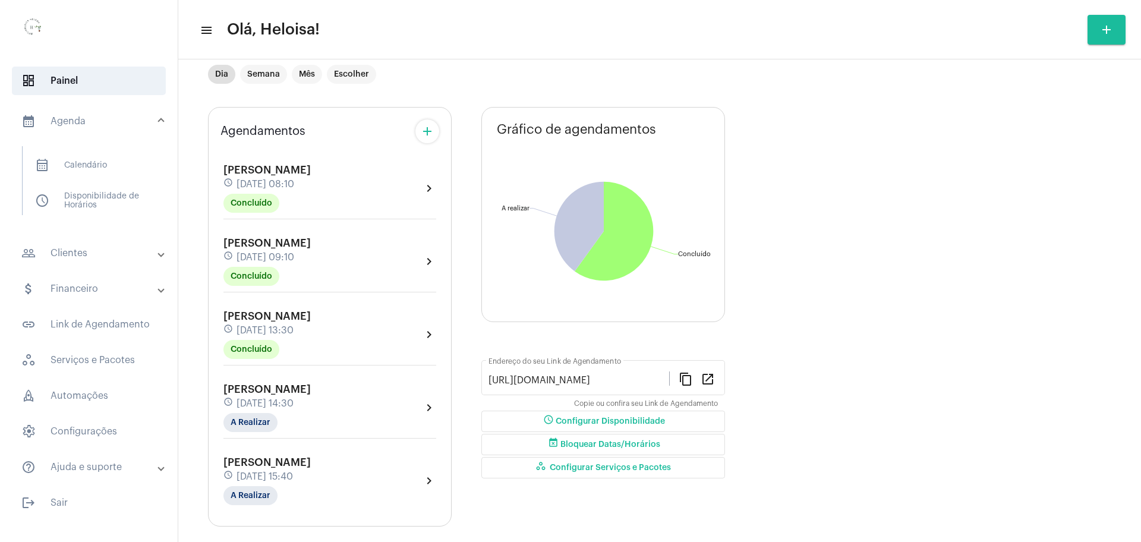
scroll to position [41, 0]
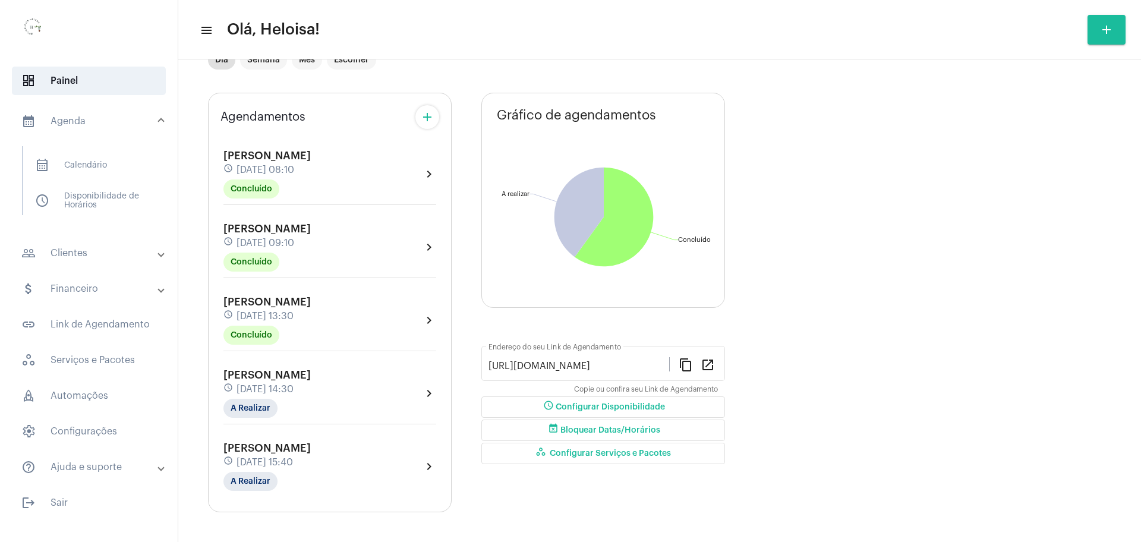
click at [293, 459] on span "[DATE] 15:40" at bounding box center [264, 462] width 56 height 11
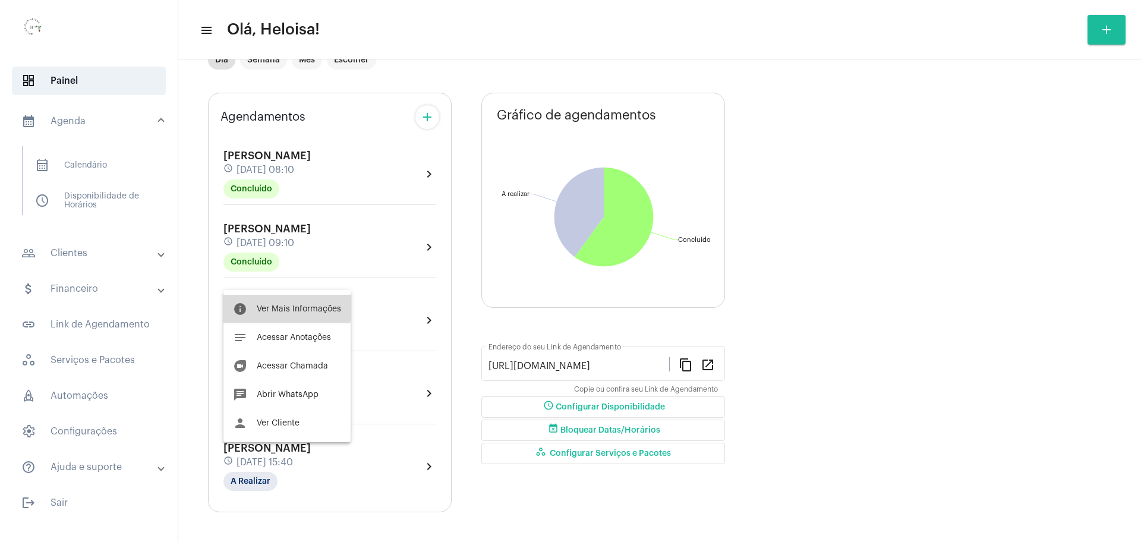
click at [285, 307] on span "Ver Mais Informações" at bounding box center [299, 309] width 84 height 8
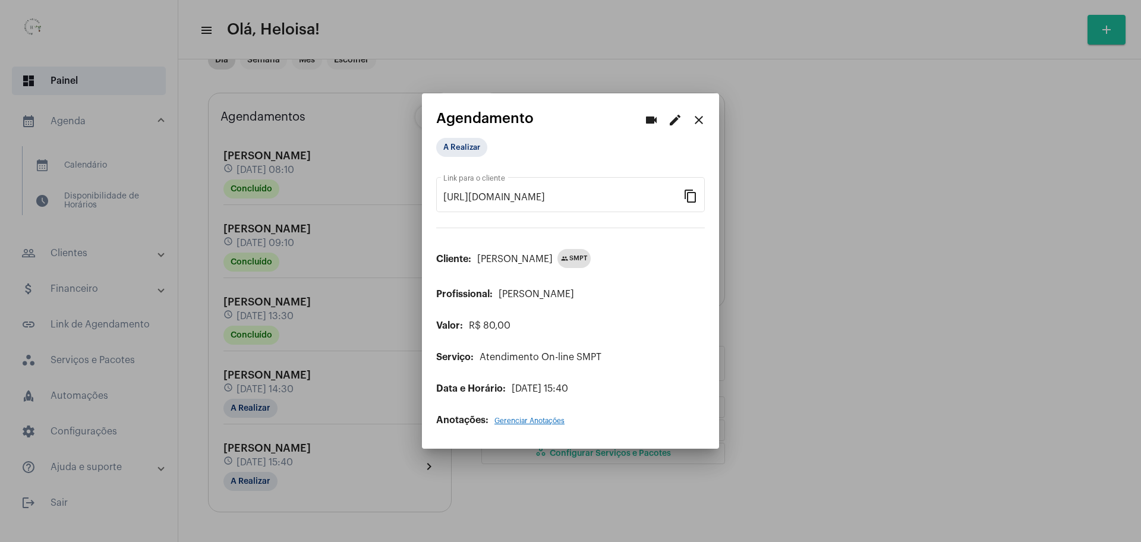
drag, startPoint x: 696, startPoint y: 122, endPoint x: 693, endPoint y: 127, distance: 6.1
click at [696, 122] on mat-icon "close" at bounding box center [698, 120] width 14 height 14
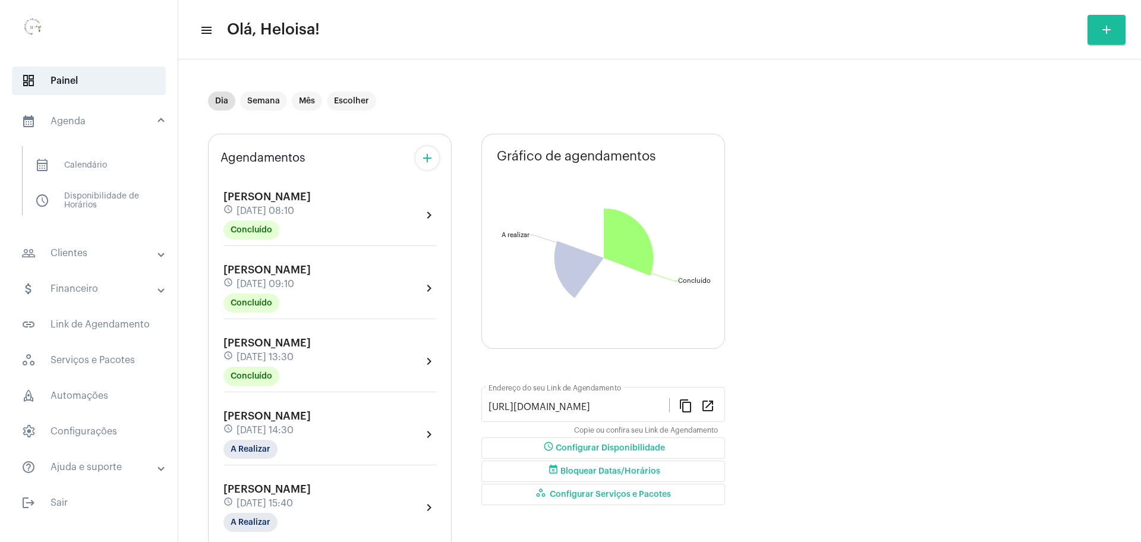
scroll to position [41, 0]
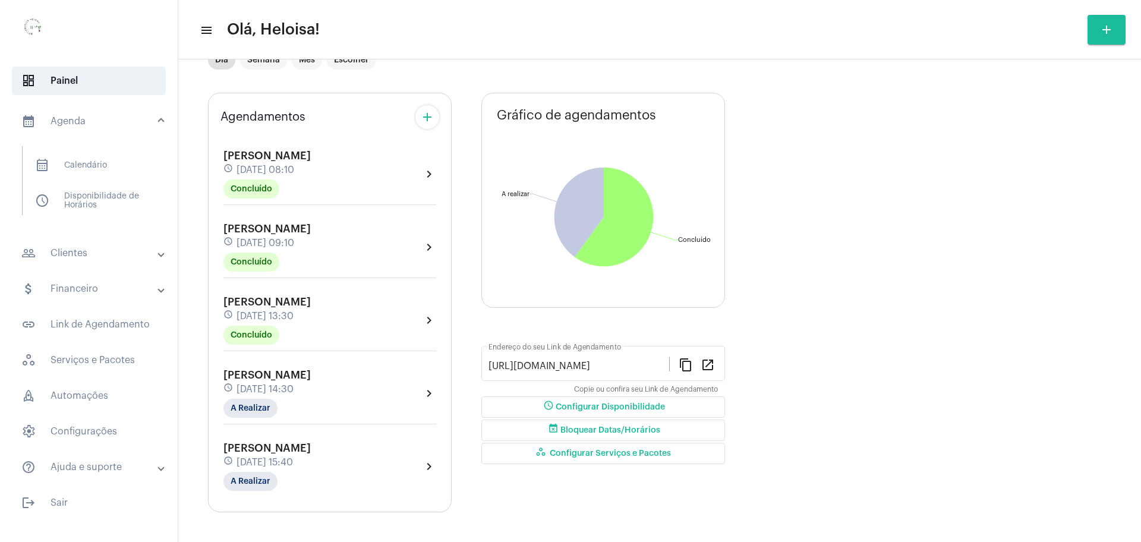
click at [269, 451] on span "[PERSON_NAME]" at bounding box center [266, 448] width 87 height 11
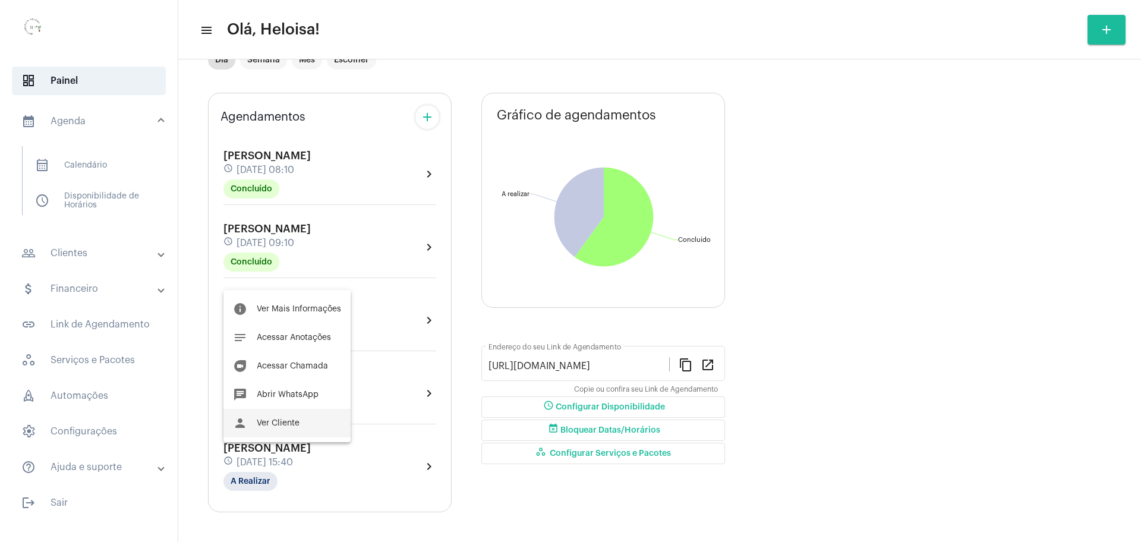
click at [288, 419] on span "Ver Cliente" at bounding box center [278, 423] width 43 height 8
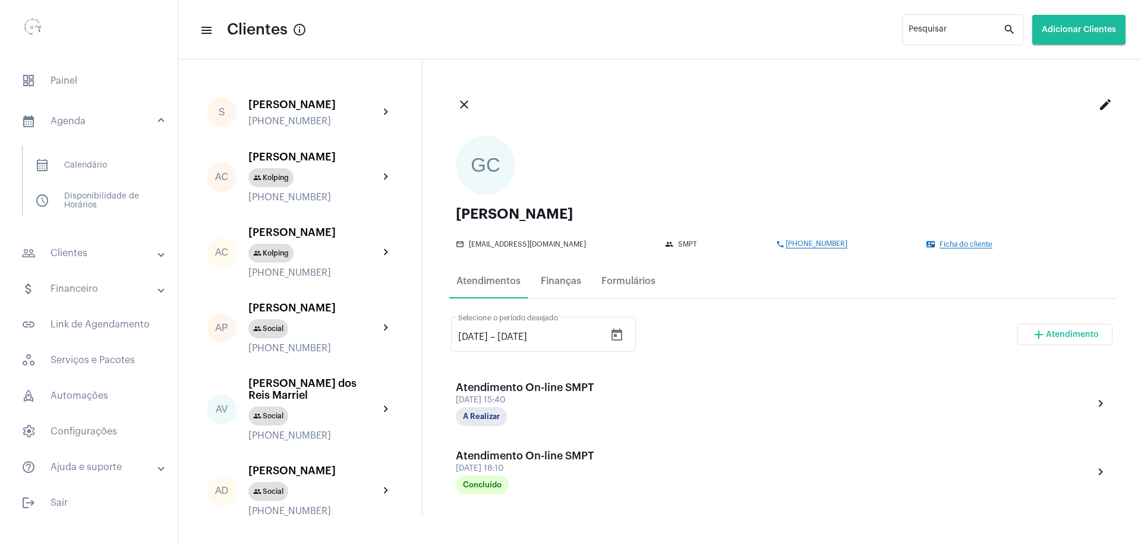
drag, startPoint x: 857, startPoint y: 243, endPoint x: 738, endPoint y: 240, distance: 118.3
click at [740, 242] on div "mail_outline [EMAIL_ADDRESS][DOMAIN_NAME] group SMPT phone [PHONE_NUMBER] conta…" at bounding box center [779, 242] width 646 height 12
copy div "phone [PHONE_NUMBER]"
